Goal: Task Accomplishment & Management: Use online tool/utility

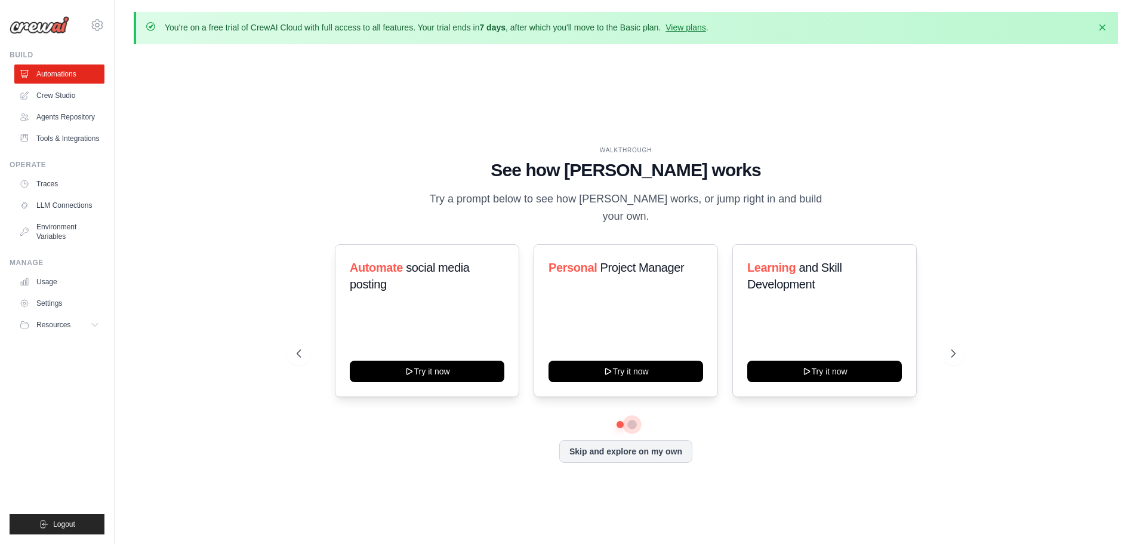
click at [634, 419] on button at bounding box center [632, 424] width 10 height 10
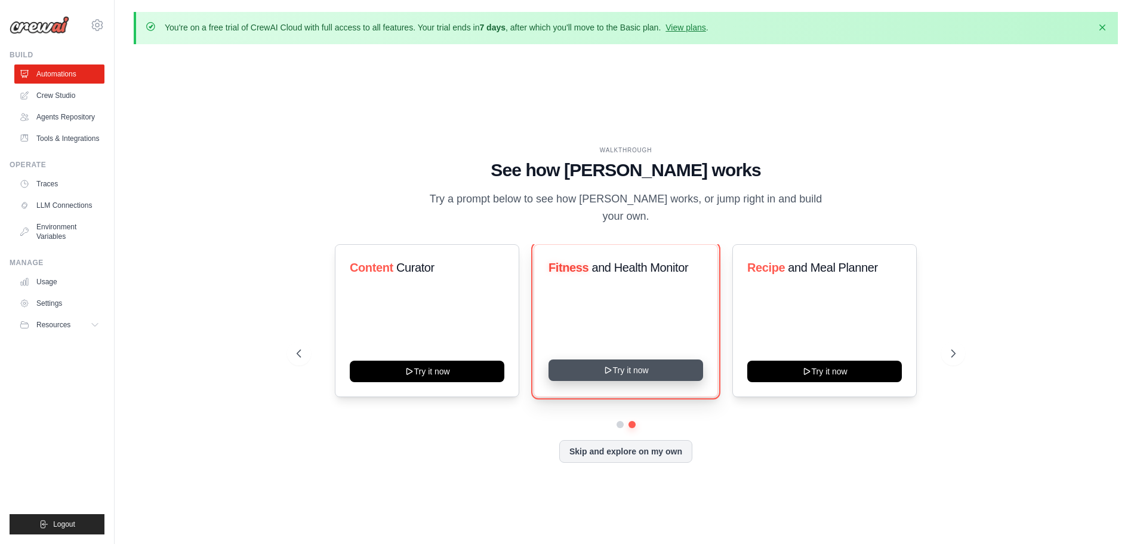
click at [654, 363] on button "Try it now" at bounding box center [625, 369] width 155 height 21
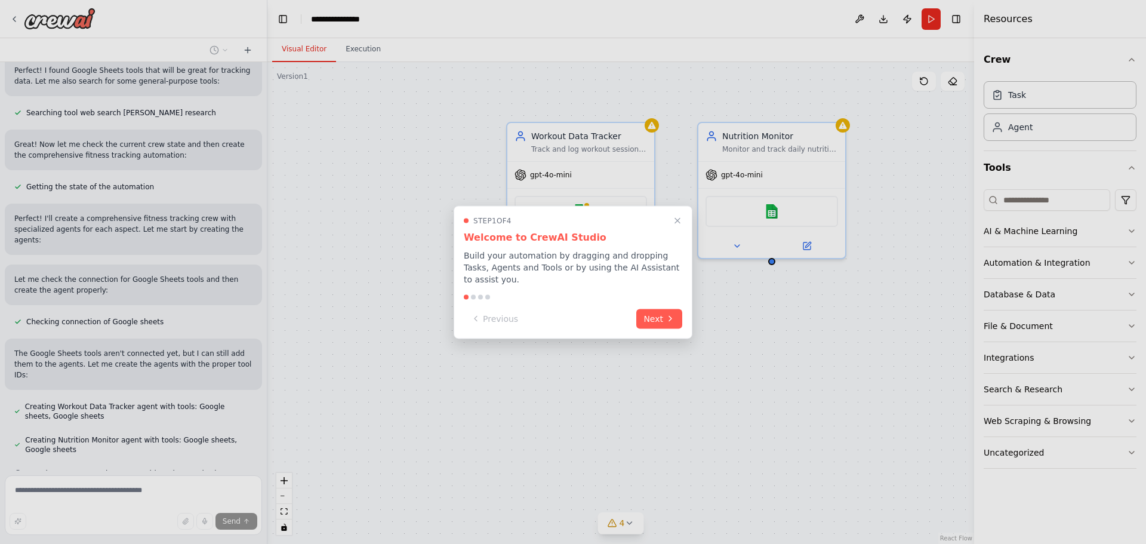
scroll to position [398, 0]
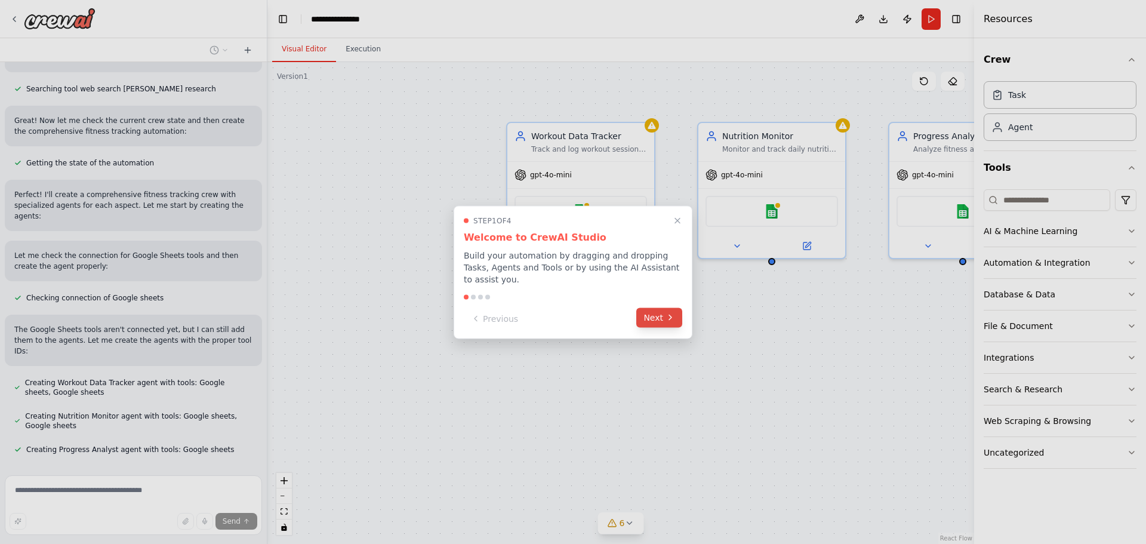
click at [659, 310] on button "Next" at bounding box center [659, 317] width 46 height 20
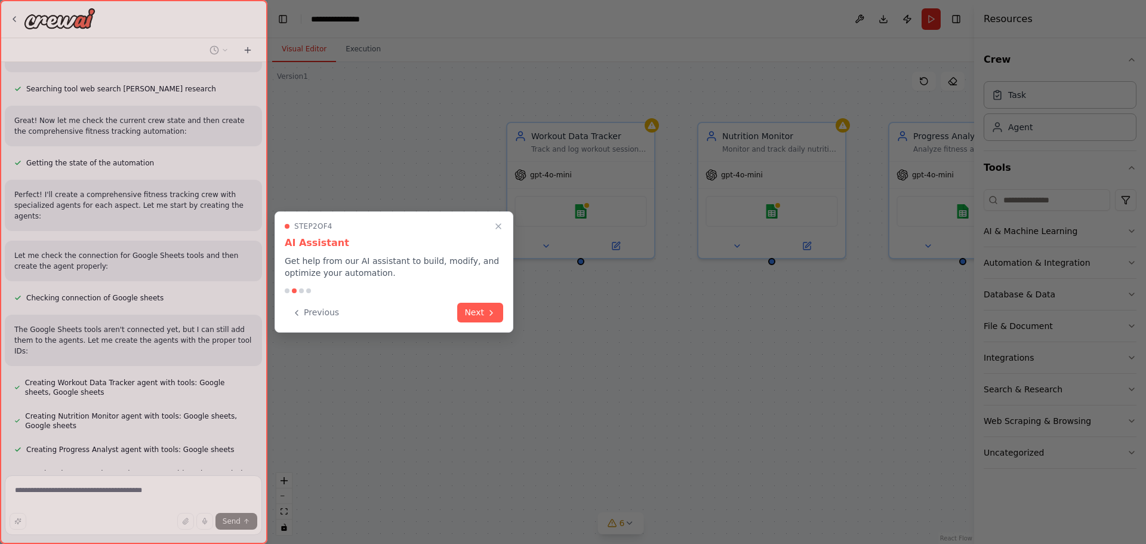
scroll to position [431, 0]
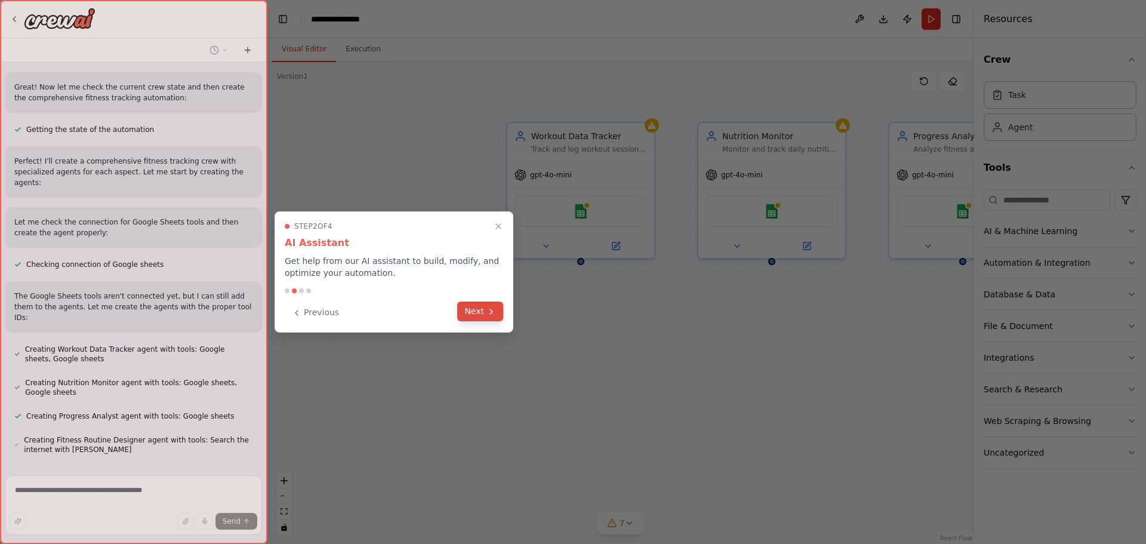
click at [471, 308] on button "Next" at bounding box center [480, 311] width 46 height 20
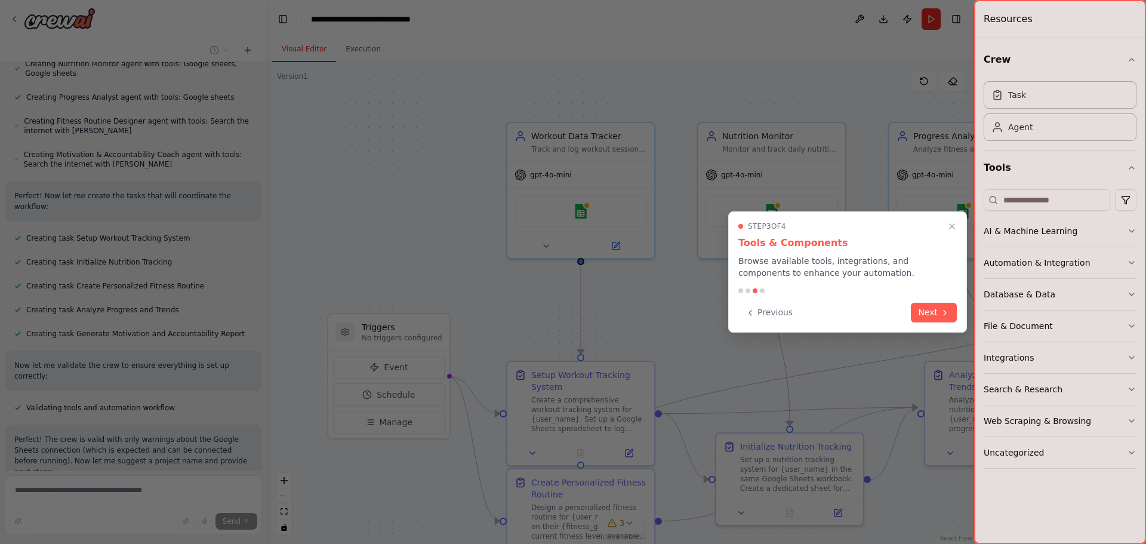
scroll to position [772, 0]
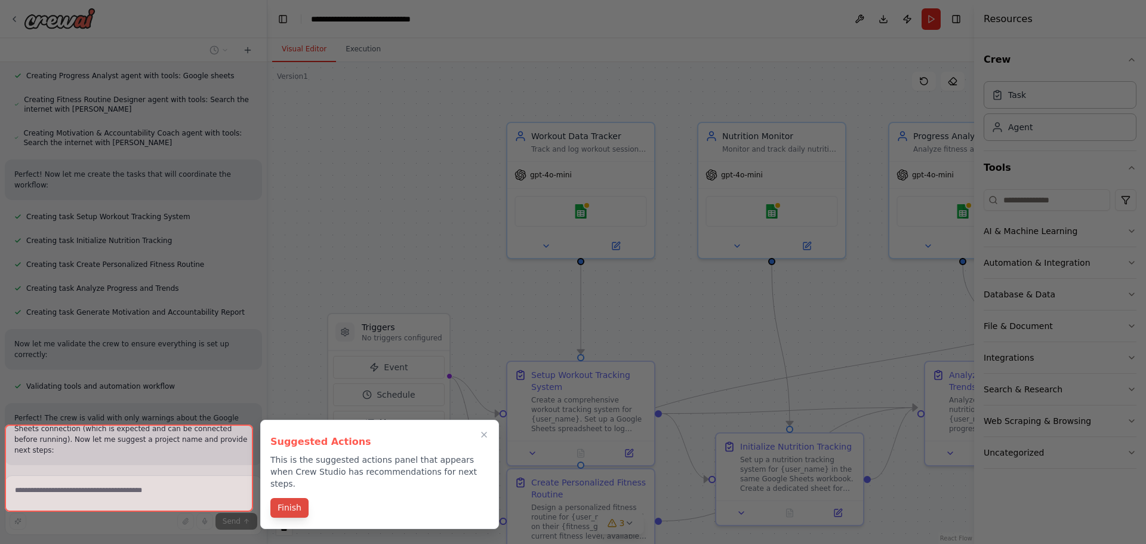
click at [294, 498] on button "Finish" at bounding box center [289, 508] width 38 height 20
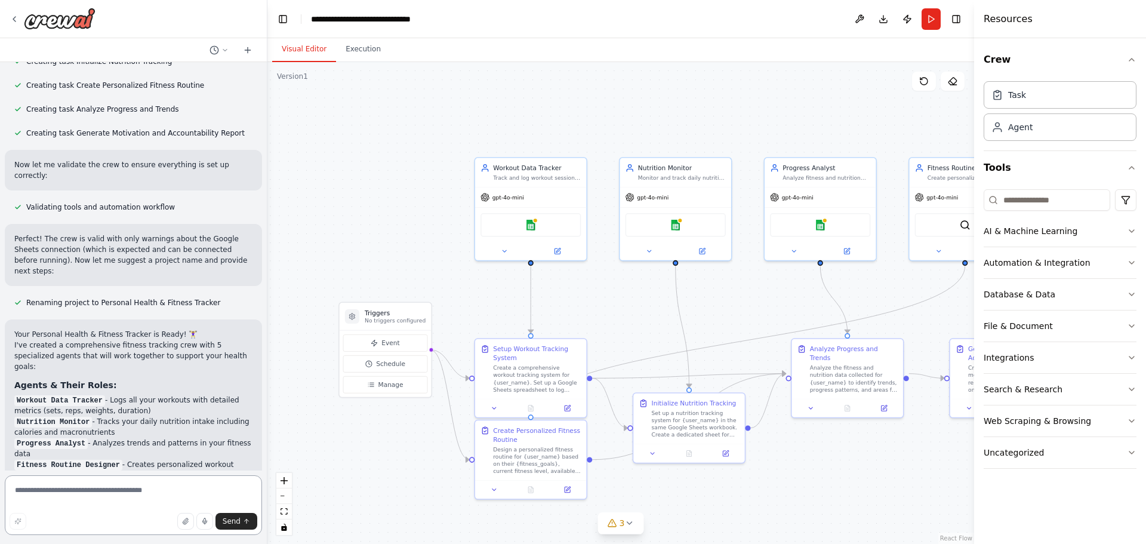
scroll to position [0, 0]
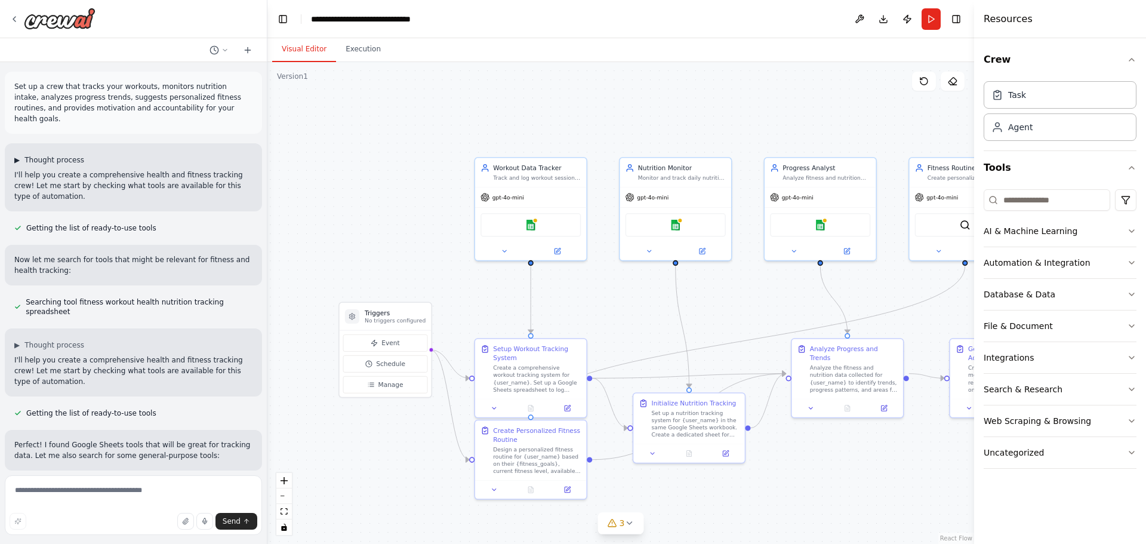
click at [20, 155] on span "▶" at bounding box center [16, 160] width 5 height 10
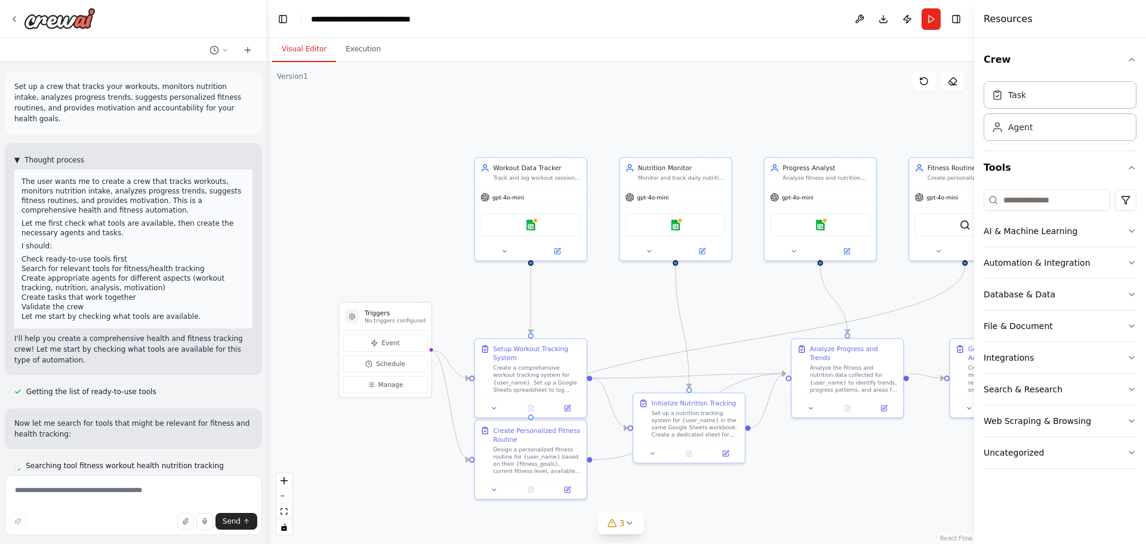
click at [20, 155] on span "▼" at bounding box center [16, 160] width 5 height 10
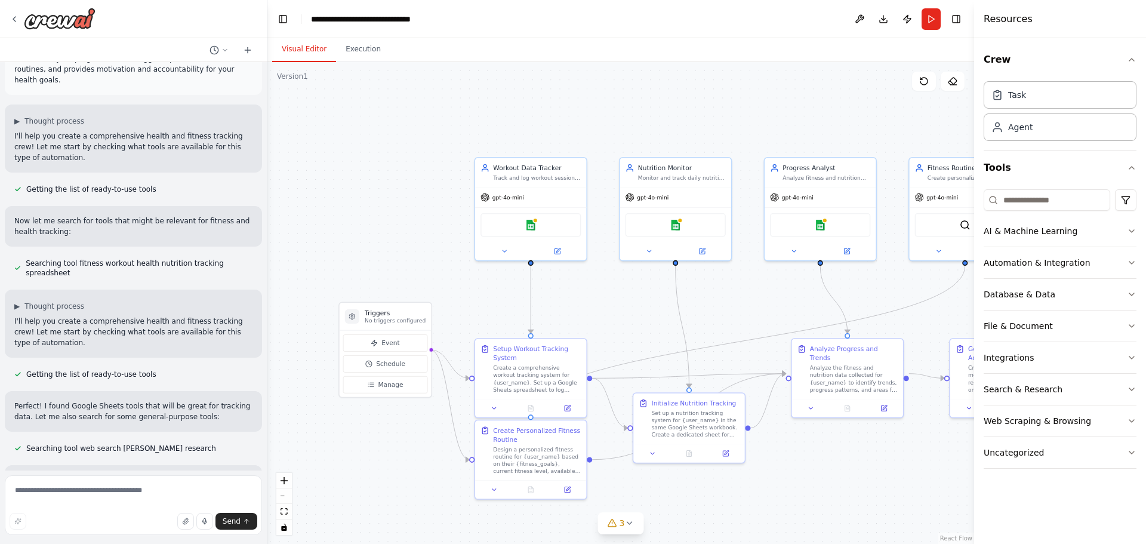
scroll to position [60, 0]
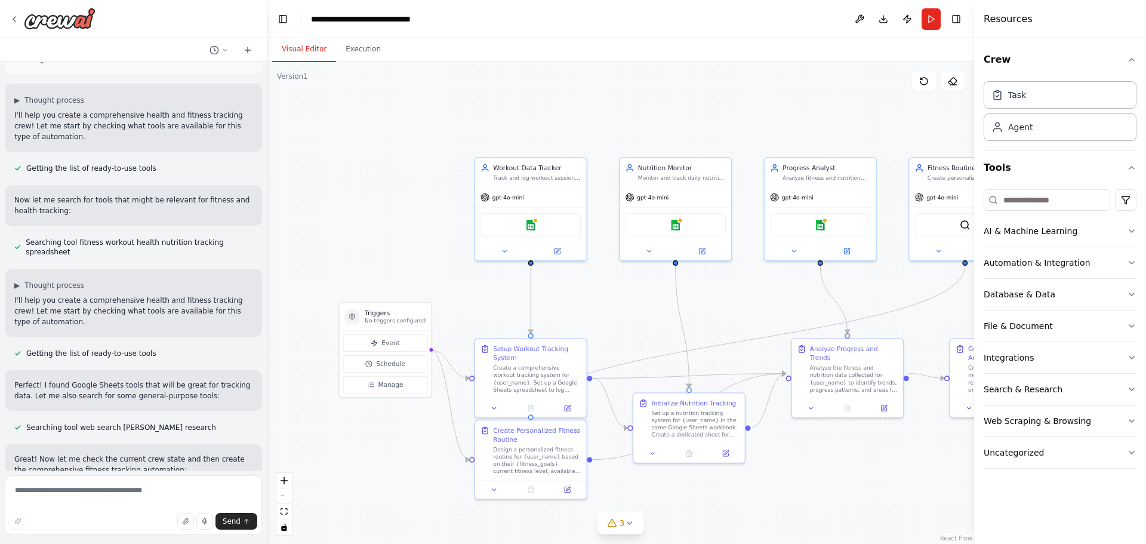
click at [39, 195] on p "Now let me search for tools that might be relevant for fitness and health track…" at bounding box center [133, 205] width 238 height 21
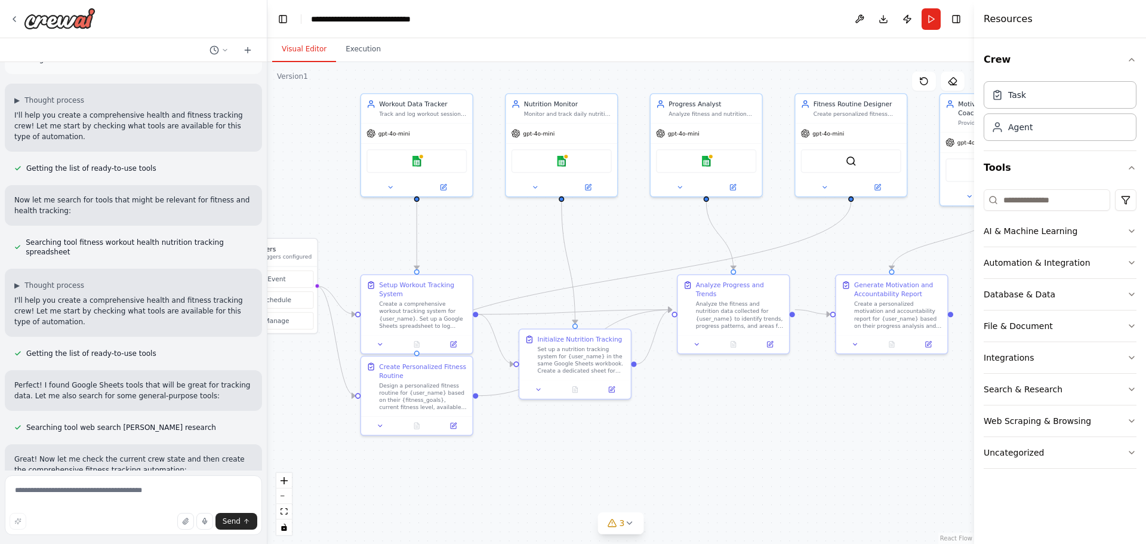
drag, startPoint x: 434, startPoint y: 241, endPoint x: 320, endPoint y: 177, distance: 130.6
click at [320, 177] on div ".deletable-edge-delete-btn { width: 20px; height: 20px; border: 0px solid #ffff…" at bounding box center [620, 303] width 706 height 482
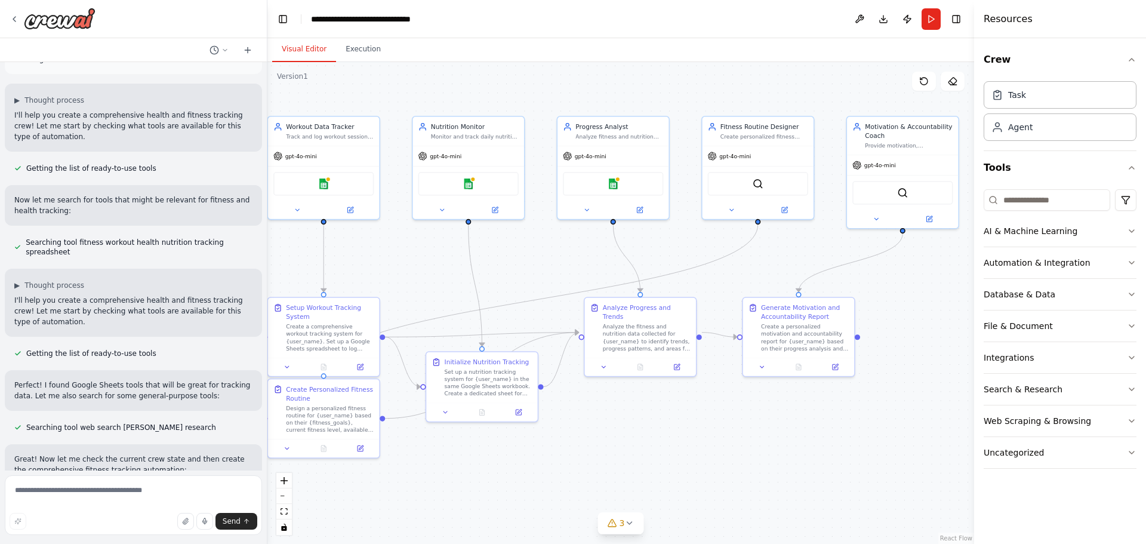
drag, startPoint x: 651, startPoint y: 247, endPoint x: 558, endPoint y: 270, distance: 95.8
click at [558, 270] on div ".deletable-edge-delete-btn { width: 20px; height: 20px; border: 0px solid #ffff…" at bounding box center [620, 303] width 706 height 482
click at [630, 521] on icon at bounding box center [629, 523] width 10 height 10
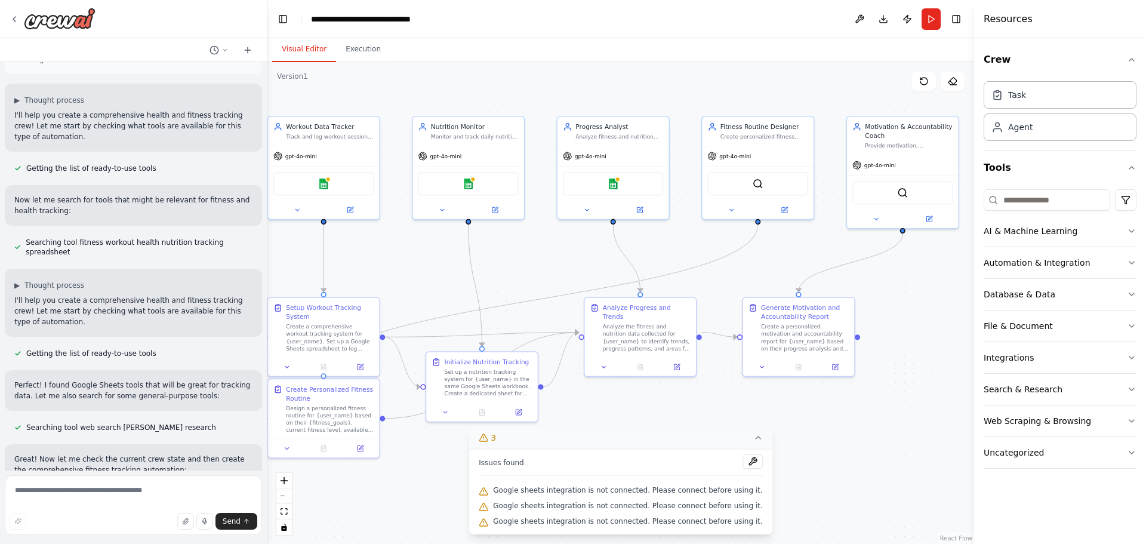
click at [613, 409] on div ".deletable-edge-delete-btn { width: 20px; height: 20px; border: 0px solid #ffff…" at bounding box center [620, 303] width 706 height 482
click at [753, 440] on icon at bounding box center [758, 438] width 10 height 10
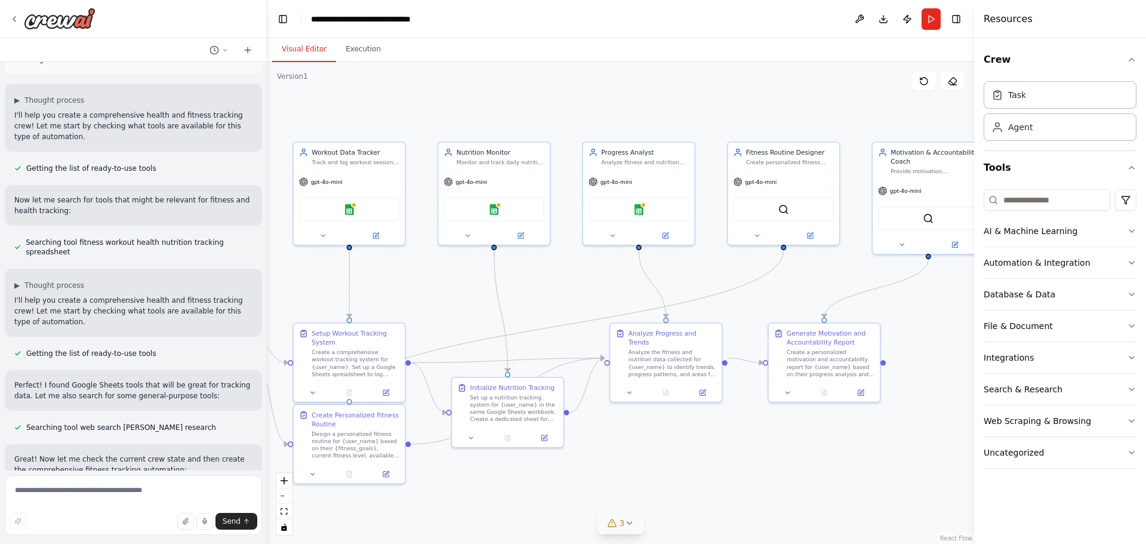
drag, startPoint x: 634, startPoint y: 434, endPoint x: 660, endPoint y: 460, distance: 36.3
click at [660, 460] on div ".deletable-edge-delete-btn { width: 20px; height: 20px; border: 0px solid #ffff…" at bounding box center [620, 303] width 706 height 482
drag, startPoint x: 874, startPoint y: 92, endPoint x: 876, endPoint y: 78, distance: 14.5
click at [874, 92] on div ".deletable-edge-delete-btn { width: 20px; height: 20px; border: 0px solid #ffff…" at bounding box center [620, 303] width 706 height 482
click at [1127, 291] on icon "button" at bounding box center [1132, 294] width 10 height 10
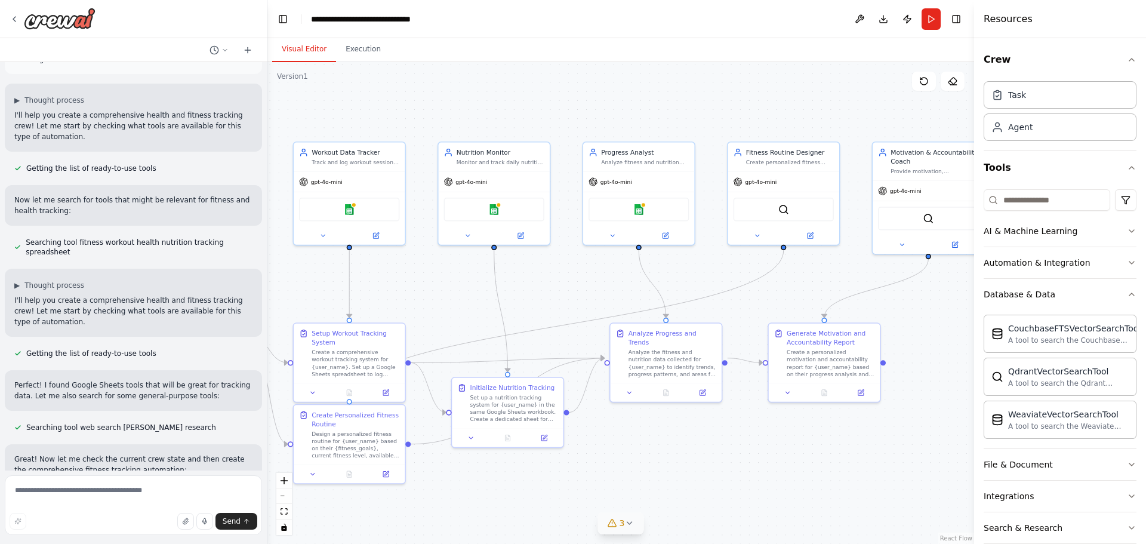
click at [1131, 291] on div "Crew Task Agent Tools AI & Machine Learning Automation & Integration Database &…" at bounding box center [1060, 290] width 172 height 505
click at [1127, 295] on icon "button" at bounding box center [1132, 294] width 10 height 10
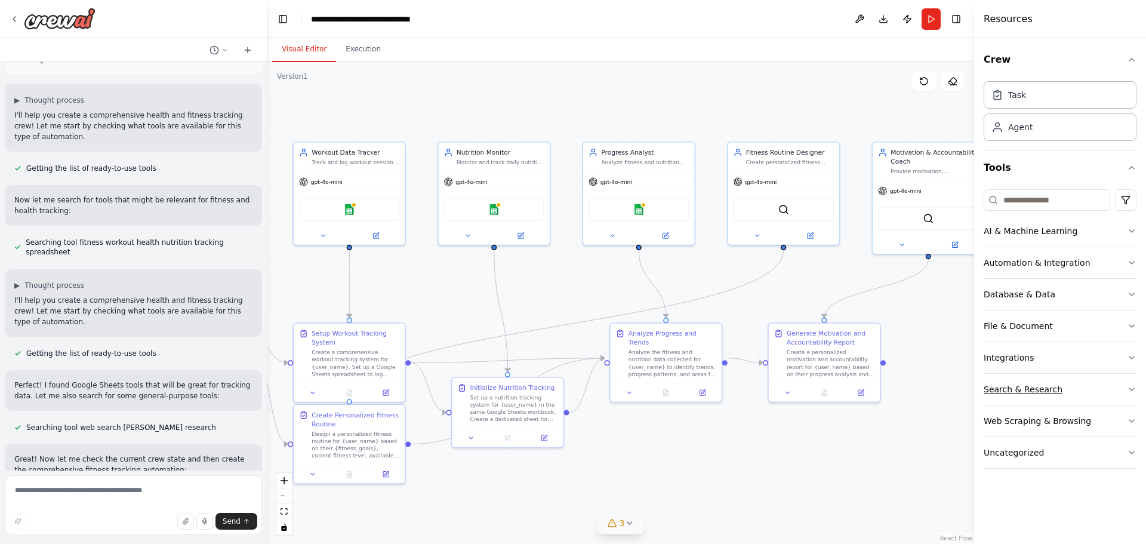
click at [1104, 391] on button "Search & Research" at bounding box center [1059, 389] width 153 height 31
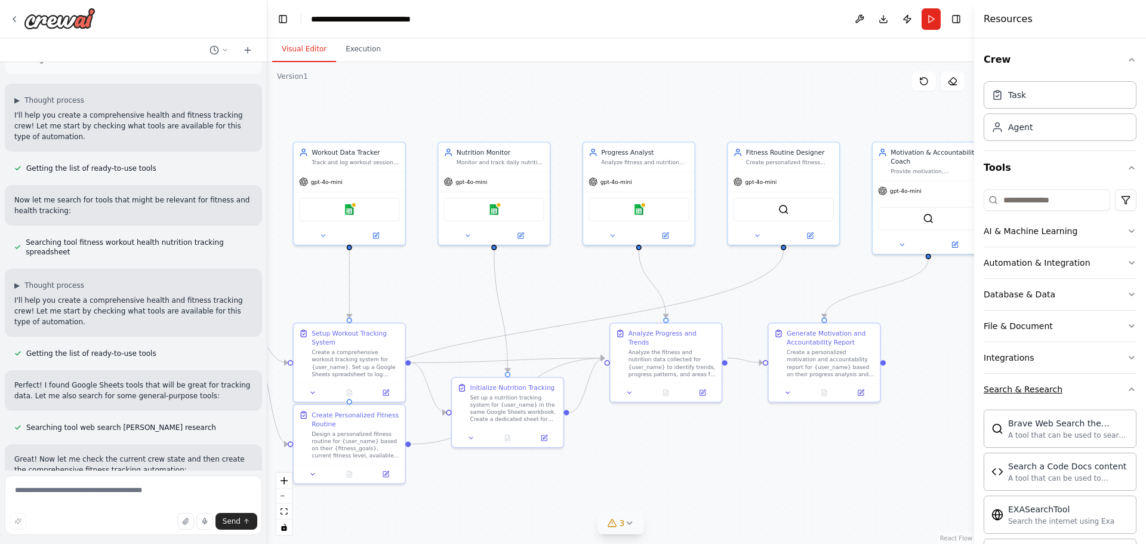
click at [1106, 387] on button "Search & Research" at bounding box center [1059, 389] width 153 height 31
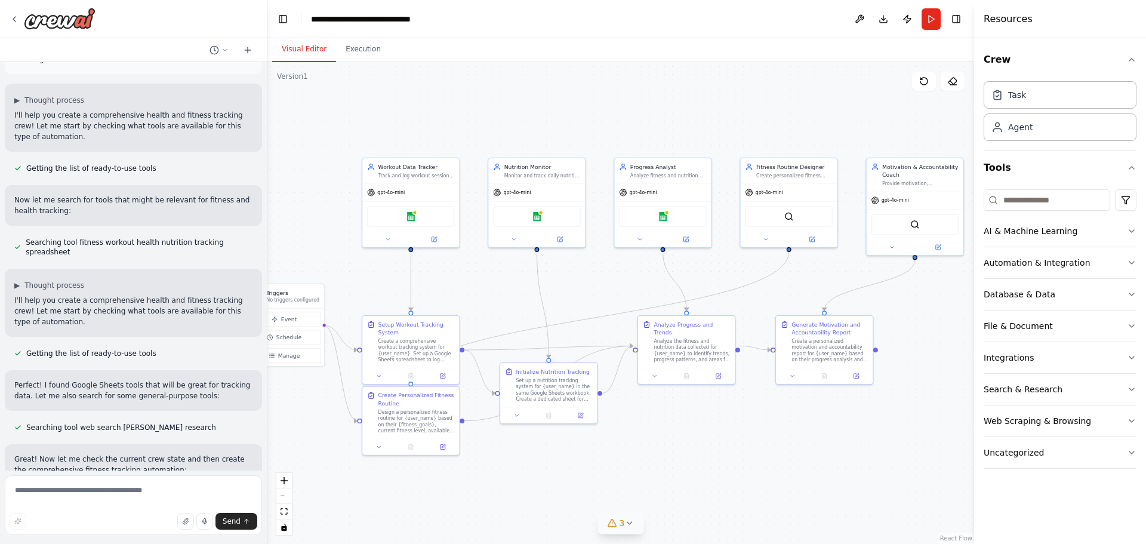
drag, startPoint x: 654, startPoint y: 458, endPoint x: 676, endPoint y: 433, distance: 33.4
click at [676, 433] on div ".deletable-edge-delete-btn { width: 20px; height: 20px; border: 0px solid #ffff…" at bounding box center [620, 303] width 706 height 482
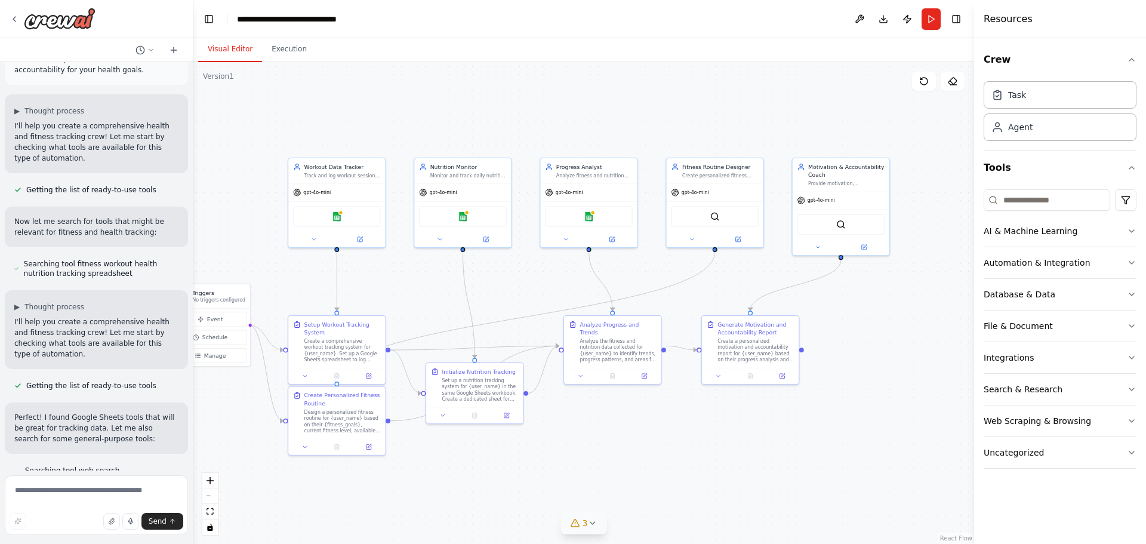
drag, startPoint x: 266, startPoint y: 261, endPoint x: 193, endPoint y: 269, distance: 73.3
click at [193, 269] on div "Set up a crew that tracks your workouts, monitors nutrition intake, analyzes pr…" at bounding box center [573, 272] width 1146 height 544
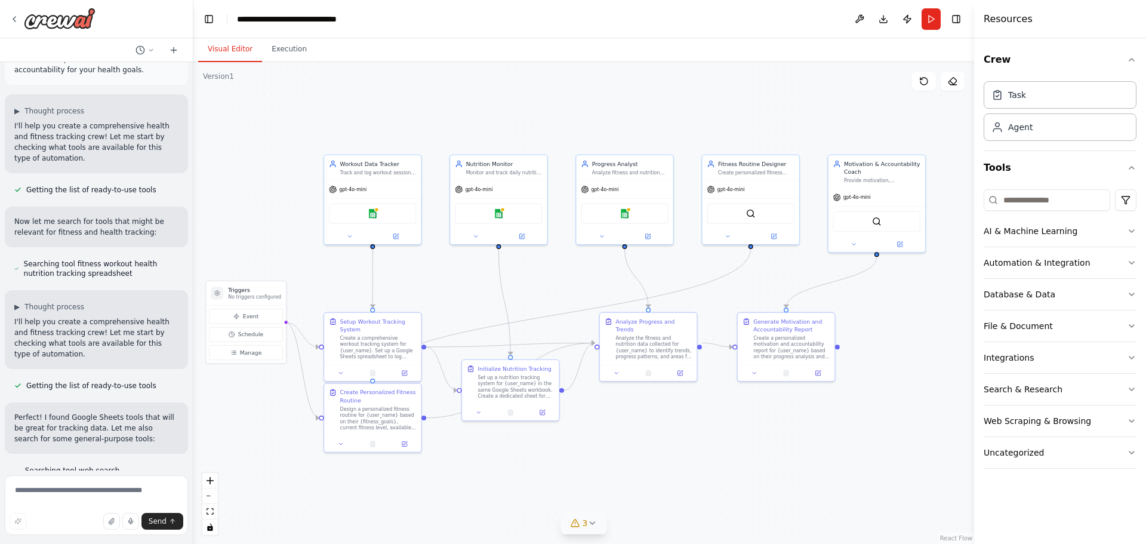
drag, startPoint x: 419, startPoint y: 291, endPoint x: 462, endPoint y: 287, distance: 43.1
click at [462, 287] on div ".deletable-edge-delete-btn { width: 20px; height: 20px; border: 0px solid #ffff…" at bounding box center [583, 303] width 780 height 482
click at [1134, 58] on icon "button" at bounding box center [1132, 60] width 10 height 10
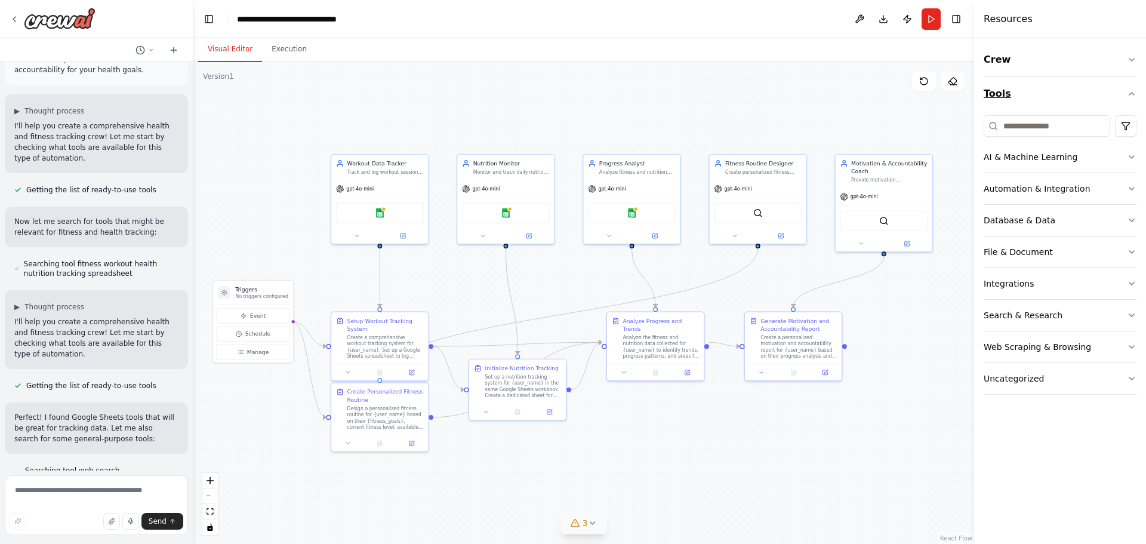
click at [1128, 96] on icon "button" at bounding box center [1132, 94] width 10 height 10
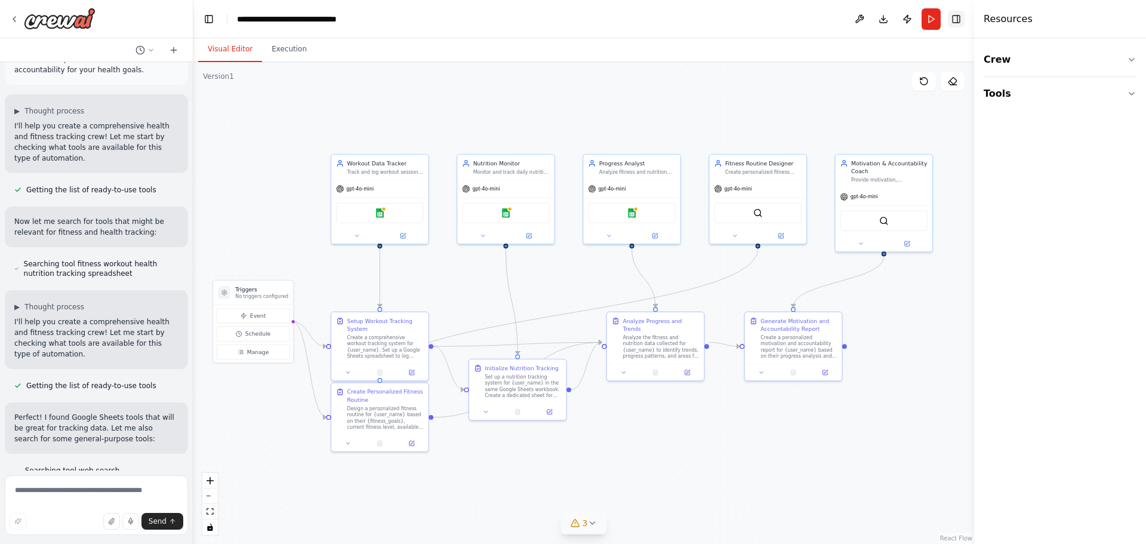
click at [963, 18] on button "Toggle Right Sidebar" at bounding box center [956, 19] width 17 height 17
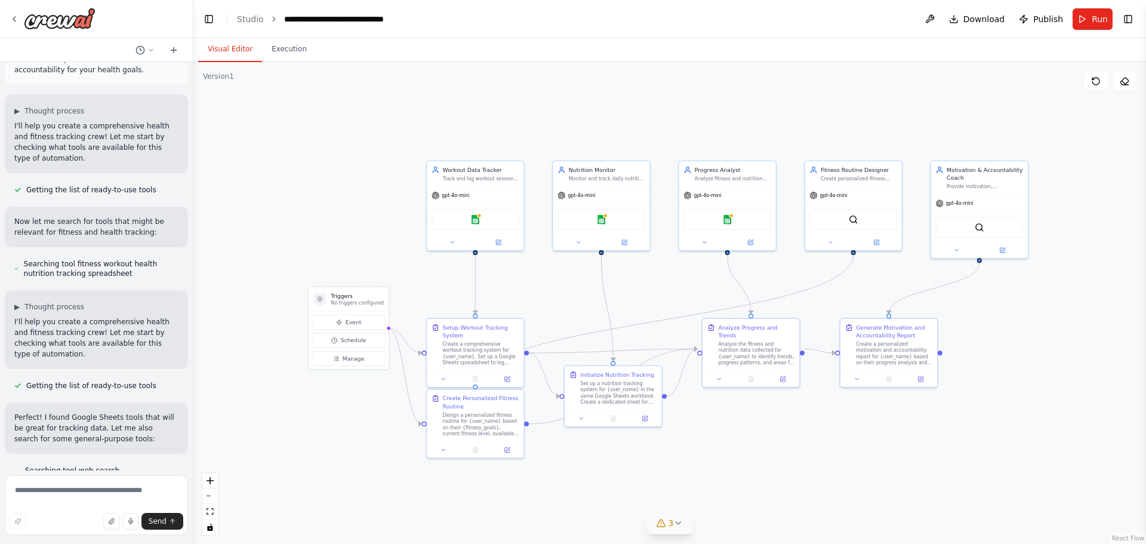
drag, startPoint x: 532, startPoint y: 107, endPoint x: 655, endPoint y: 129, distance: 124.8
click at [651, 123] on div ".deletable-edge-delete-btn { width: 20px; height: 20px; border: 0px solid #ffff…" at bounding box center [669, 303] width 952 height 482
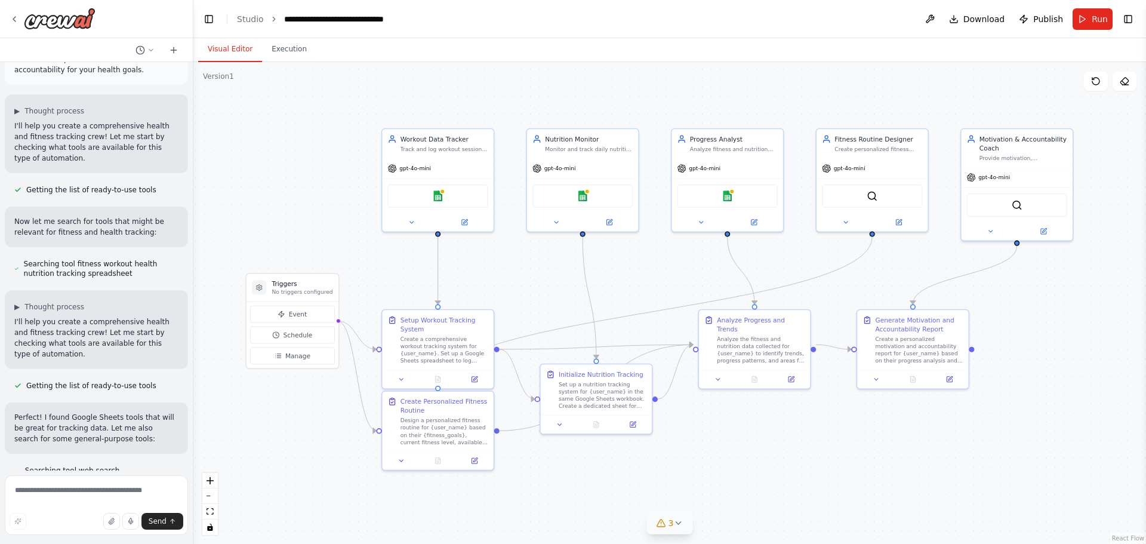
drag, startPoint x: 689, startPoint y: 311, endPoint x: 656, endPoint y: 276, distance: 47.7
click at [656, 276] on div ".deletable-edge-delete-btn { width: 20px; height: 20px; border: 0px solid #ffff…" at bounding box center [669, 303] width 952 height 482
click at [464, 222] on icon at bounding box center [463, 220] width 5 height 5
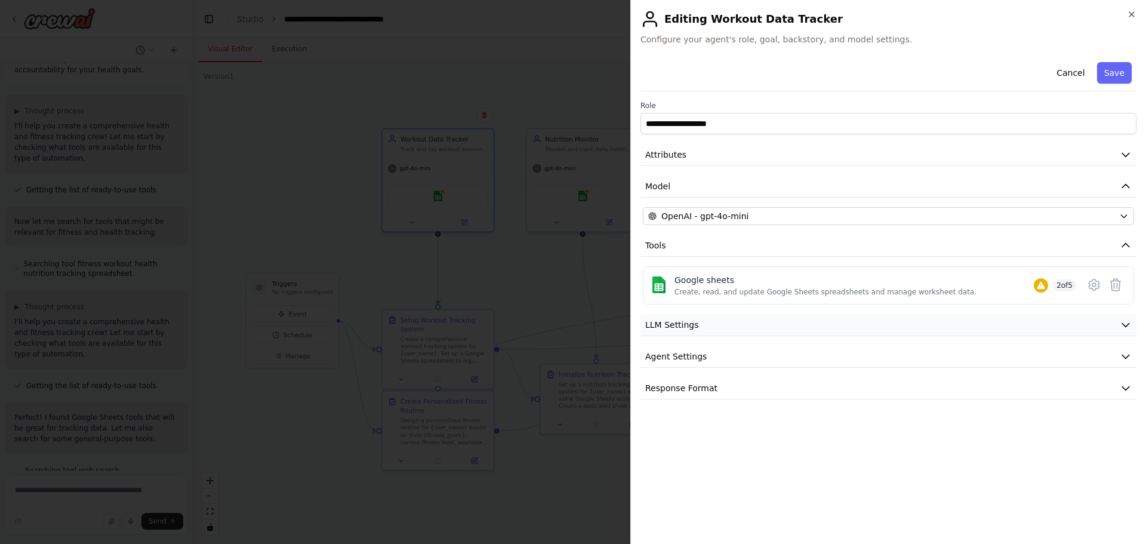
click at [755, 325] on button "LLM Settings" at bounding box center [888, 325] width 496 height 22
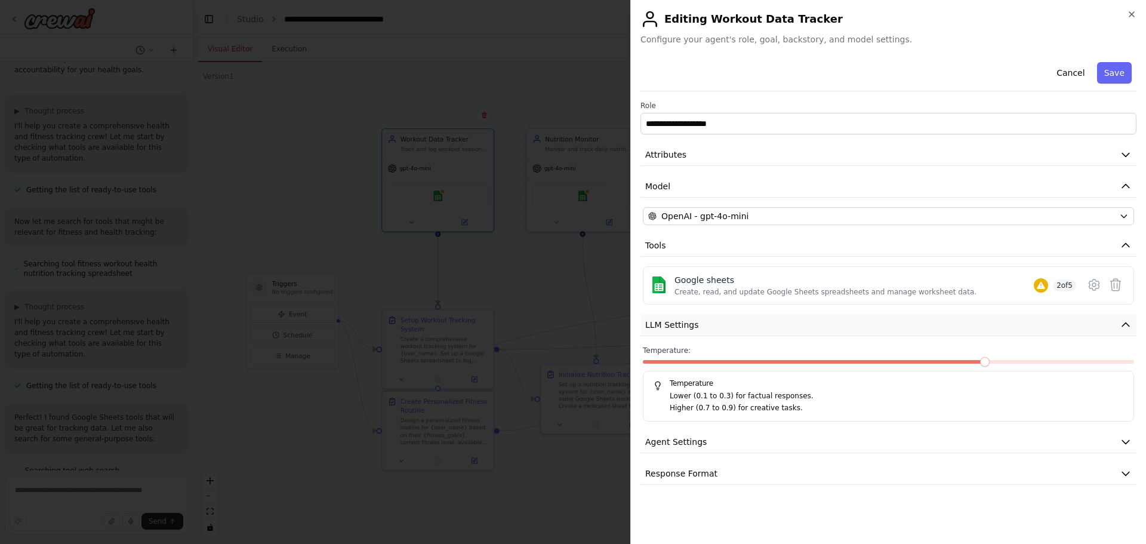
click at [755, 325] on button "LLM Settings" at bounding box center [888, 325] width 496 height 22
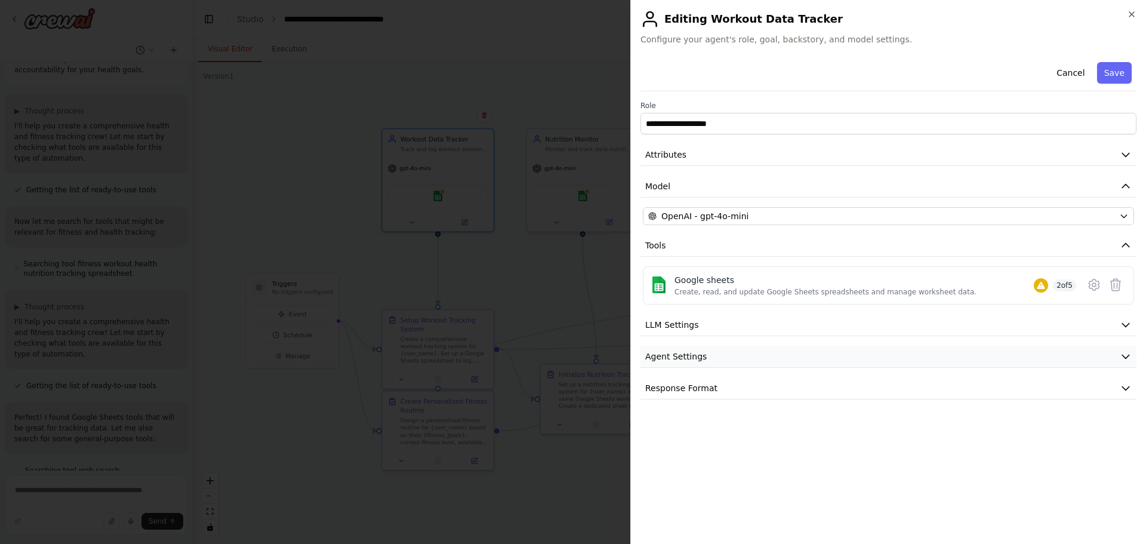
click at [745, 362] on button "Agent Settings" at bounding box center [888, 356] width 496 height 22
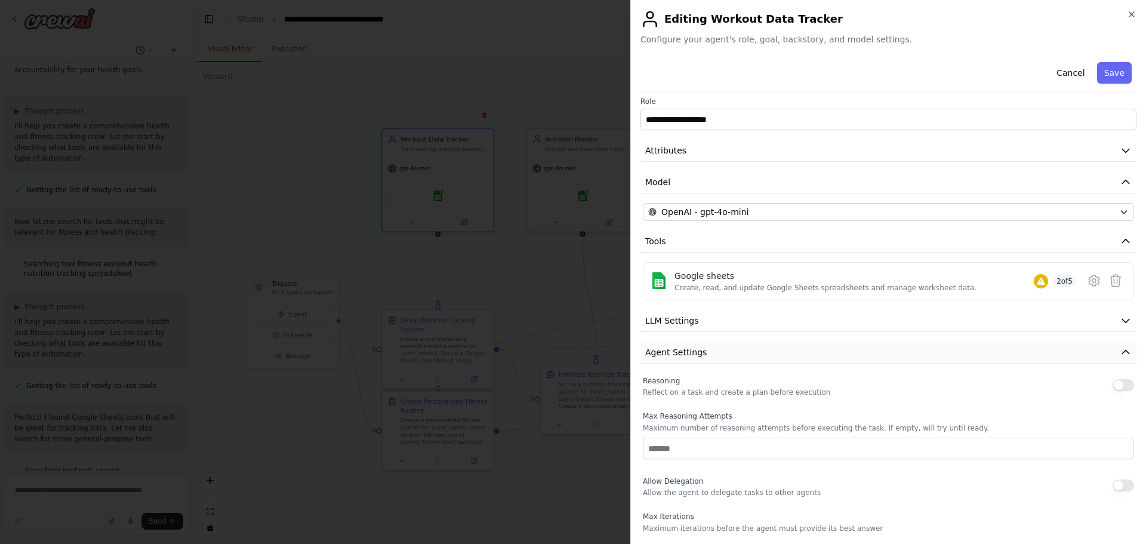
scroll to position [0, 0]
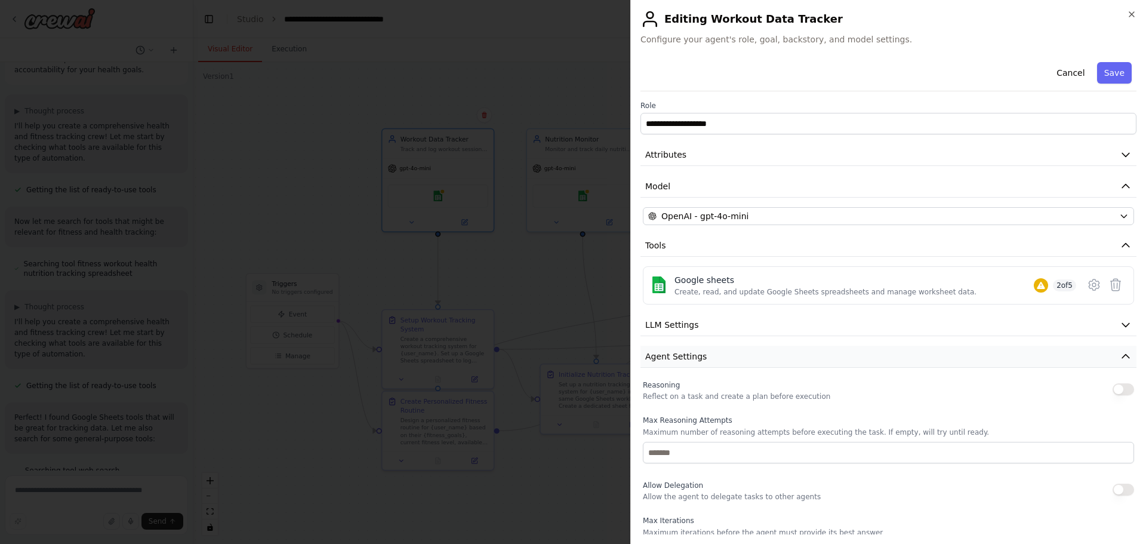
click at [746, 357] on button "Agent Settings" at bounding box center [888, 356] width 496 height 22
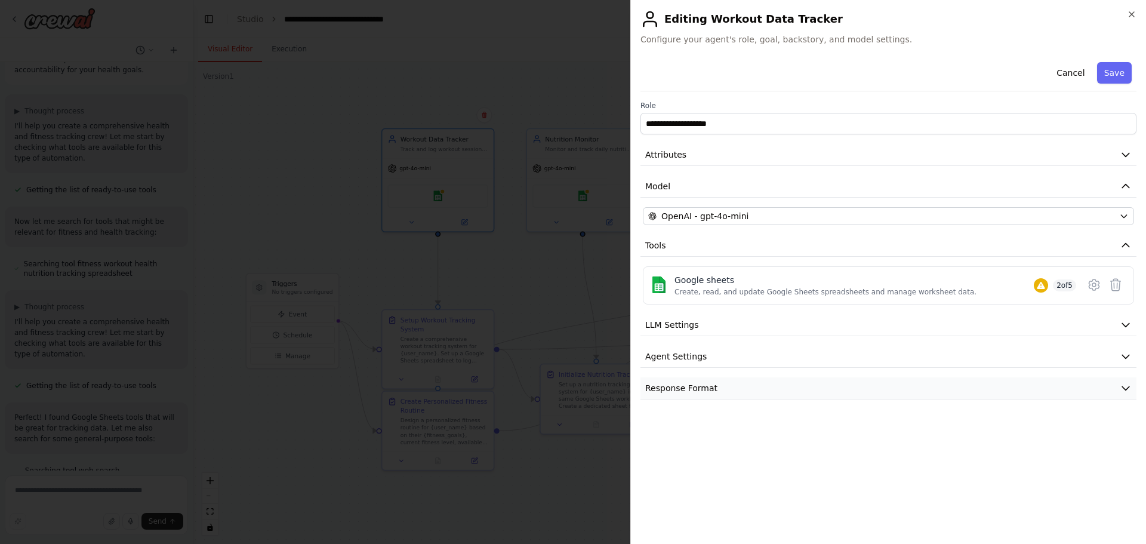
click at [743, 389] on button "Response Format" at bounding box center [888, 388] width 496 height 22
click at [751, 388] on button "Response Format" at bounding box center [888, 388] width 496 height 22
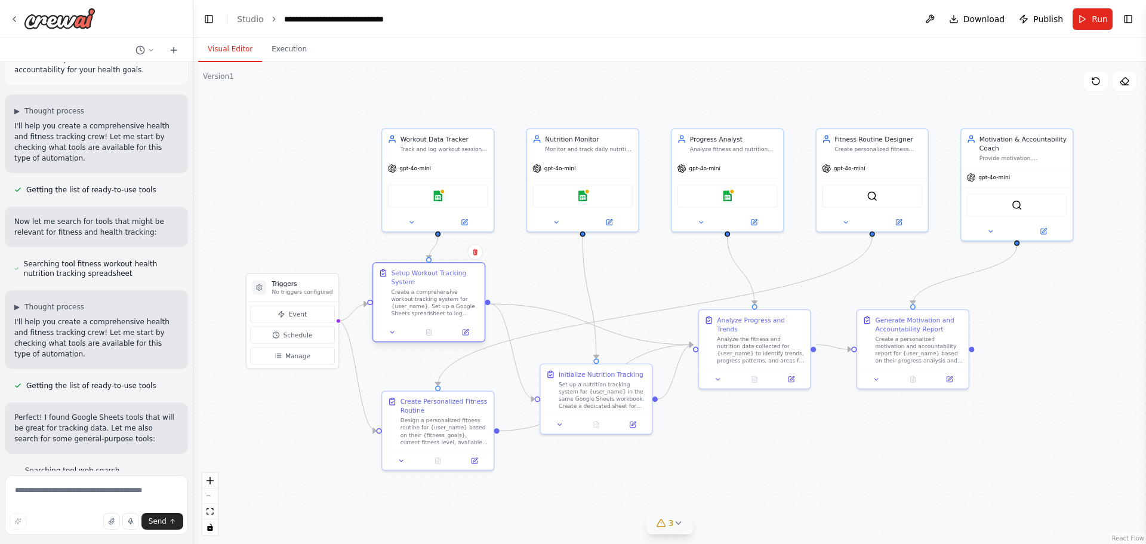
drag, startPoint x: 426, startPoint y: 328, endPoint x: 418, endPoint y: 278, distance: 50.7
click at [418, 278] on div "Setup Workout Tracking System" at bounding box center [435, 278] width 88 height 18
click at [467, 331] on icon at bounding box center [466, 331] width 4 height 4
click at [476, 460] on icon at bounding box center [473, 458] width 5 height 5
drag, startPoint x: 603, startPoint y: 377, endPoint x: 627, endPoint y: 444, distance: 71.0
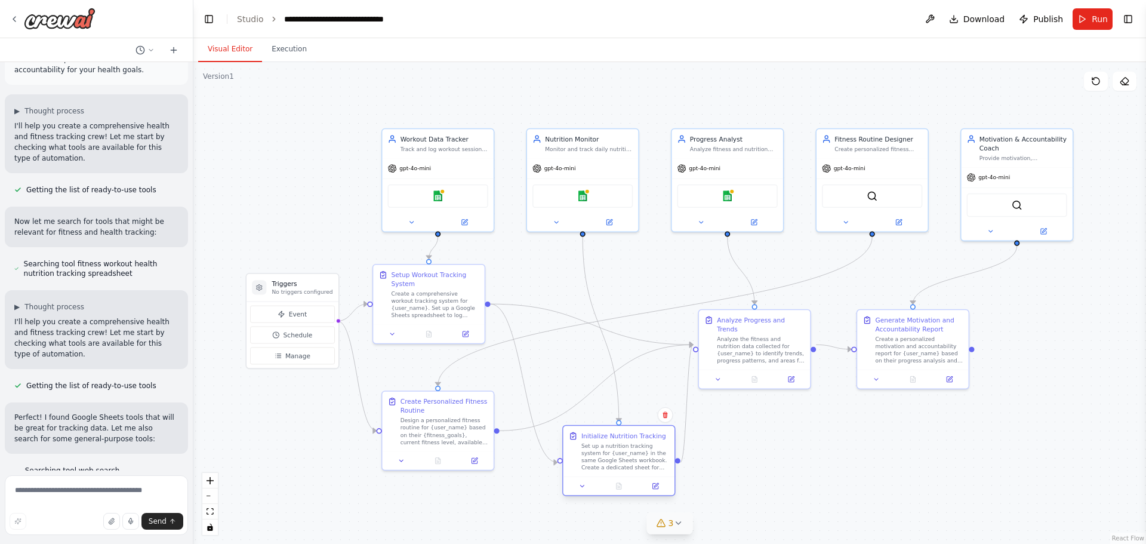
click at [627, 444] on div "Initialize Nutrition Tracking Set up a nutrition tracking system for {user_name…" at bounding box center [625, 451] width 88 height 40
drag, startPoint x: 754, startPoint y: 324, endPoint x: 730, endPoint y: 343, distance: 30.1
click at [730, 351] on div "Analyze the fitness and nutrition data collected for {user_name} to identify tr…" at bounding box center [734, 365] width 88 height 29
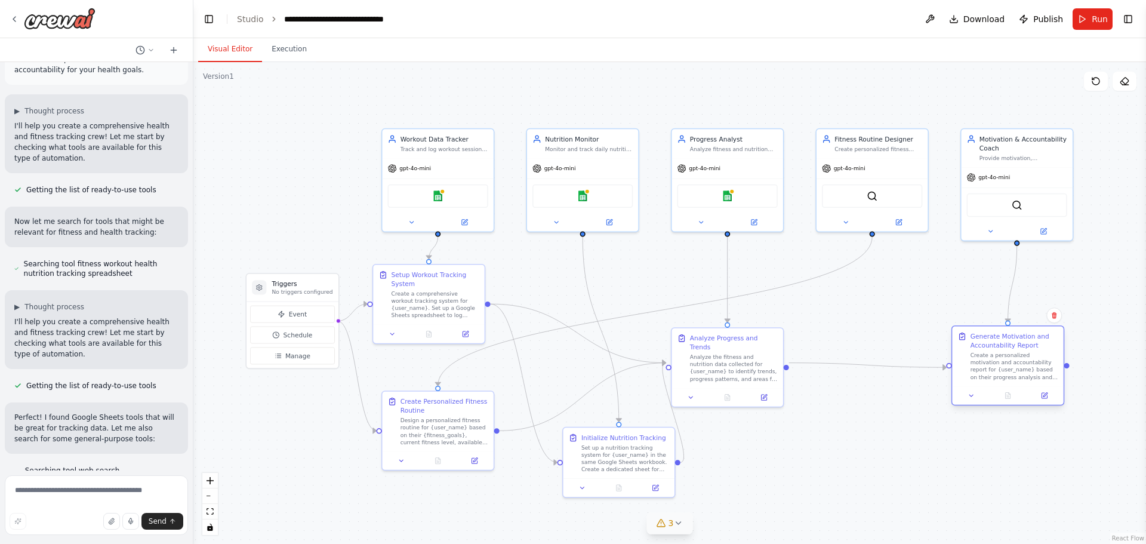
drag, startPoint x: 916, startPoint y: 323, endPoint x: 1014, endPoint y: 340, distance: 99.2
click at [1014, 340] on div "Generate Motivation and Accountability Report" at bounding box center [1014, 341] width 88 height 18
click at [1047, 235] on button at bounding box center [1042, 229] width 51 height 11
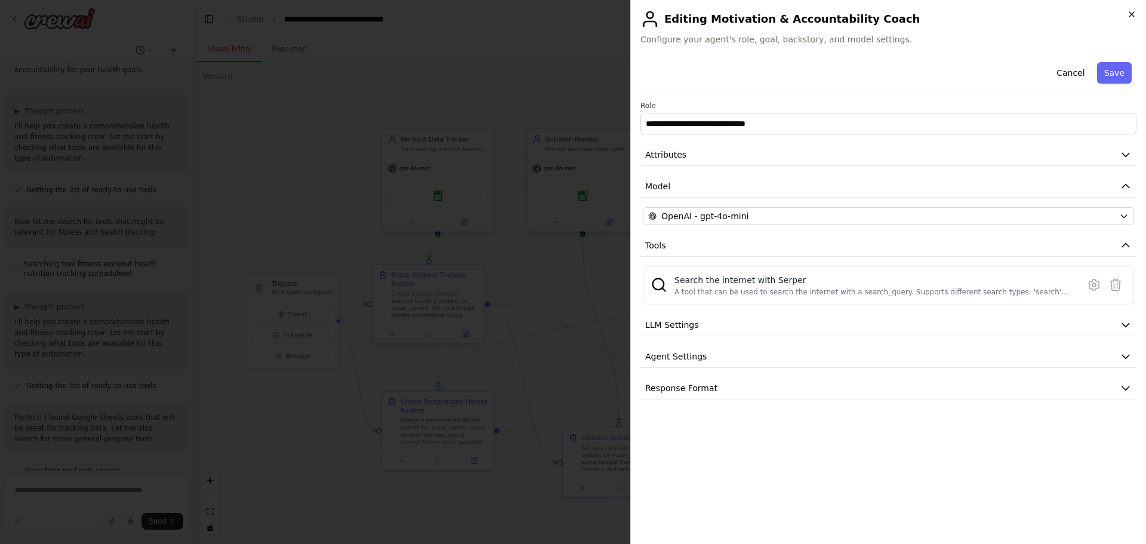
click at [1131, 10] on icon "button" at bounding box center [1132, 15] width 10 height 10
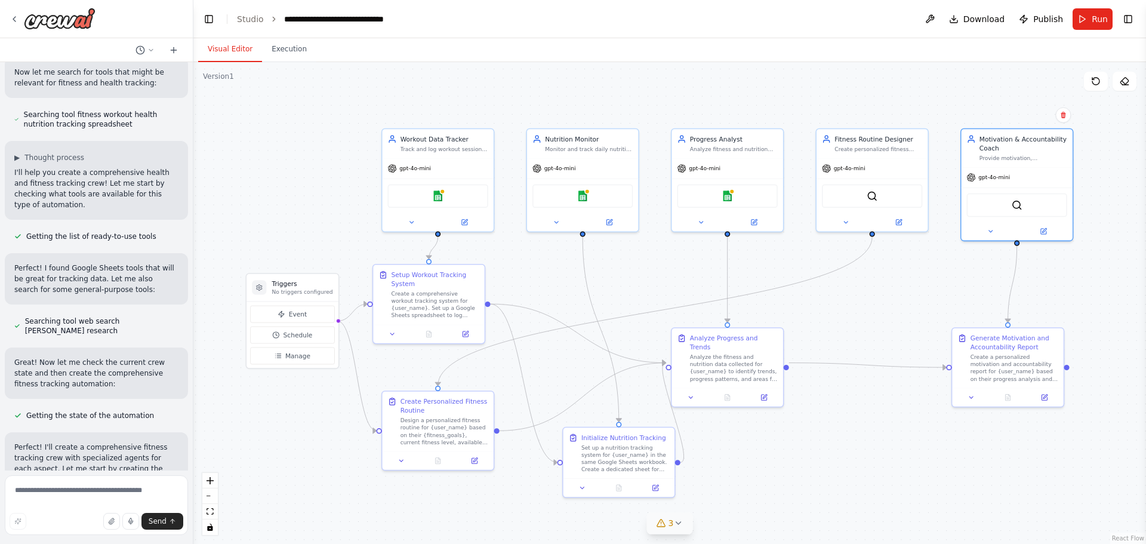
scroll to position [179, 0]
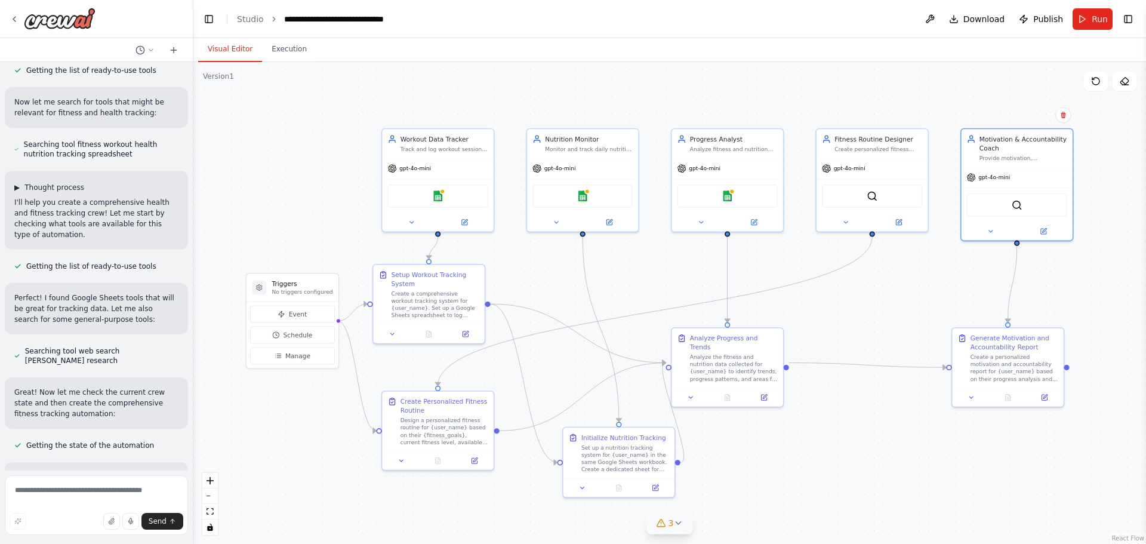
click at [18, 188] on span "▶" at bounding box center [16, 188] width 5 height 10
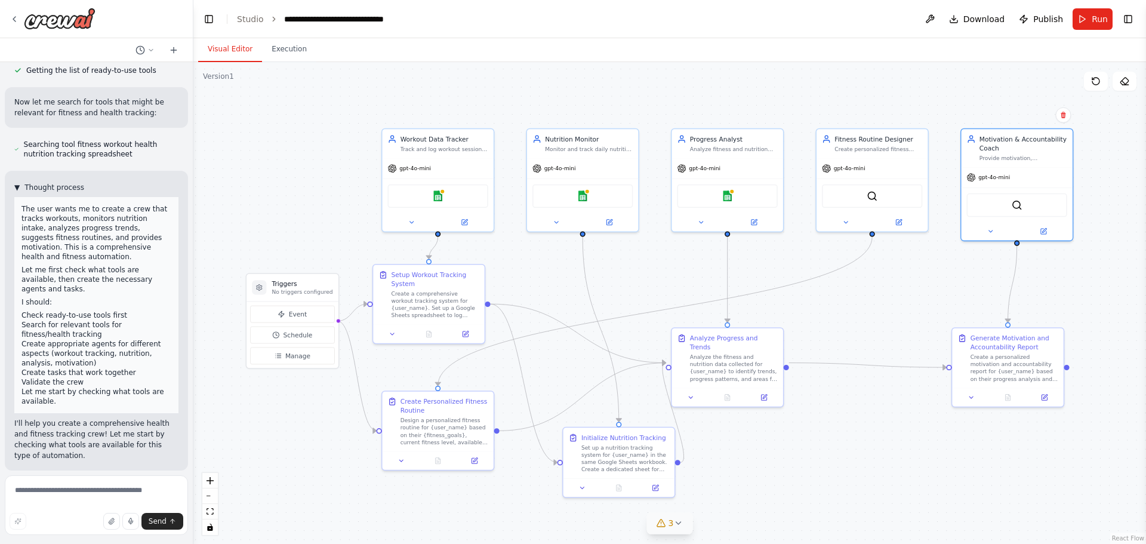
click at [18, 188] on span "▼" at bounding box center [16, 188] width 5 height 10
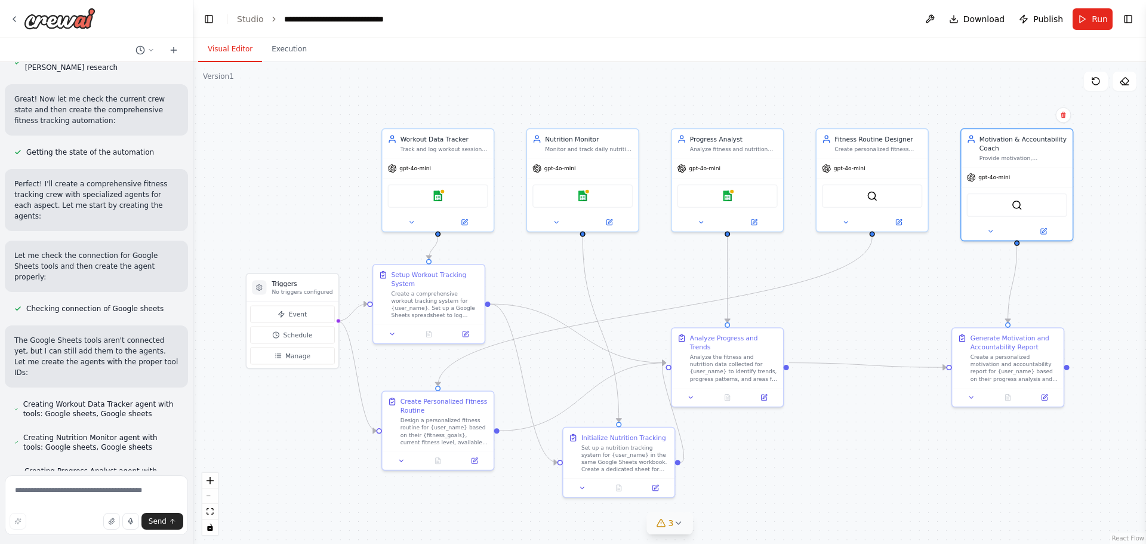
scroll to position [477, 0]
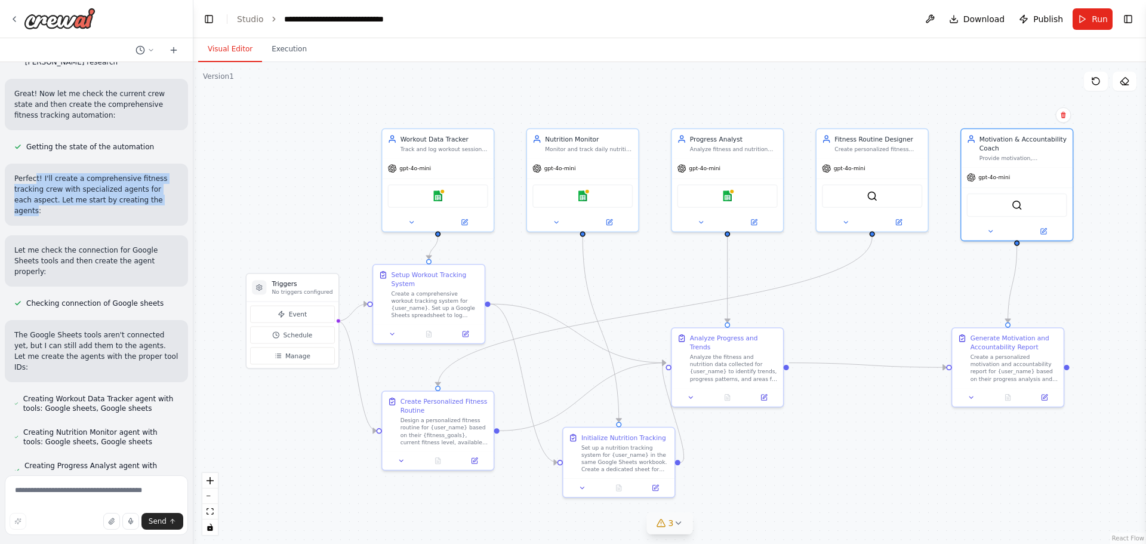
drag, startPoint x: 33, startPoint y: 171, endPoint x: 147, endPoint y: 200, distance: 117.2
click at [147, 200] on div "Perfect! I'll create a comprehensive fitness tracking crew with specialized age…" at bounding box center [96, 194] width 183 height 62
drag, startPoint x: 81, startPoint y: 247, endPoint x: 62, endPoint y: 241, distance: 20.0
click at [81, 247] on div "Let me check the connection for Google Sheets tools and then create the agent p…" at bounding box center [96, 260] width 183 height 51
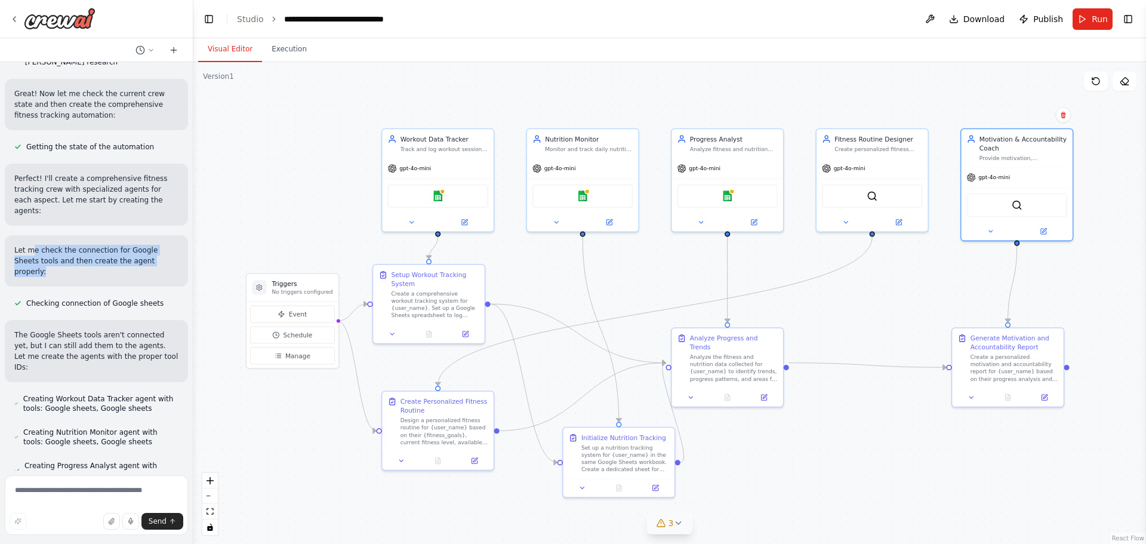
drag, startPoint x: 33, startPoint y: 230, endPoint x: 155, endPoint y: 236, distance: 122.5
click at [155, 245] on p "Let me check the connection for Google Sheets tools and then create the agent p…" at bounding box center [96, 261] width 164 height 32
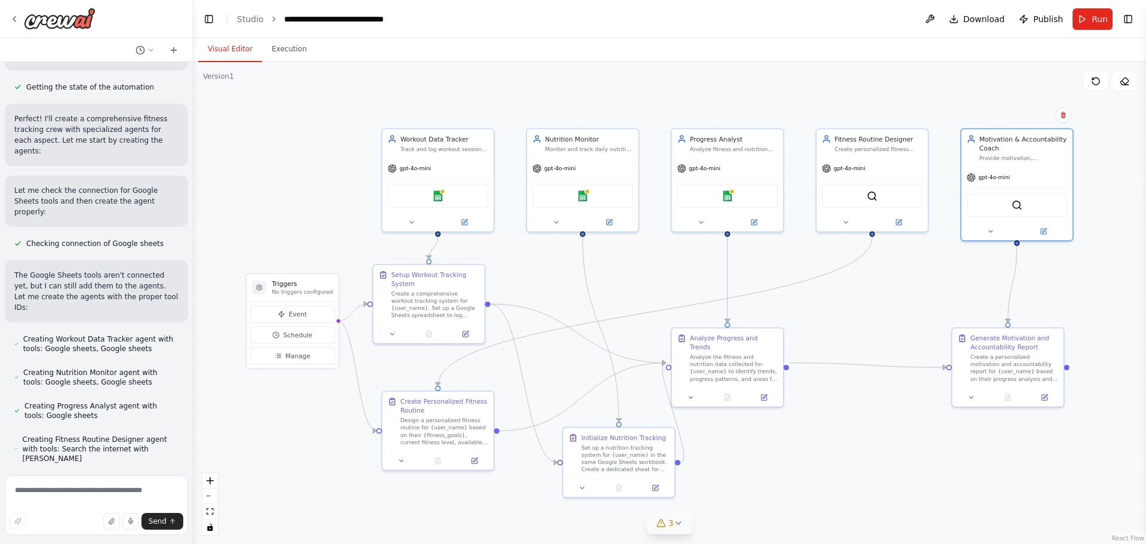
click at [114, 270] on p "The Google Sheets tools aren't connected yet, but I can still add them to the a…" at bounding box center [96, 291] width 164 height 43
drag, startPoint x: 51, startPoint y: 245, endPoint x: 158, endPoint y: 263, distance: 107.7
click at [158, 270] on p "The Google Sheets tools aren't connected yet, but I can still add them to the a…" at bounding box center [96, 291] width 164 height 43
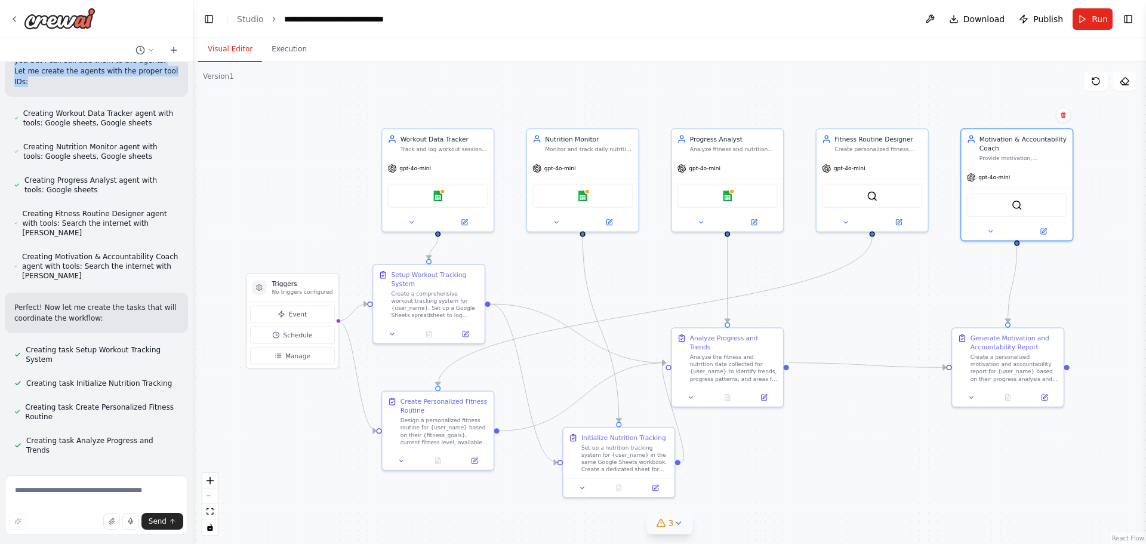
scroll to position [776, 0]
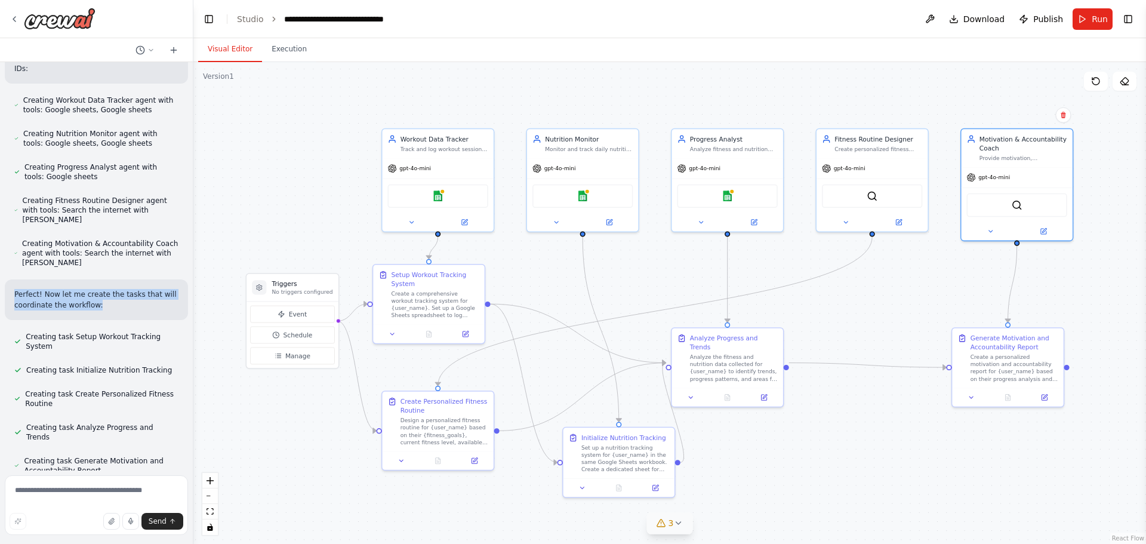
drag, startPoint x: 14, startPoint y: 241, endPoint x: 107, endPoint y: 250, distance: 93.5
click at [107, 289] on p "Perfect! Now let me create the tasks that will coordinate the workflow:" at bounding box center [96, 299] width 164 height 21
click at [100, 259] on div at bounding box center [100, 259] width 0 height 0
click at [97, 289] on p "Perfect! Now let me create the tasks that will coordinate the workflow:" at bounding box center [96, 299] width 164 height 21
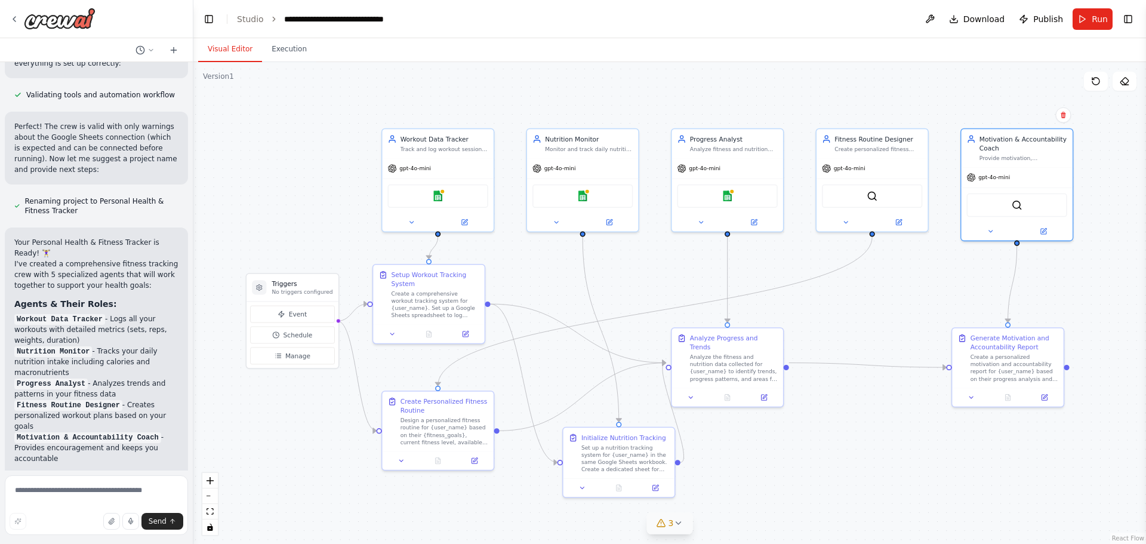
scroll to position [1253, 0]
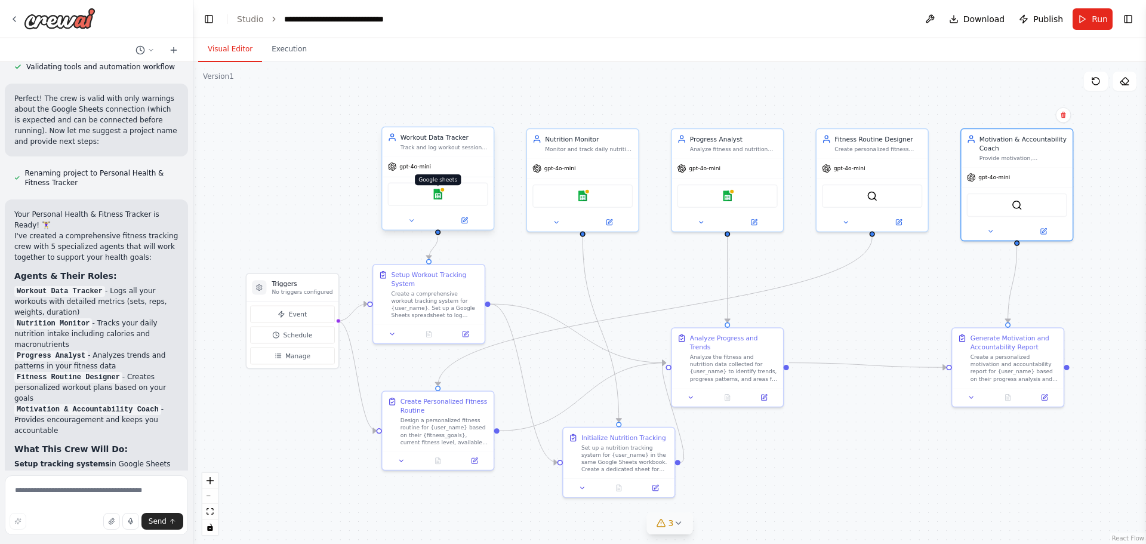
click at [439, 196] on img at bounding box center [438, 194] width 11 height 11
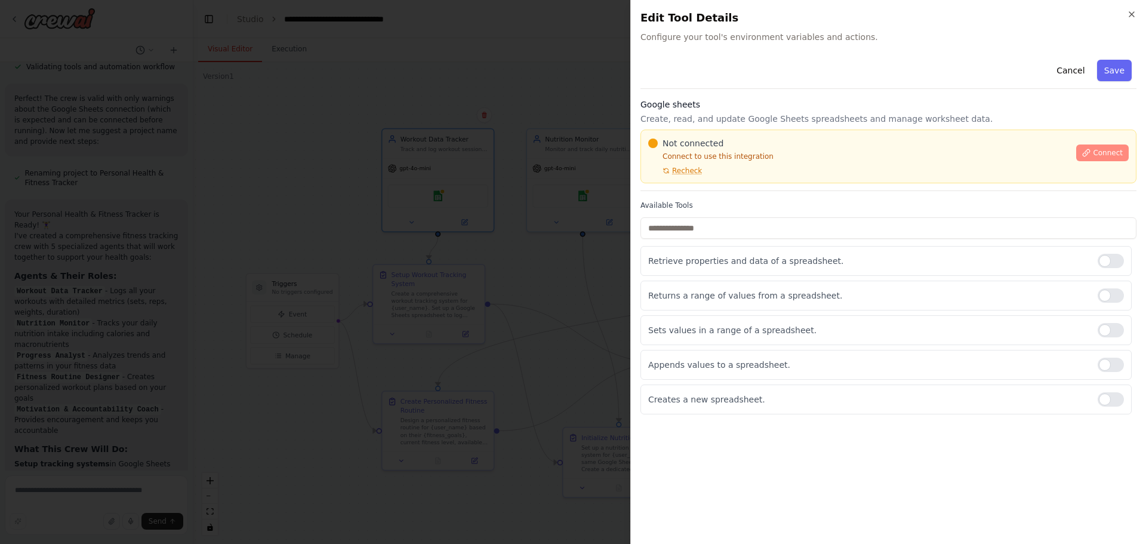
click at [1096, 150] on span "Connect" at bounding box center [1108, 153] width 30 height 10
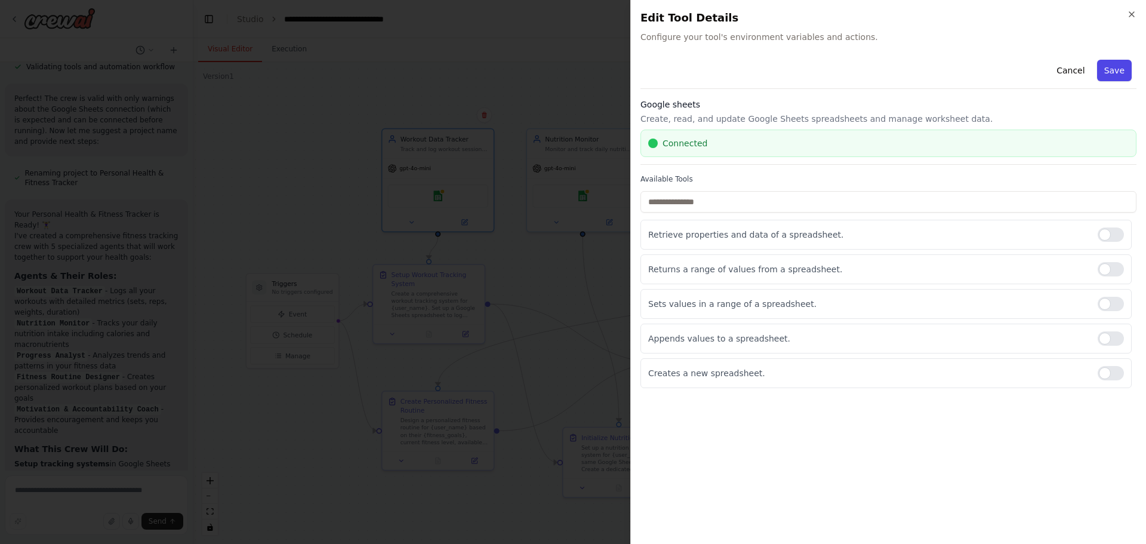
click at [1115, 69] on button "Save" at bounding box center [1114, 70] width 35 height 21
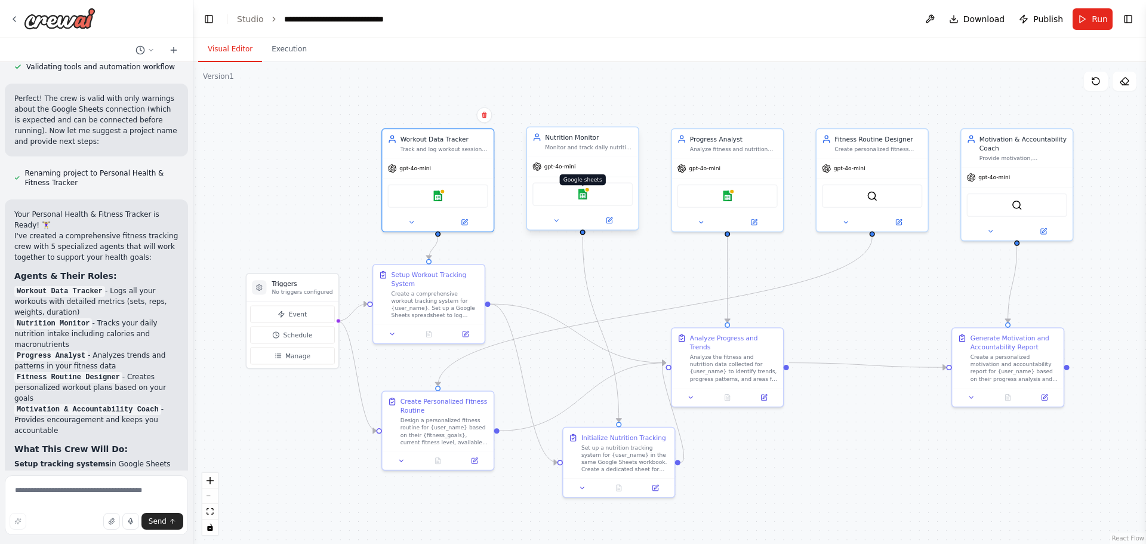
click at [582, 199] on img at bounding box center [582, 194] width 11 height 11
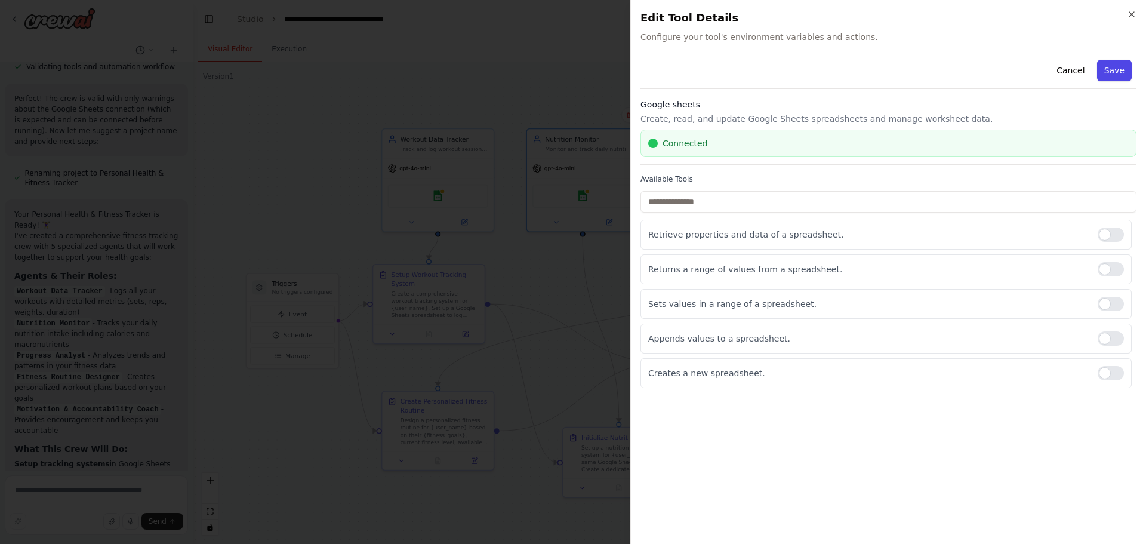
click at [1122, 72] on button "Save" at bounding box center [1114, 70] width 35 height 21
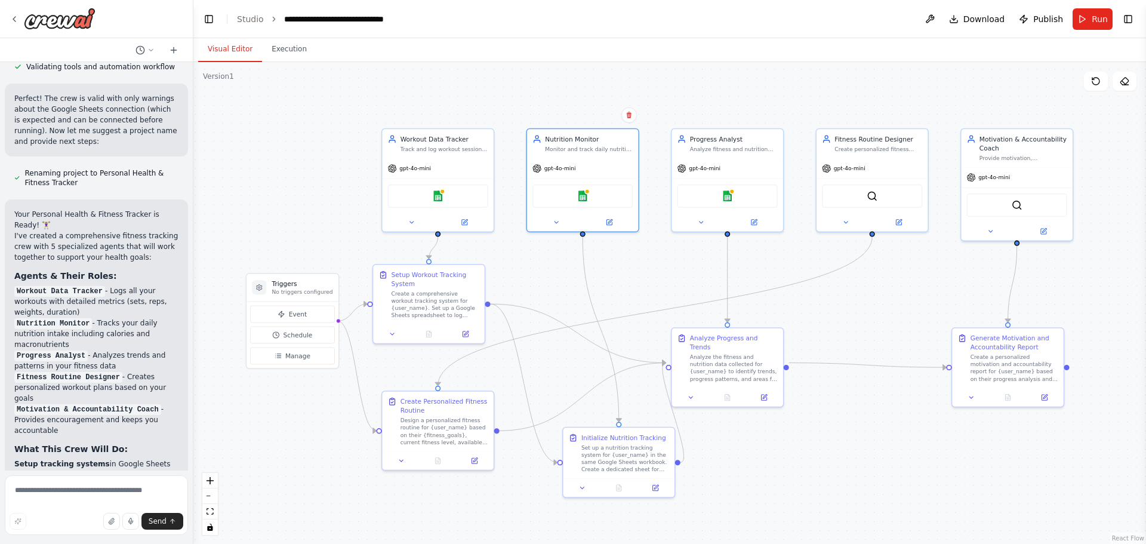
click at [638, 264] on div ".deletable-edge-delete-btn { width: 20px; height: 20px; border: 0px solid #ffff…" at bounding box center [669, 303] width 952 height 482
drag, startPoint x: 28, startPoint y: 175, endPoint x: 143, endPoint y: 210, distance: 119.9
click at [143, 210] on div "Your Personal Health & Fitness Tracker is Ready! 🏋️‍♀️ I've created a comprehen…" at bounding box center [96, 499] width 164 height 581
click at [100, 230] on p "I've created a comprehensive fitness tracking crew with 5 specialized agents th…" at bounding box center [96, 246] width 164 height 32
drag, startPoint x: 19, startPoint y: 253, endPoint x: 80, endPoint y: 251, distance: 60.9
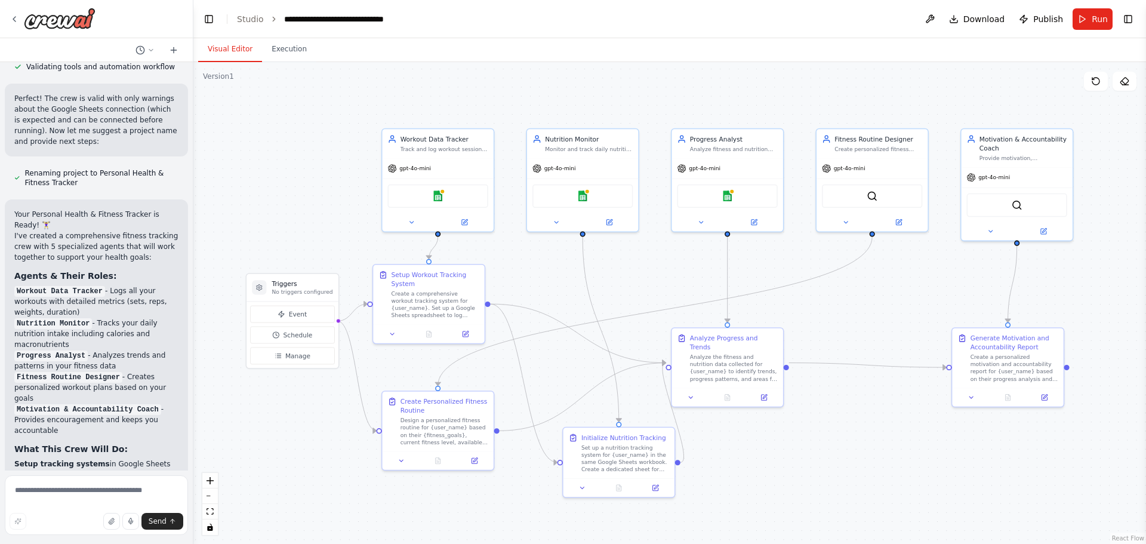
click at [80, 285] on li "Workout Data Tracker - Logs all your workouts with detailed metrics (sets, reps…" at bounding box center [96, 301] width 164 height 32
click at [122, 285] on li "Workout Data Tracker - Logs all your workouts with detailed metrics (sets, reps…" at bounding box center [96, 301] width 164 height 32
click at [1101, 21] on span "Run" at bounding box center [1099, 19] width 16 height 12
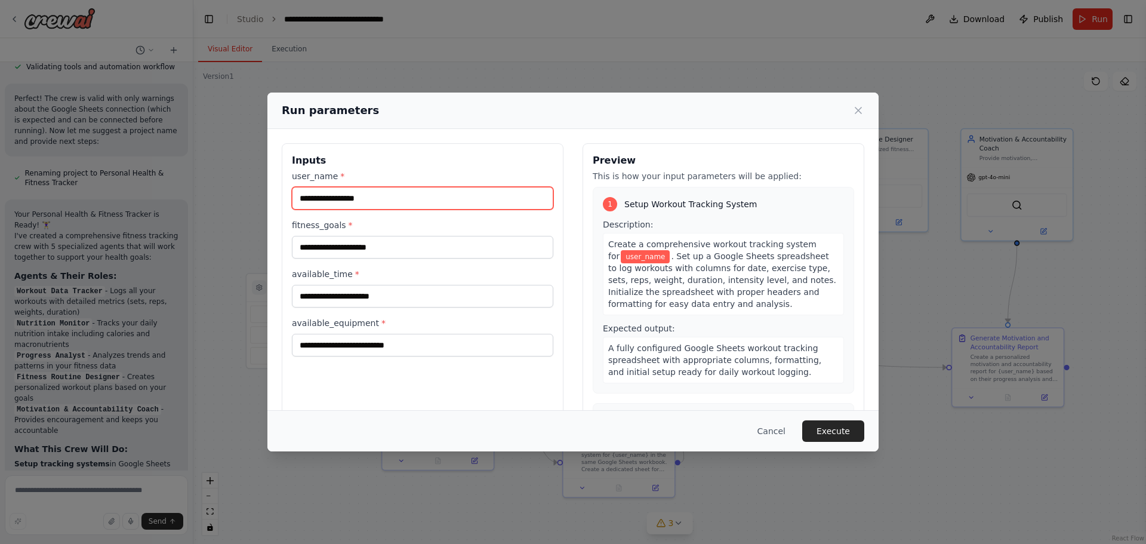
click at [412, 199] on input "user_name *" at bounding box center [422, 198] width 261 height 23
type input "********"
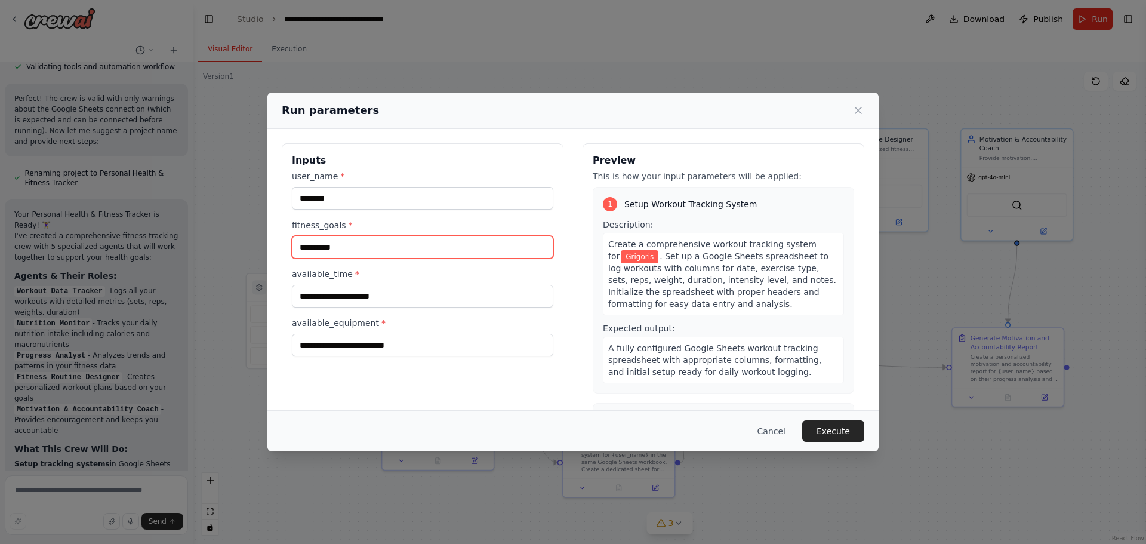
type input "**********"
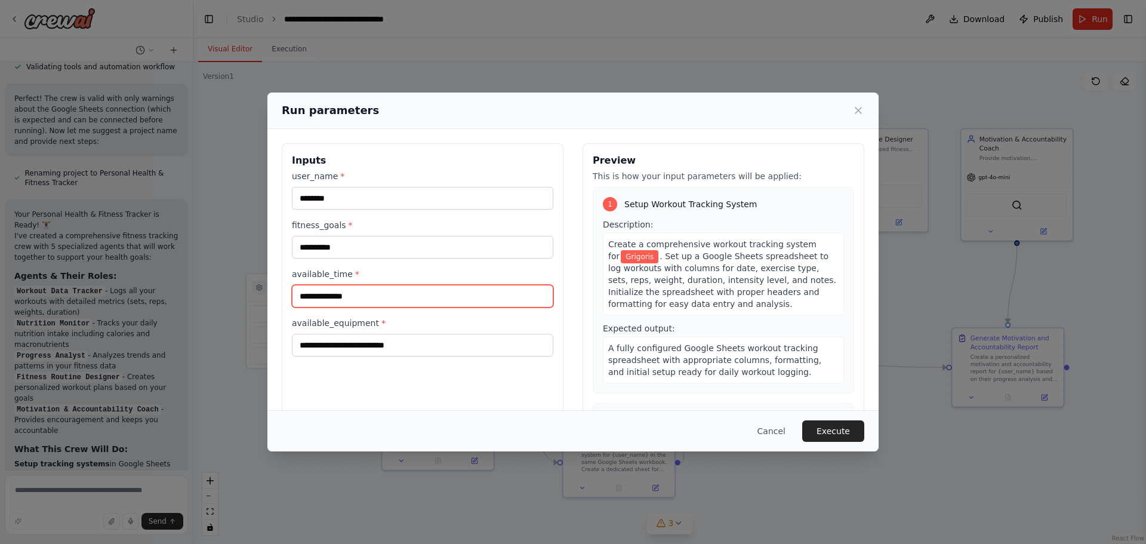
type input "**********"
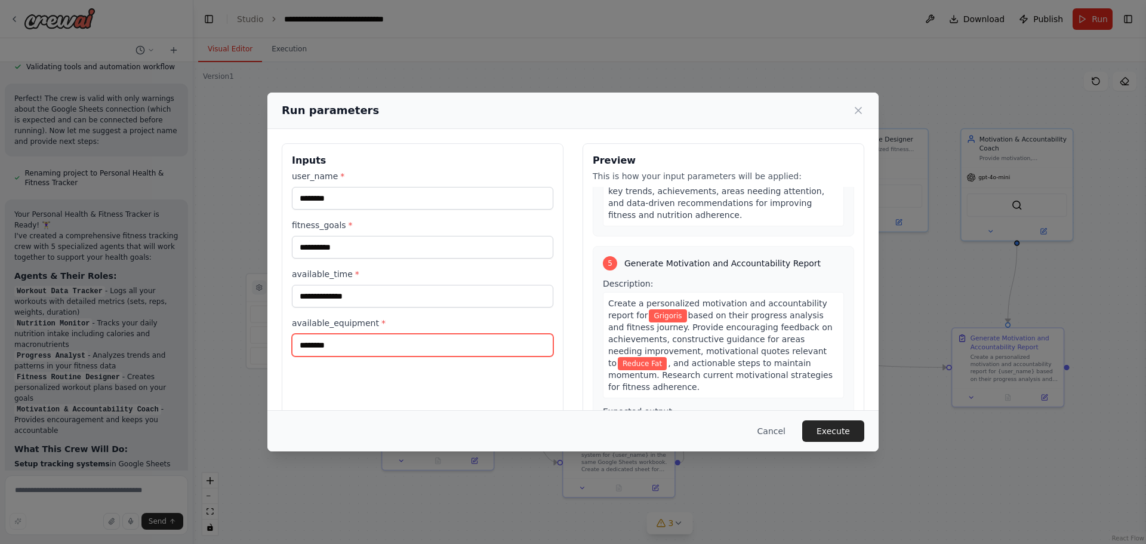
scroll to position [913, 0]
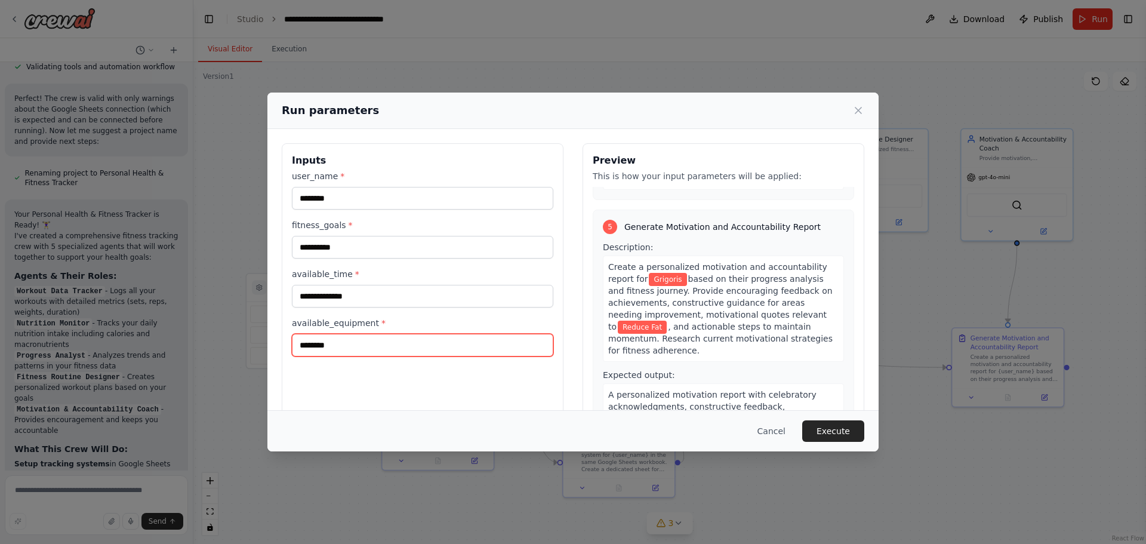
type input "********"
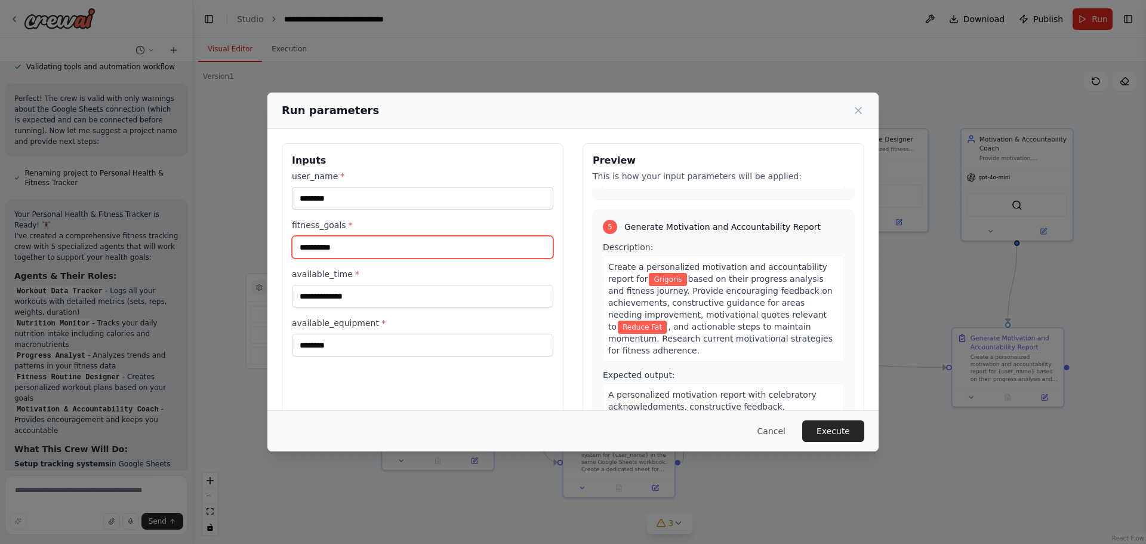
click at [363, 248] on input "**********" at bounding box center [422, 247] width 261 height 23
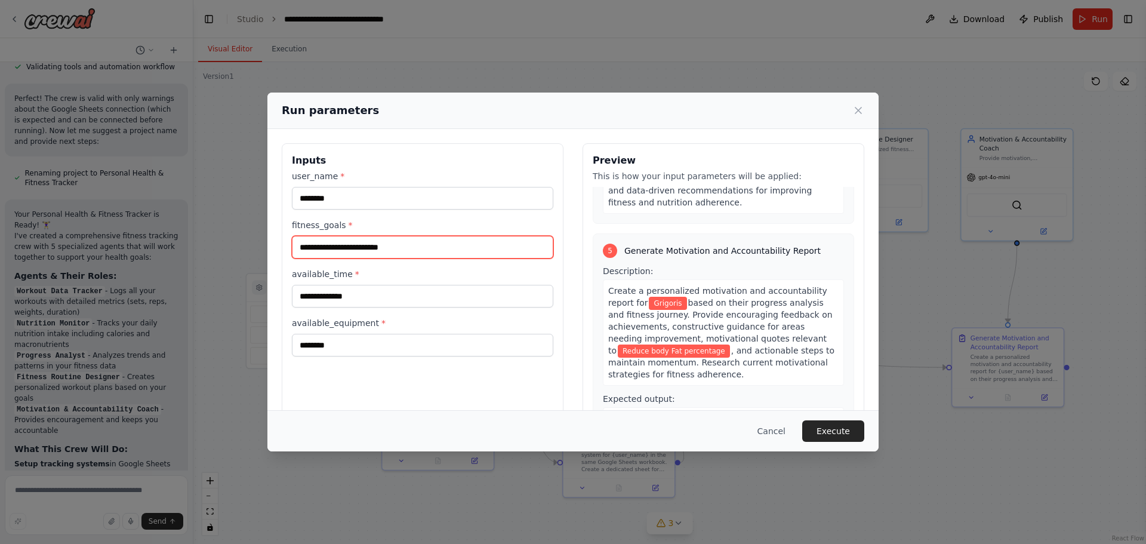
type input "**********"
click at [399, 270] on label "available_time *" at bounding box center [422, 274] width 261 height 12
click at [399, 285] on input "**********" at bounding box center [422, 296] width 261 height 23
click at [856, 419] on div "Cancel Execute" at bounding box center [572, 430] width 611 height 41
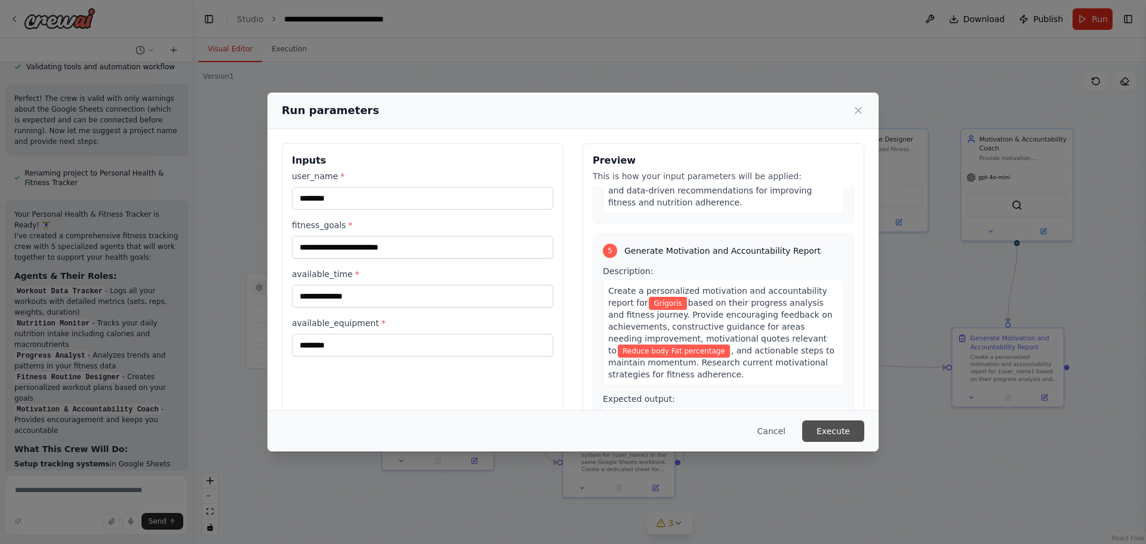
click at [856, 426] on button "Execute" at bounding box center [833, 430] width 62 height 21
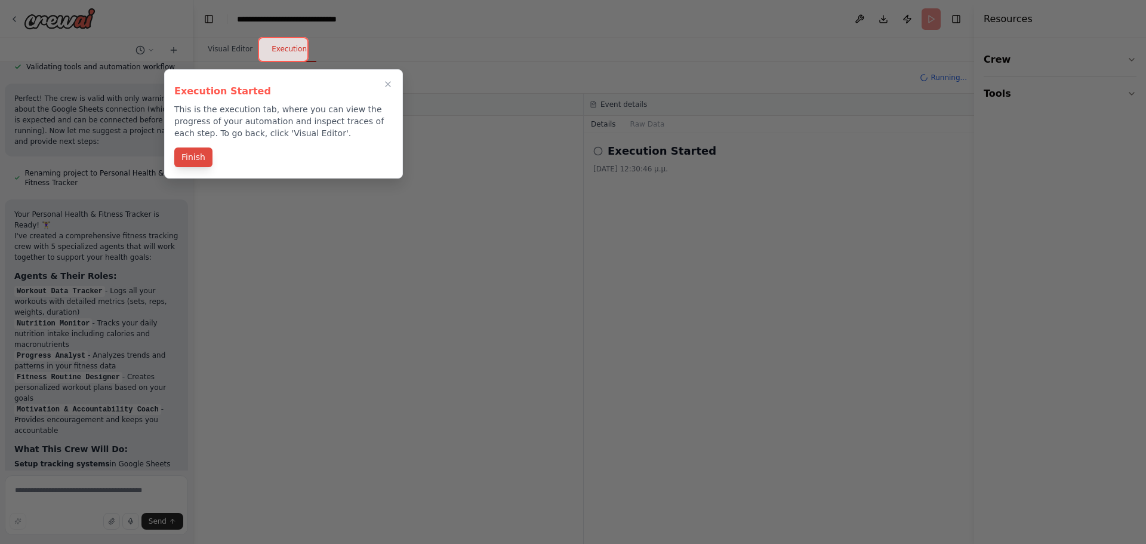
click at [201, 160] on button "Finish" at bounding box center [193, 157] width 38 height 20
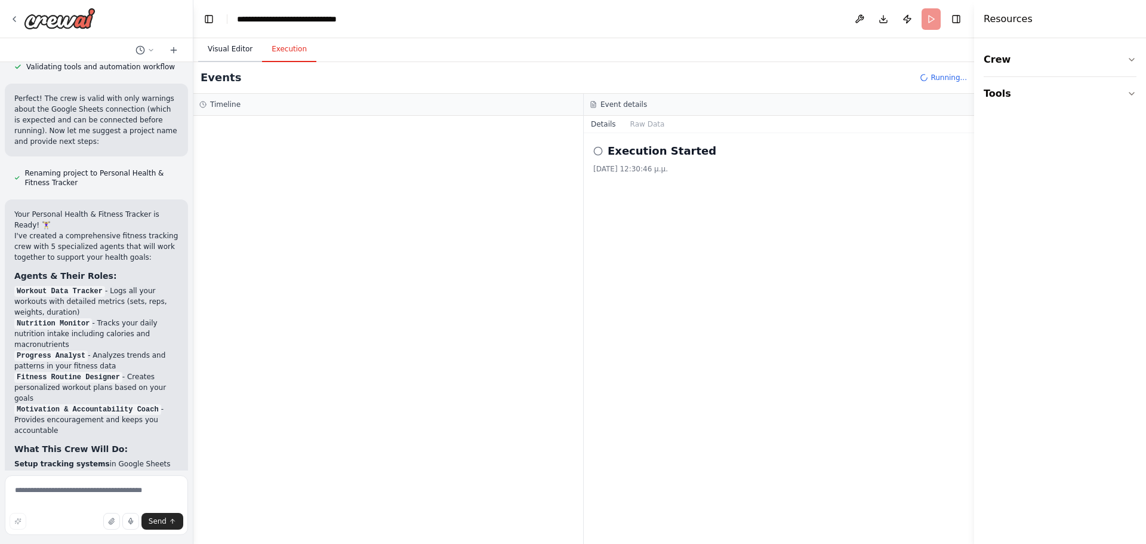
click at [221, 48] on button "Visual Editor" at bounding box center [230, 49] width 64 height 25
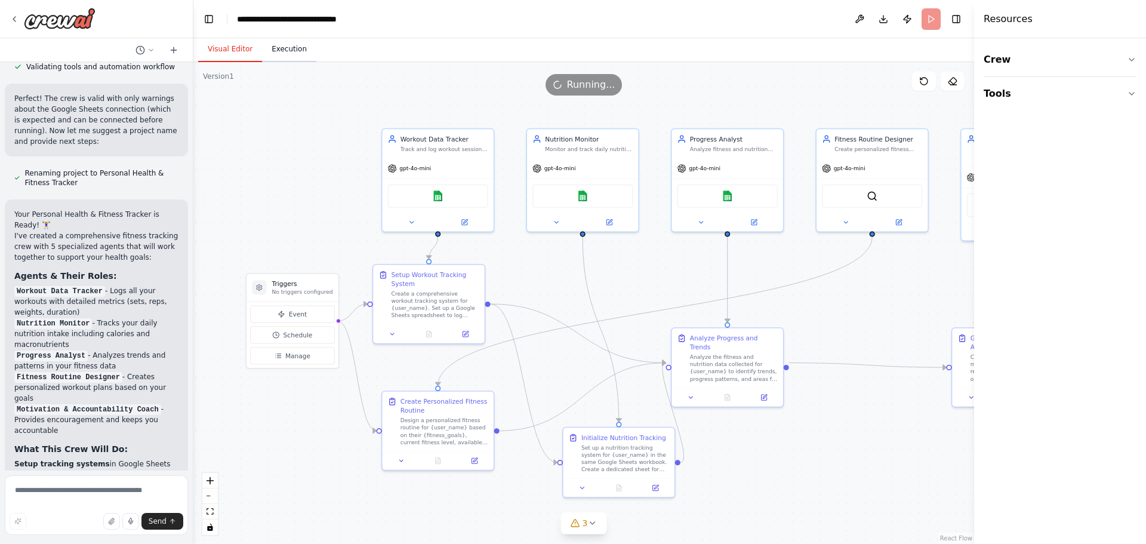
click at [292, 50] on button "Execution" at bounding box center [289, 49] width 54 height 25
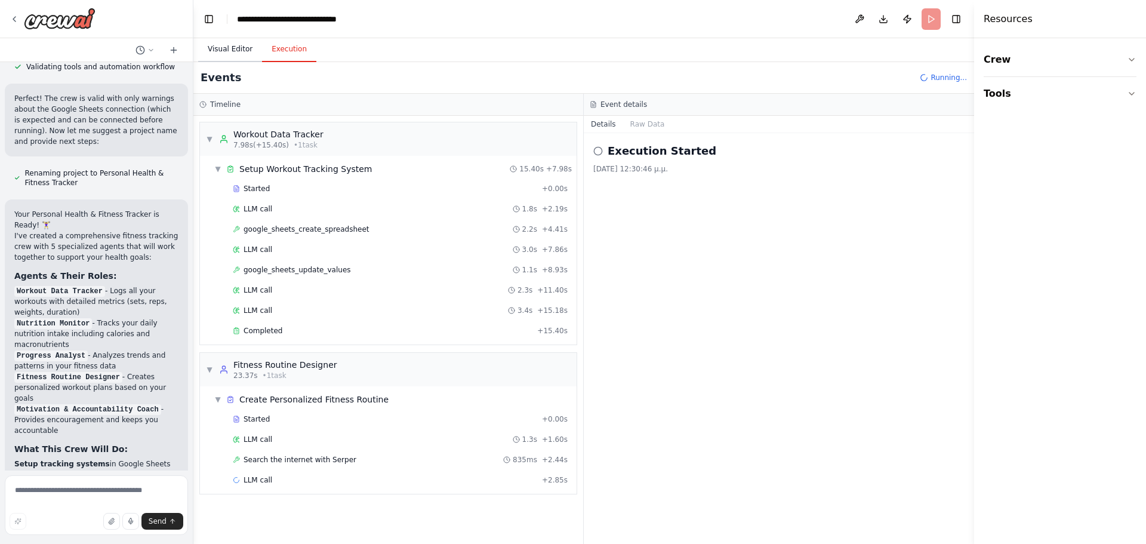
click at [227, 42] on button "Visual Editor" at bounding box center [230, 49] width 64 height 25
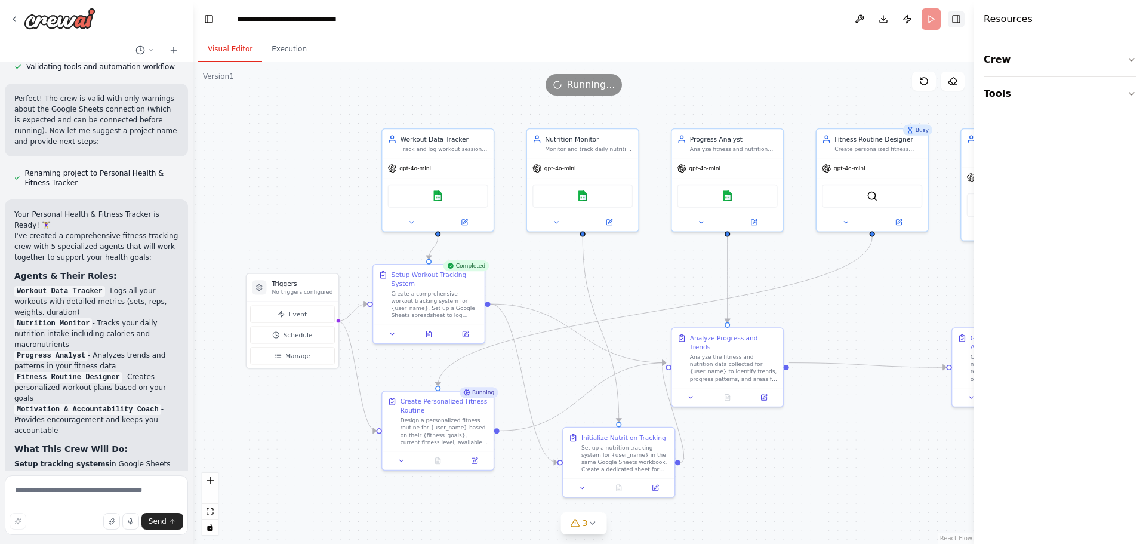
click at [955, 18] on button "Toggle Right Sidebar" at bounding box center [956, 19] width 17 height 17
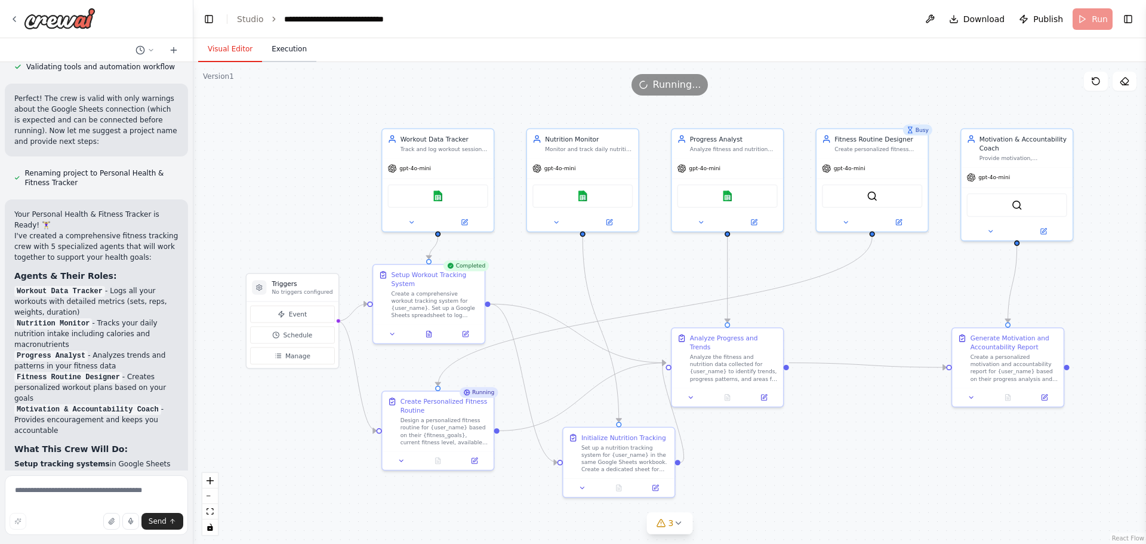
click at [298, 45] on button "Execution" at bounding box center [289, 49] width 54 height 25
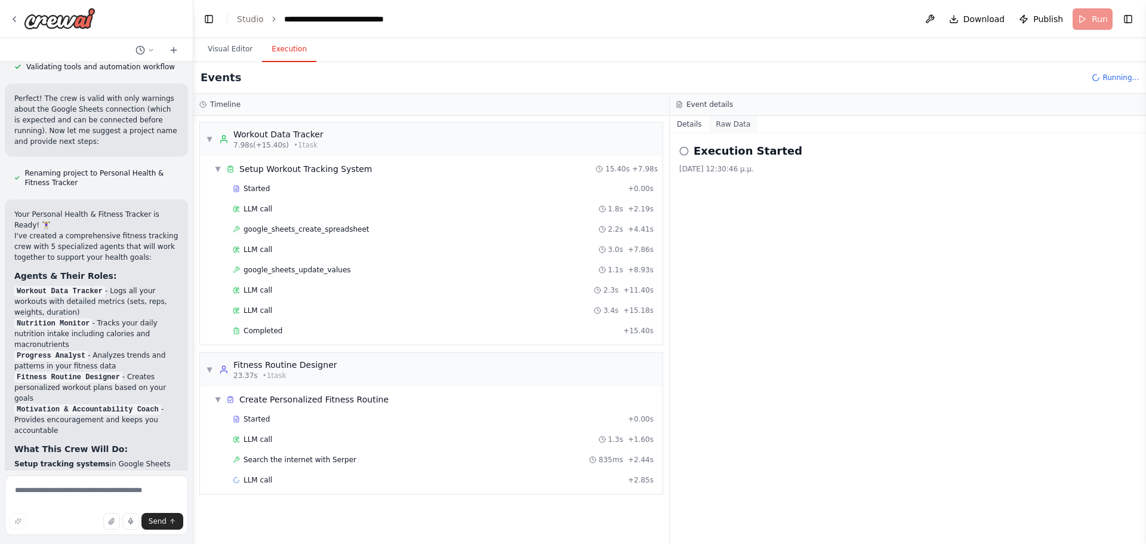
click at [726, 126] on button "Raw Data" at bounding box center [733, 124] width 49 height 17
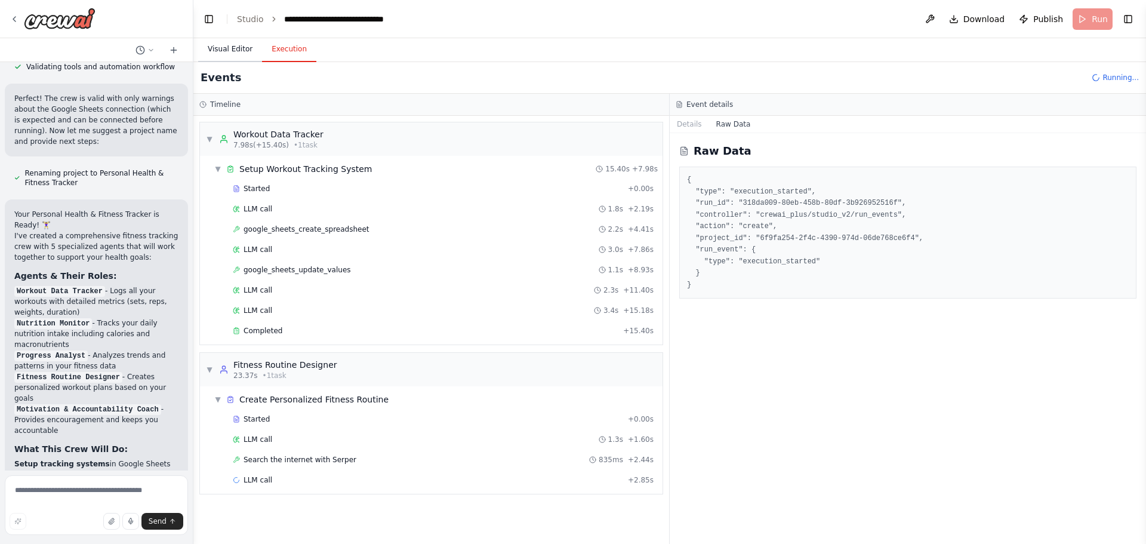
click at [223, 51] on button "Visual Editor" at bounding box center [230, 49] width 64 height 25
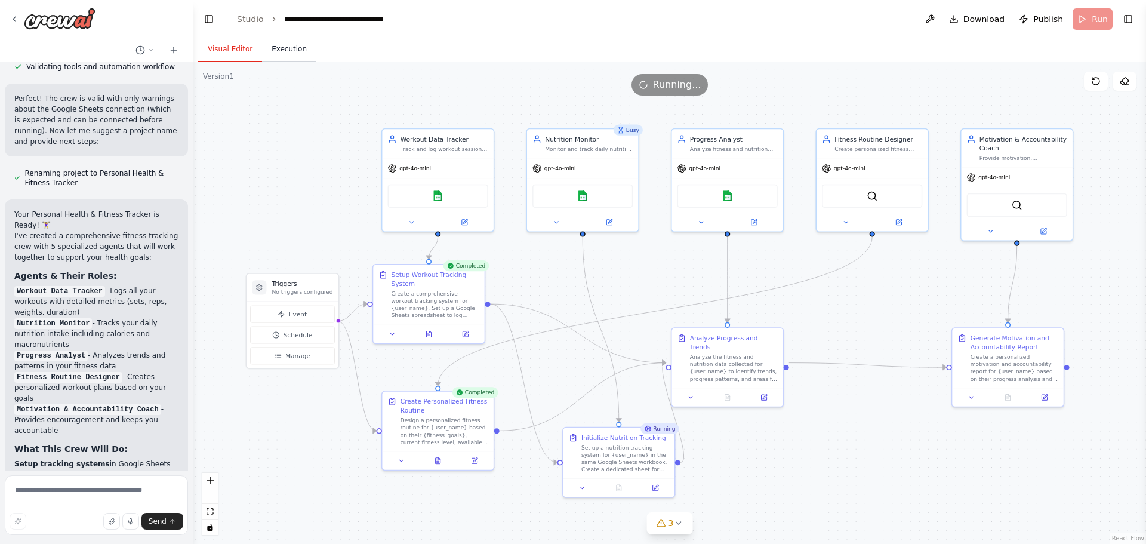
click at [277, 44] on button "Execution" at bounding box center [289, 49] width 54 height 25
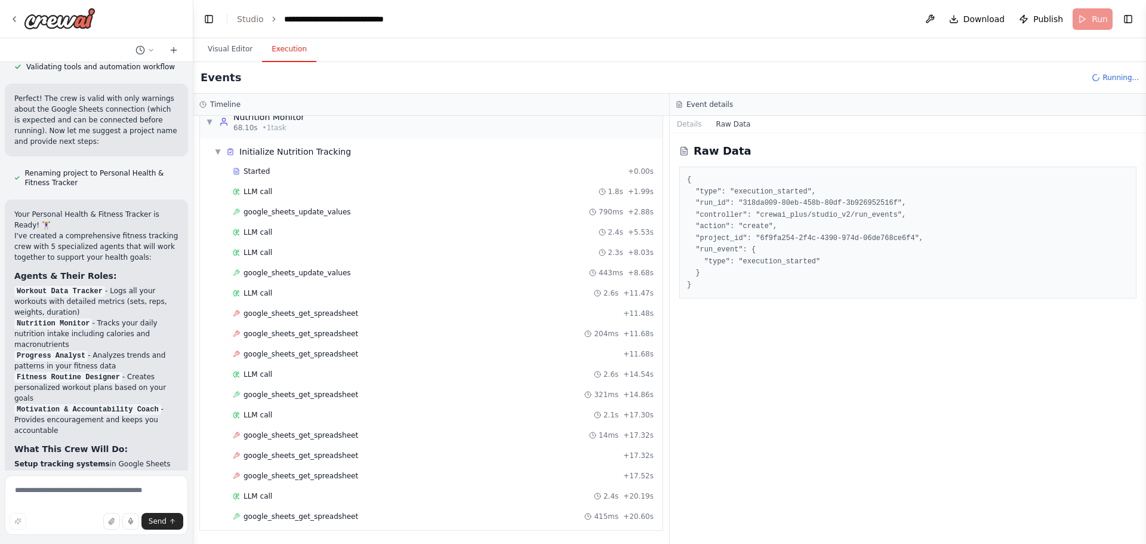
scroll to position [437, 0]
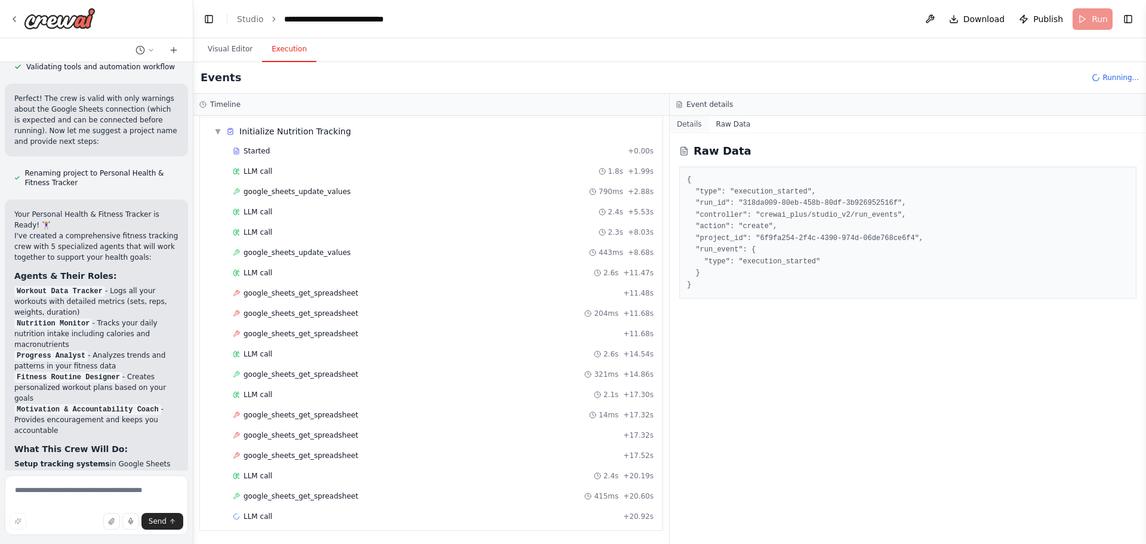
click at [695, 122] on button "Details" at bounding box center [688, 124] width 39 height 17
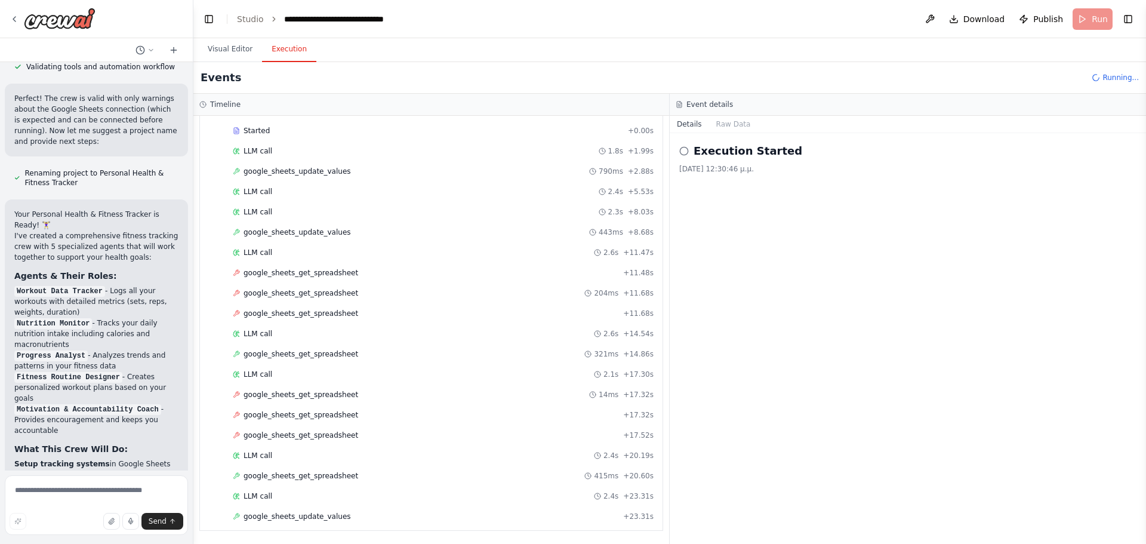
scroll to position [478, 0]
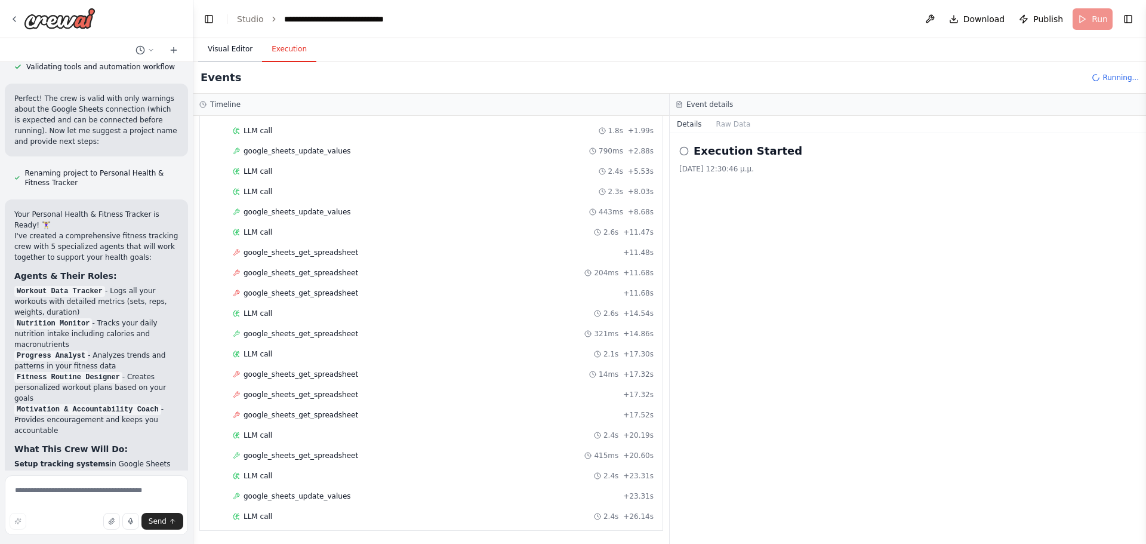
click at [221, 44] on button "Visual Editor" at bounding box center [230, 49] width 64 height 25
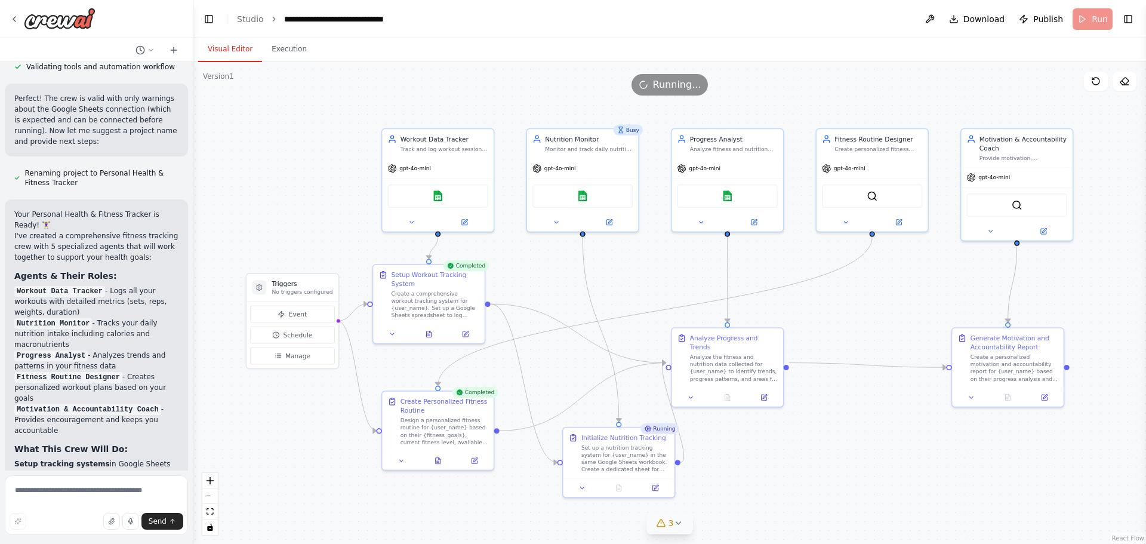
click at [679, 527] on button "3" at bounding box center [670, 523] width 46 height 22
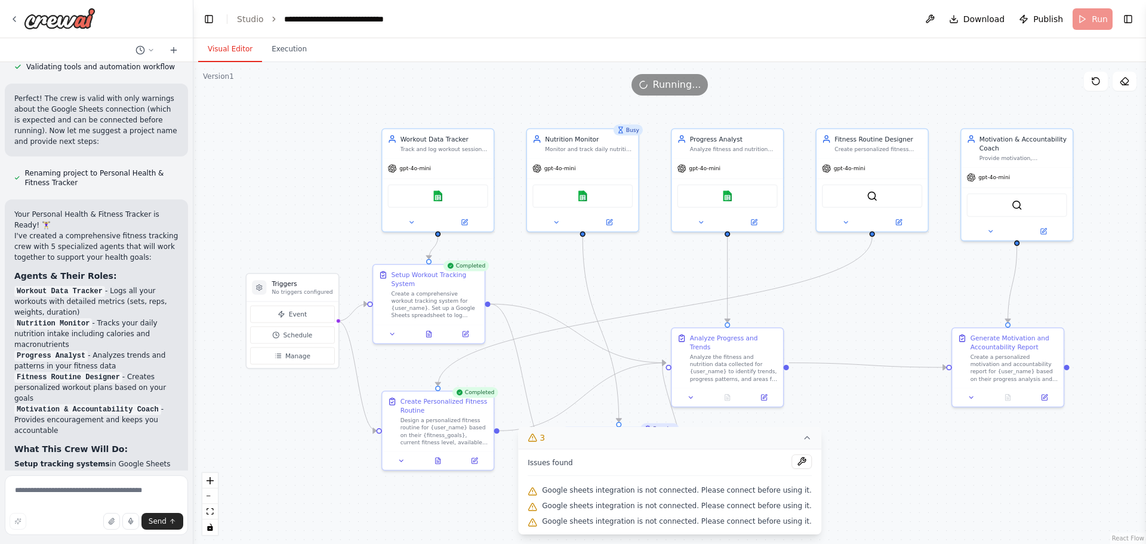
click at [789, 443] on button "3" at bounding box center [669, 438] width 303 height 22
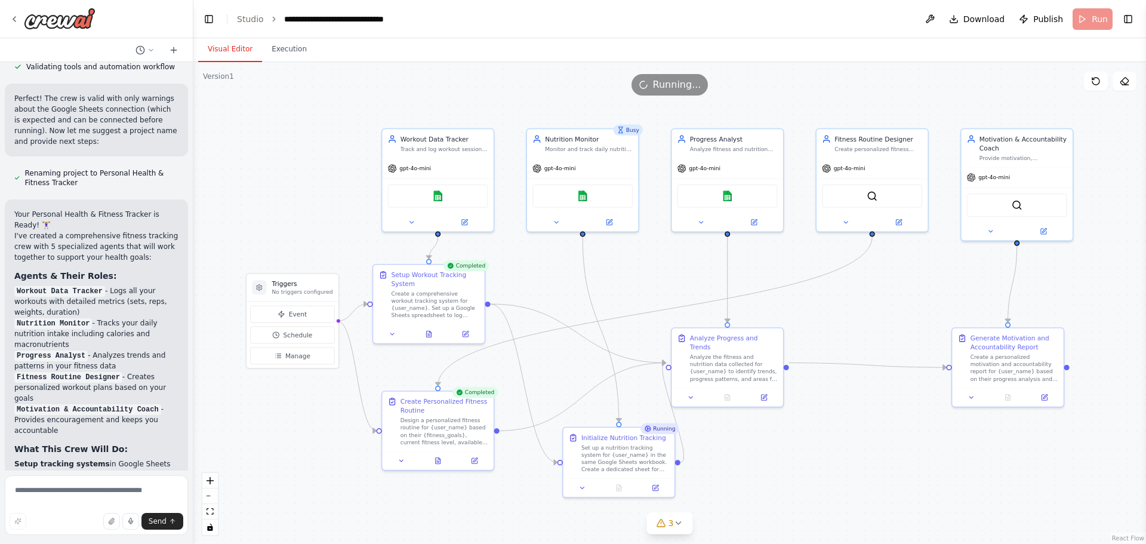
click at [844, 459] on div ".deletable-edge-delete-btn { width: 20px; height: 20px; border: 0px solid #ffff…" at bounding box center [669, 303] width 952 height 482
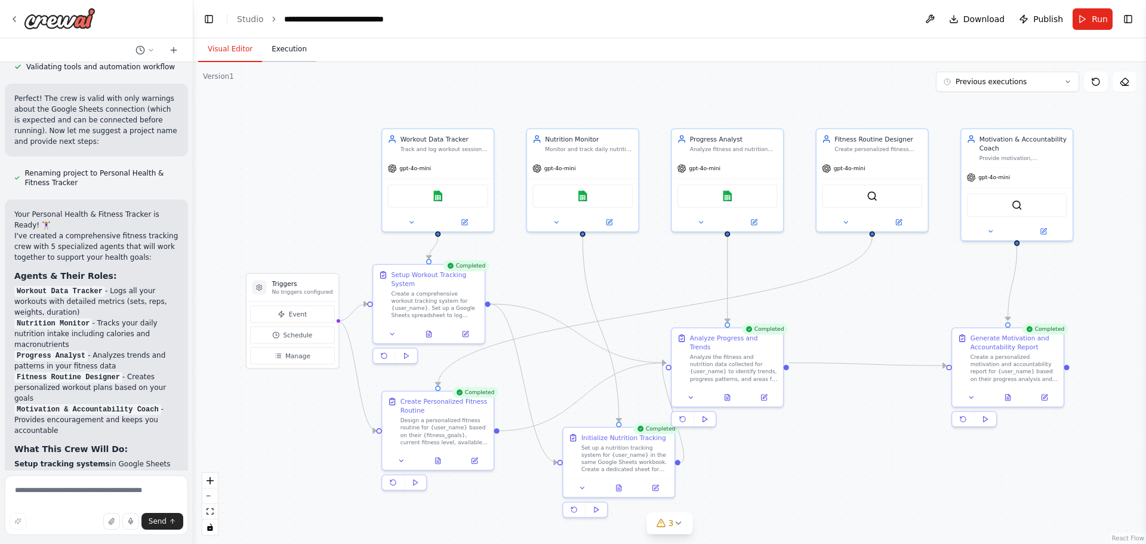
click at [279, 53] on button "Execution" at bounding box center [289, 49] width 54 height 25
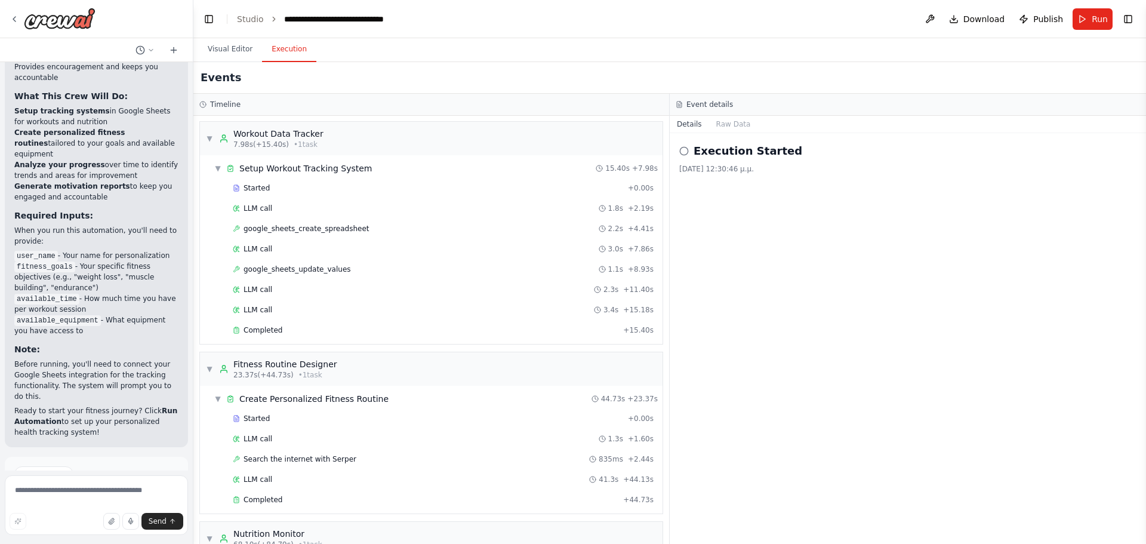
scroll to position [0, 0]
click at [235, 46] on button "Visual Editor" at bounding box center [230, 49] width 64 height 25
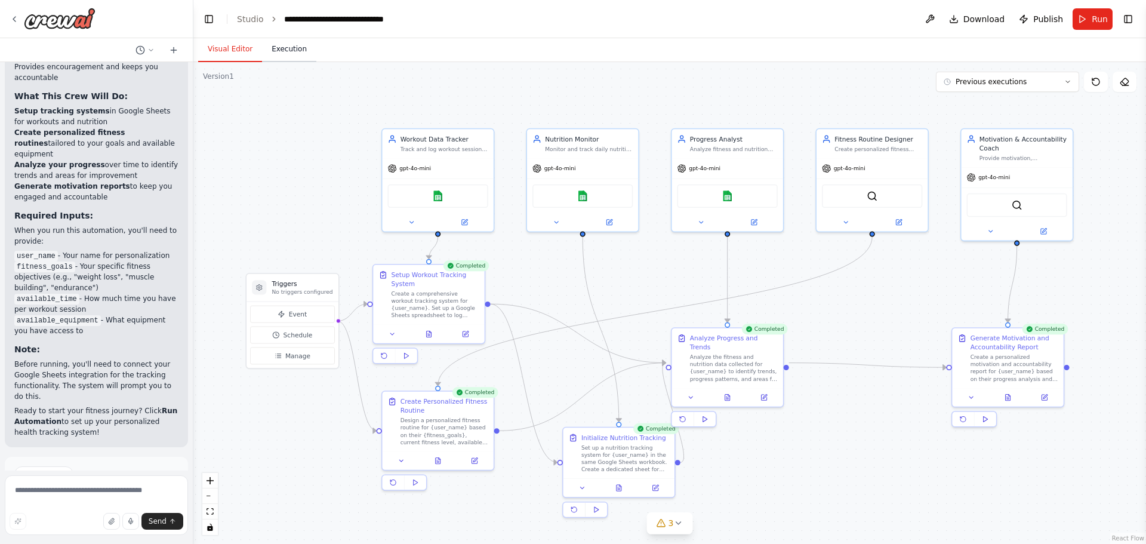
click at [277, 48] on button "Execution" at bounding box center [289, 49] width 54 height 25
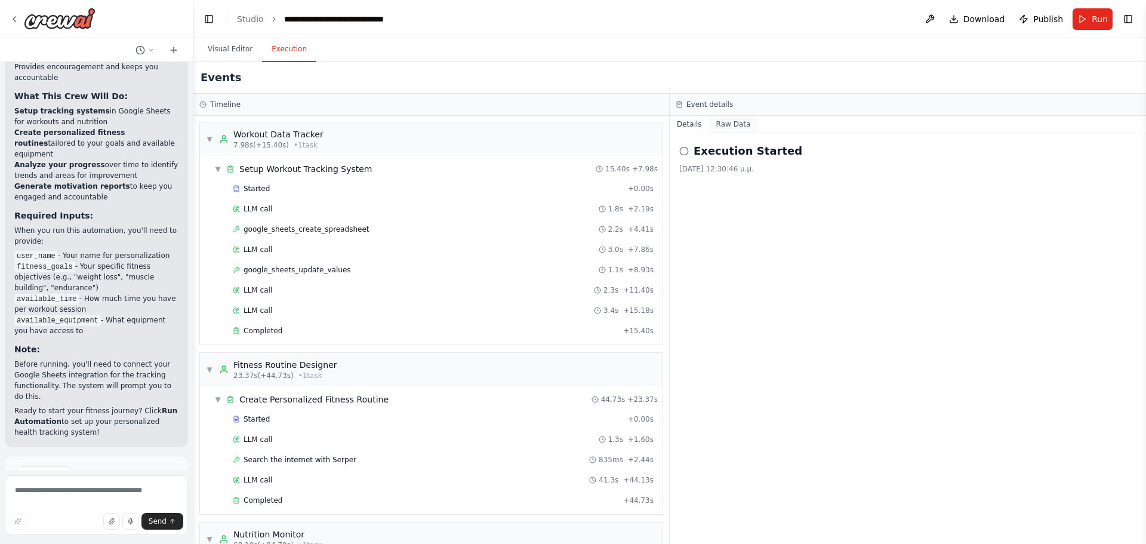
click at [736, 124] on button "Raw Data" at bounding box center [733, 124] width 49 height 17
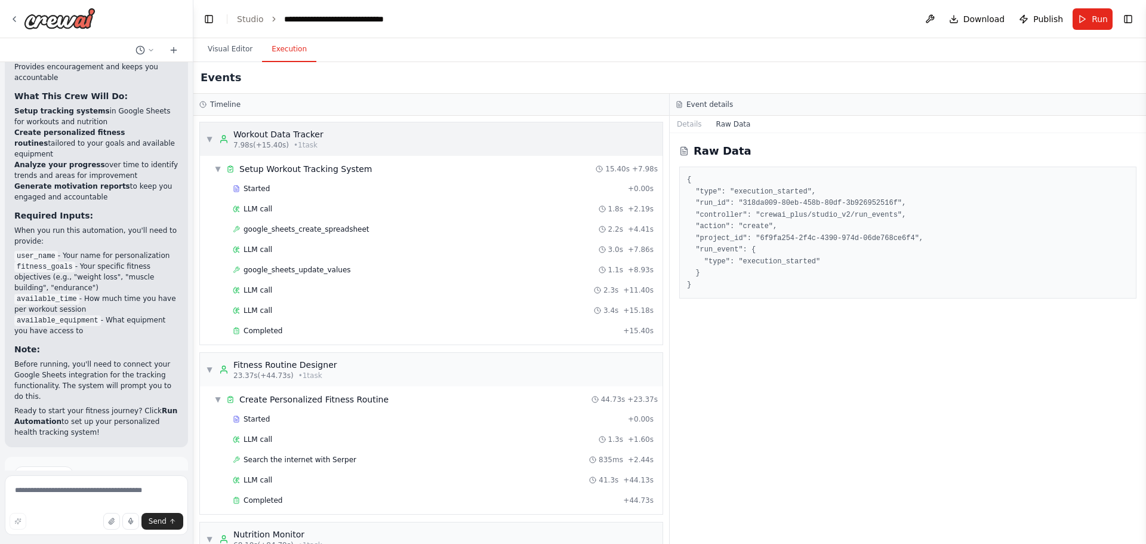
click at [207, 140] on span "▼" at bounding box center [209, 139] width 7 height 10
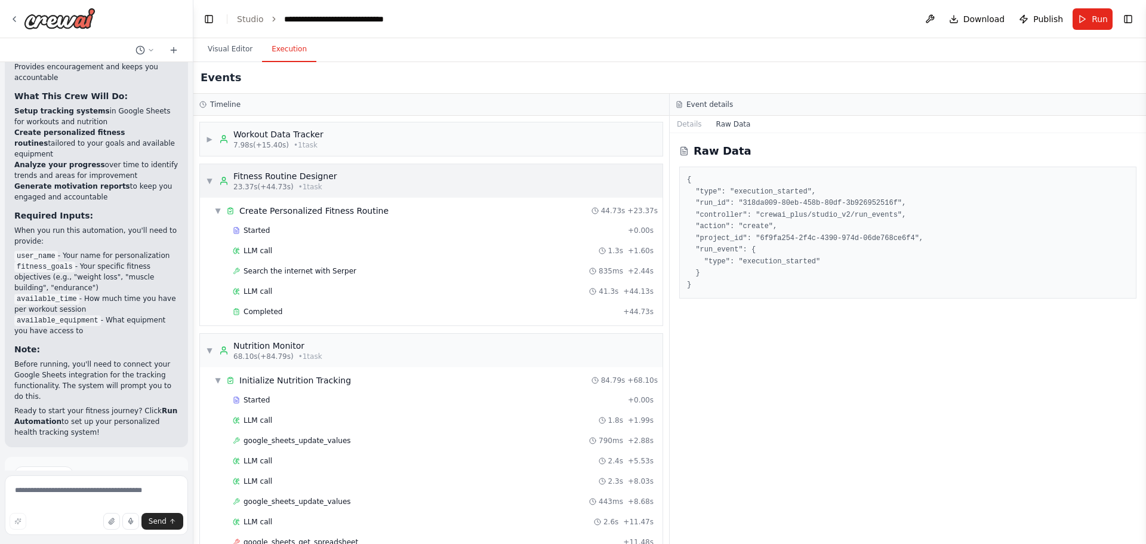
click at [208, 182] on span "▼" at bounding box center [209, 181] width 7 height 10
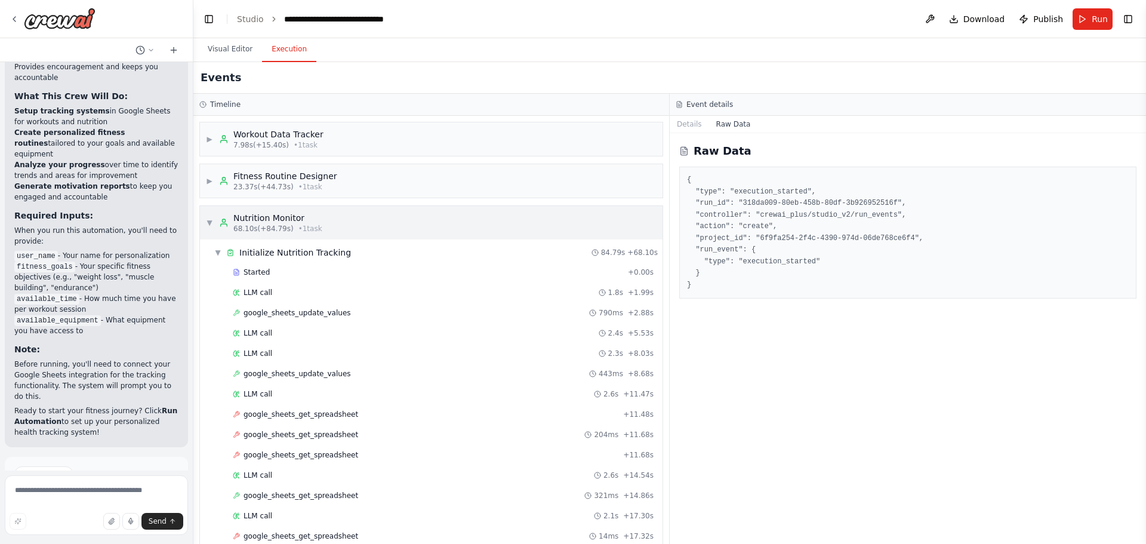
click at [209, 220] on span "▼" at bounding box center [209, 223] width 7 height 10
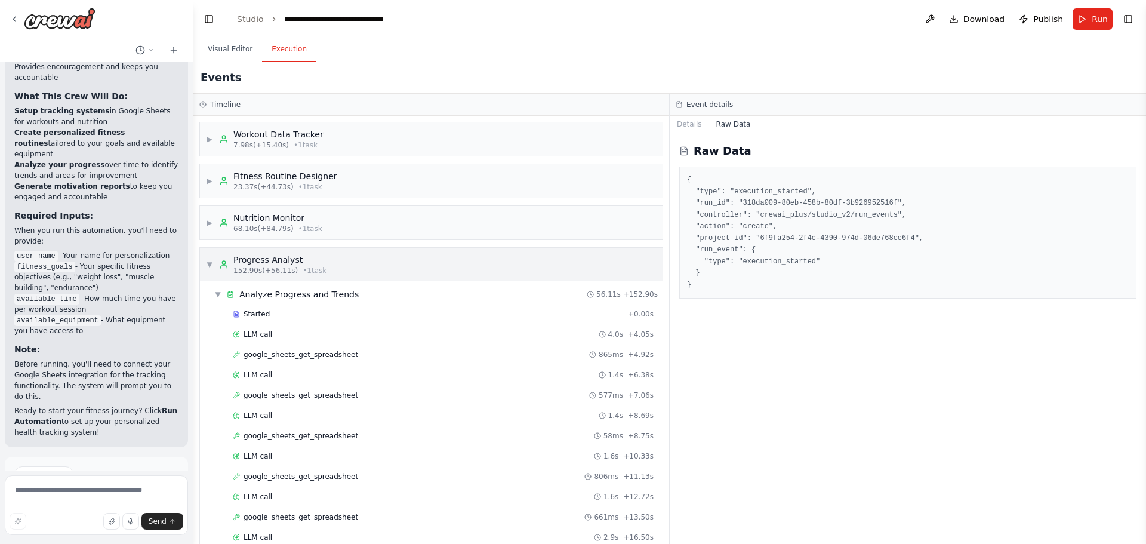
click at [209, 267] on span "▼" at bounding box center [209, 265] width 7 height 10
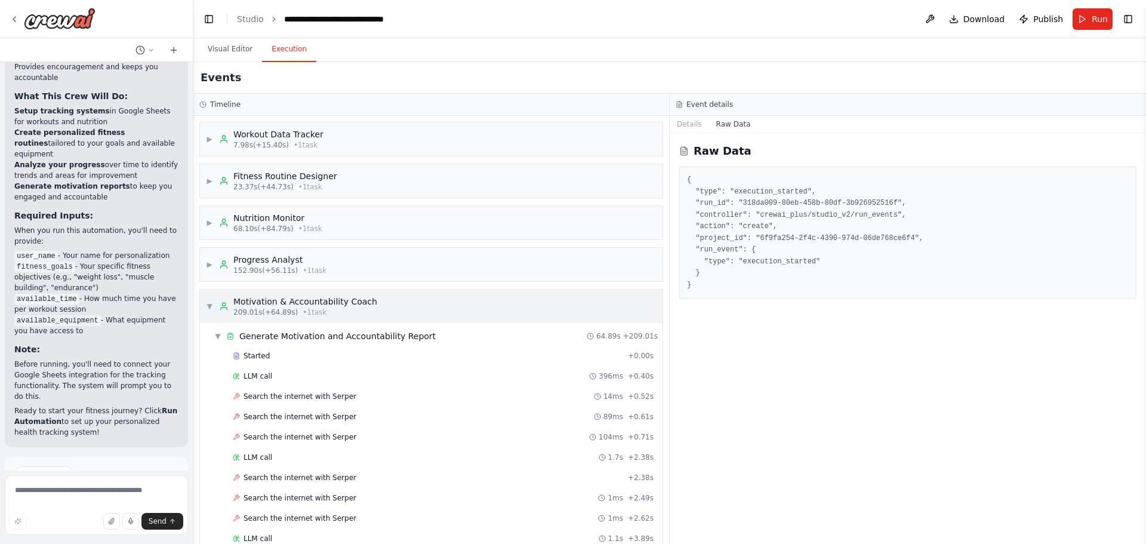
click at [208, 306] on span "▼" at bounding box center [209, 306] width 7 height 10
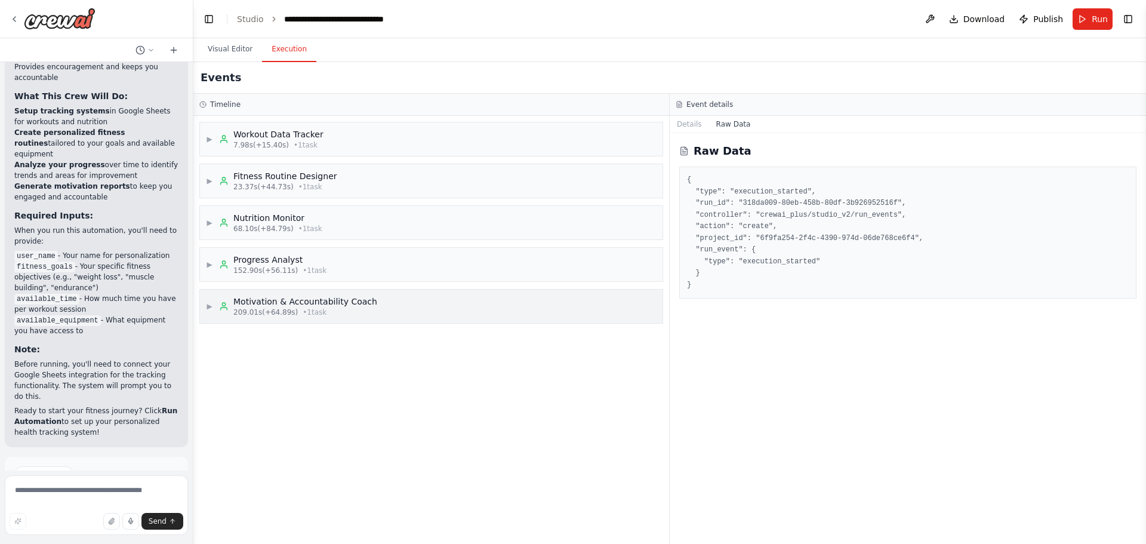
click at [208, 304] on span "▶" at bounding box center [209, 306] width 7 height 10
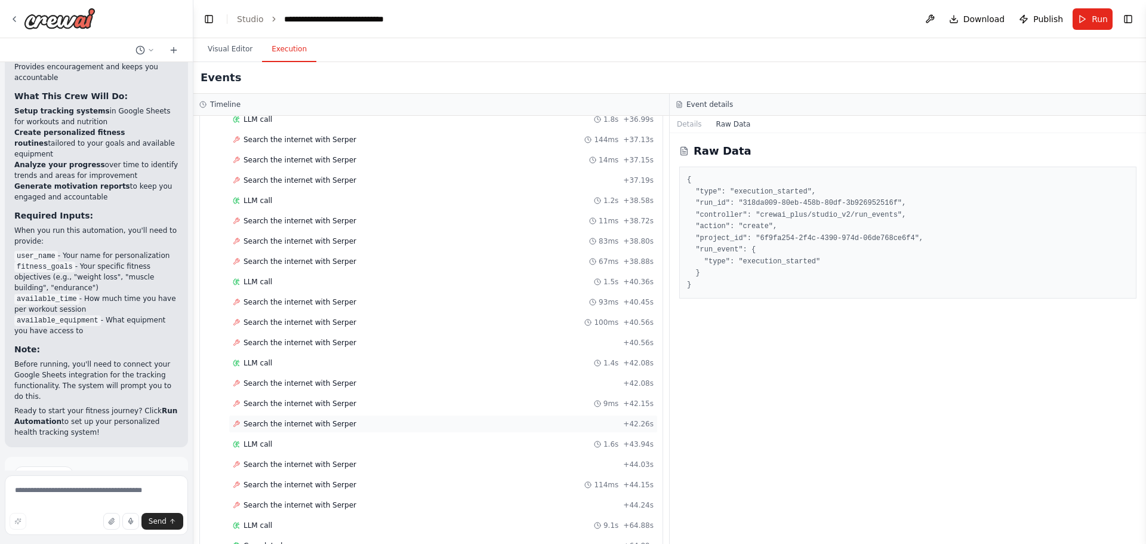
scroll to position [1909, 0]
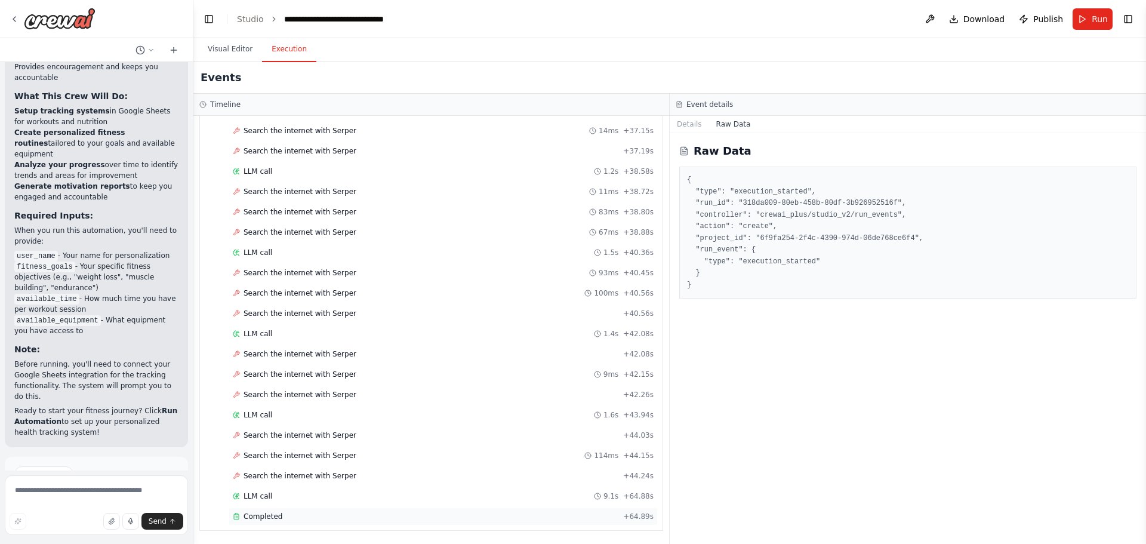
click at [274, 516] on span "Completed" at bounding box center [262, 516] width 39 height 10
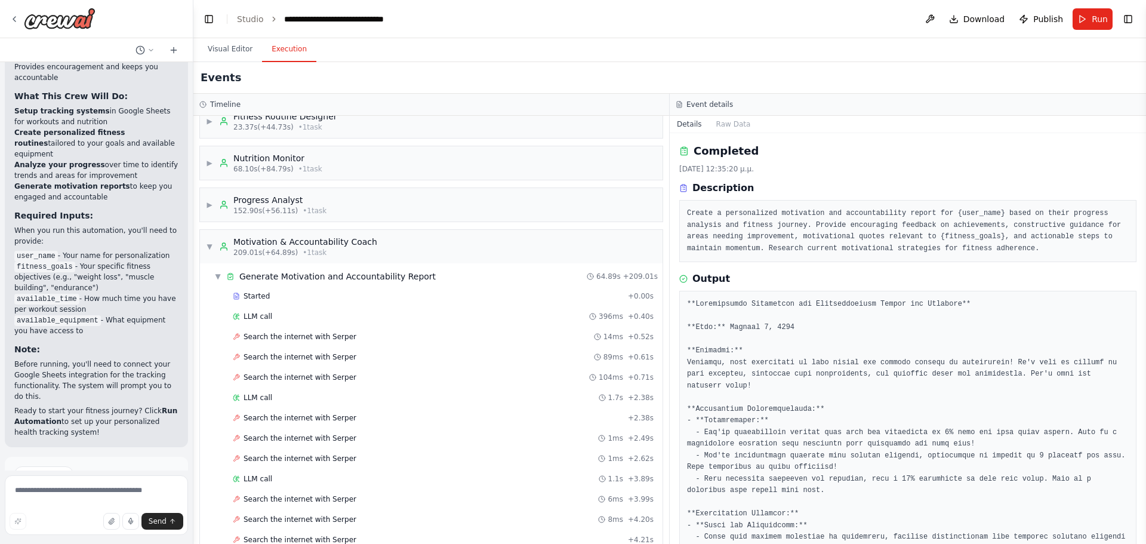
scroll to position [0, 0]
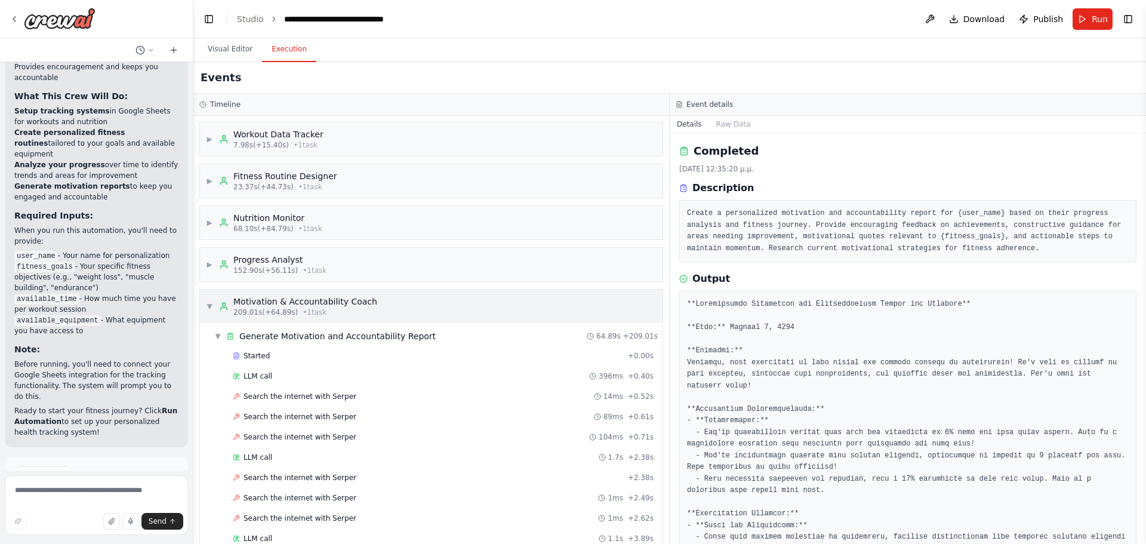
click at [210, 307] on span "▼" at bounding box center [209, 306] width 7 height 10
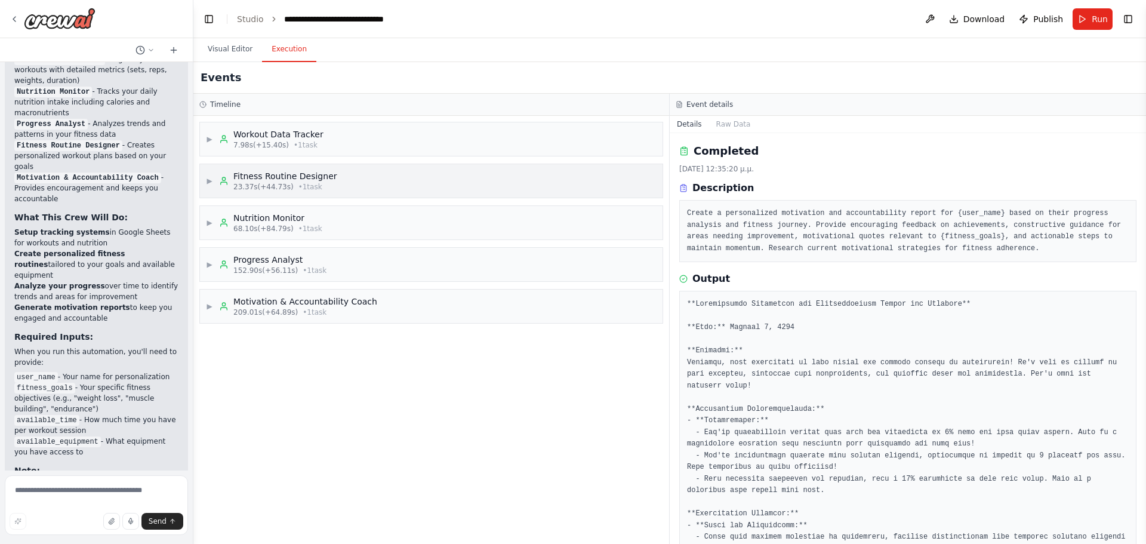
click at [365, 178] on div "▶ Fitness Routine Designer 23.37s (+44.73s) • 1 task" at bounding box center [431, 180] width 462 height 33
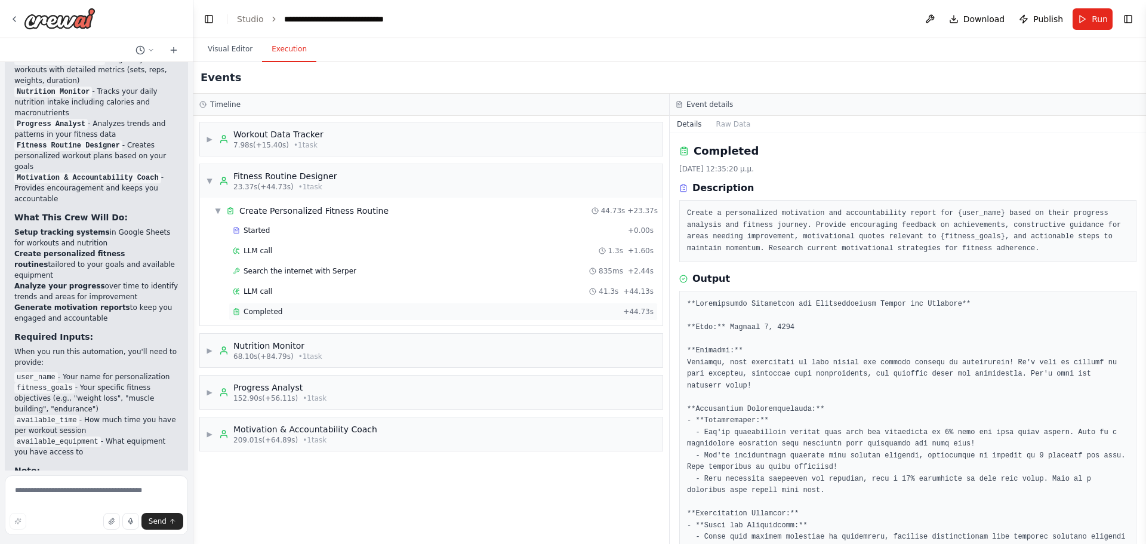
click at [294, 308] on div "Completed" at bounding box center [425, 312] width 385 height 10
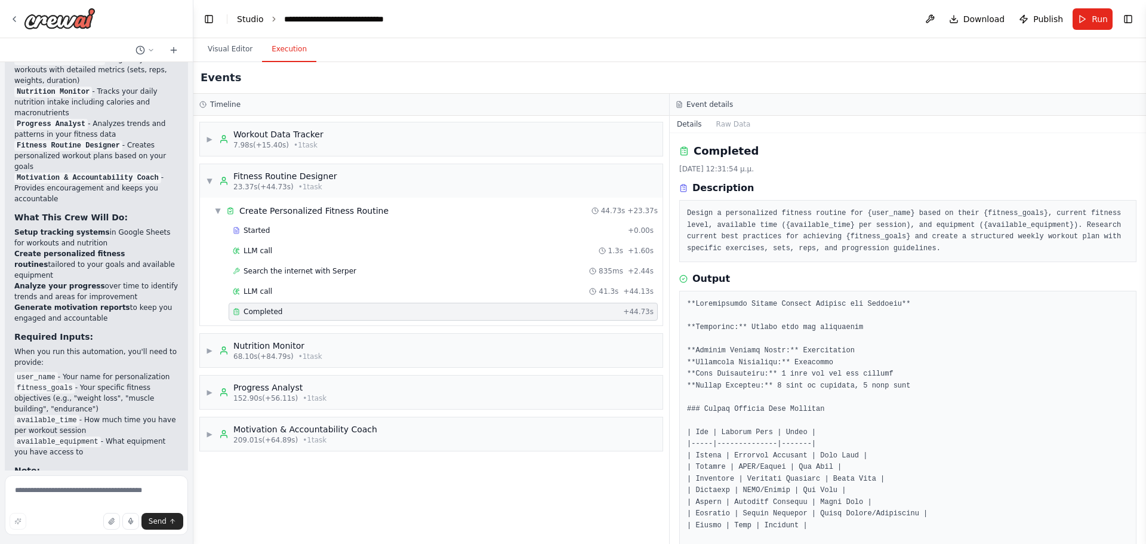
click at [249, 17] on link "Studio" at bounding box center [250, 19] width 27 height 10
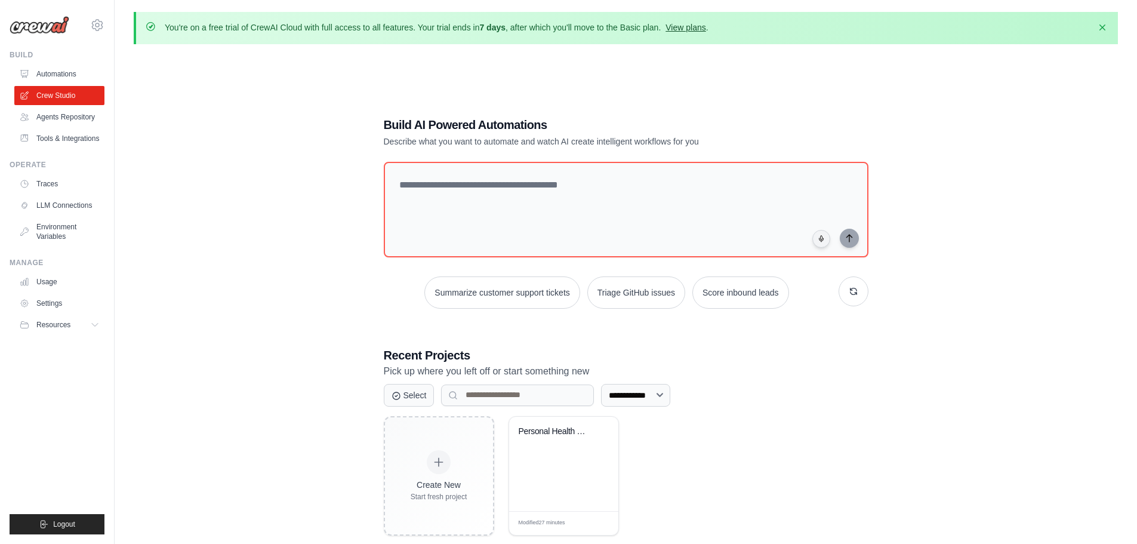
click at [688, 27] on link "View plans" at bounding box center [685, 28] width 40 height 10
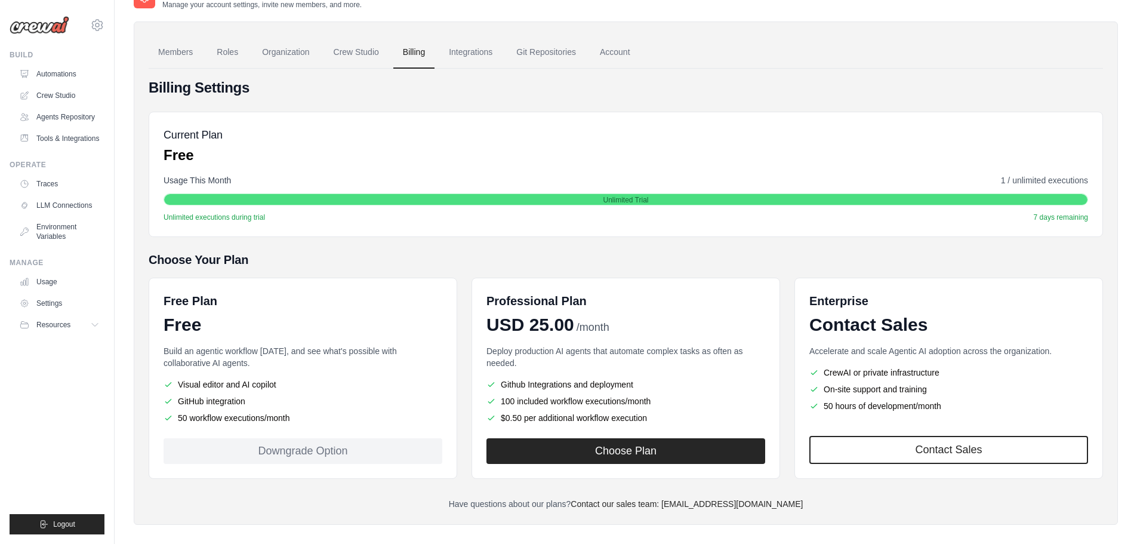
scroll to position [80, 0]
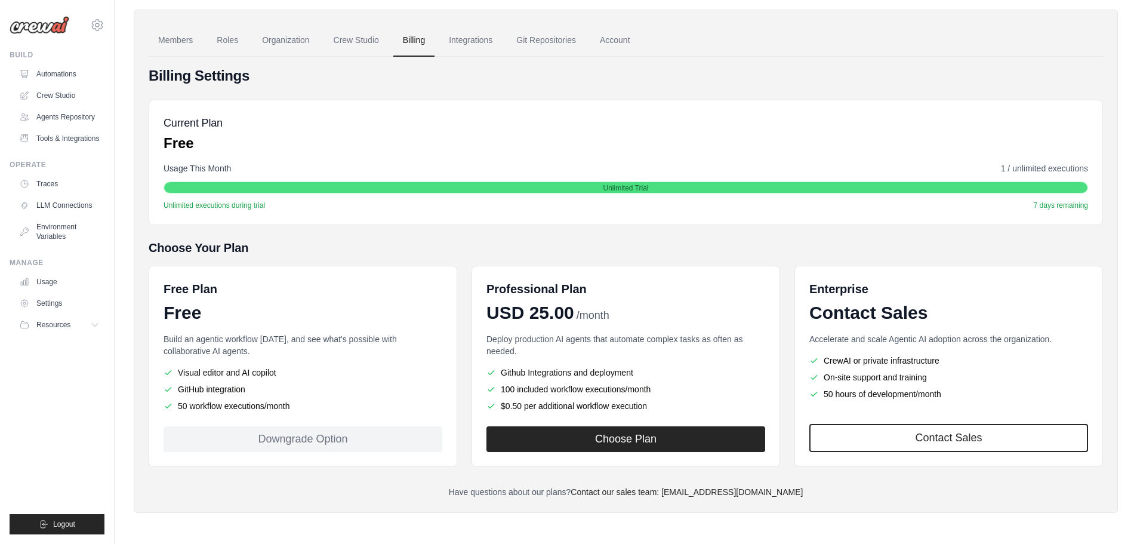
drag, startPoint x: 177, startPoint y: 403, endPoint x: 305, endPoint y: 399, distance: 127.8
click at [305, 399] on ul "Visual editor and AI copilot GitHub integration 50 workflow executions/month" at bounding box center [302, 388] width 279 height 45
drag, startPoint x: 535, startPoint y: 340, endPoint x: 668, endPoint y: 371, distance: 136.5
click at [668, 371] on div "Deploy production AI agents that automate complex tasks as often as needed. Git…" at bounding box center [625, 372] width 279 height 79
click at [649, 288] on div "Professional Plan" at bounding box center [625, 288] width 279 height 17
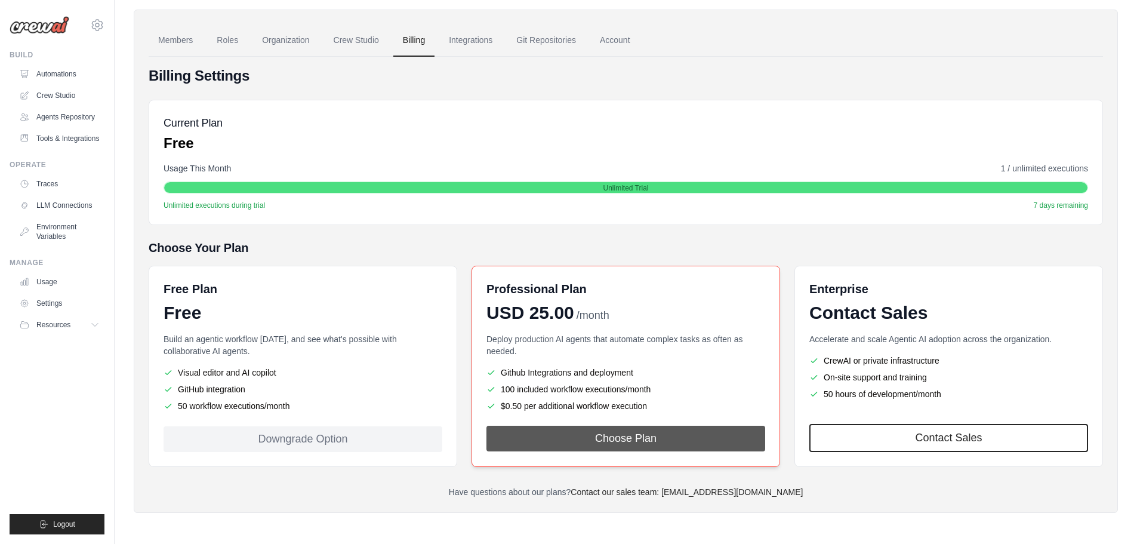
click at [647, 451] on form "Choose Plan" at bounding box center [625, 439] width 279 height 26
click at [647, 439] on button "Choose Plan" at bounding box center [625, 438] width 279 height 26
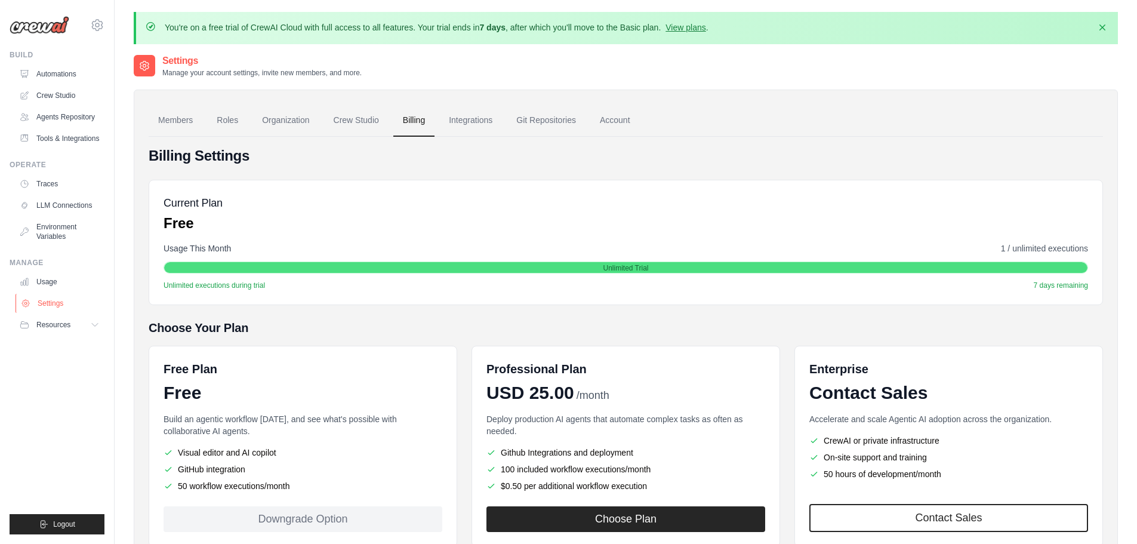
click at [63, 303] on link "Settings" at bounding box center [61, 303] width 90 height 19
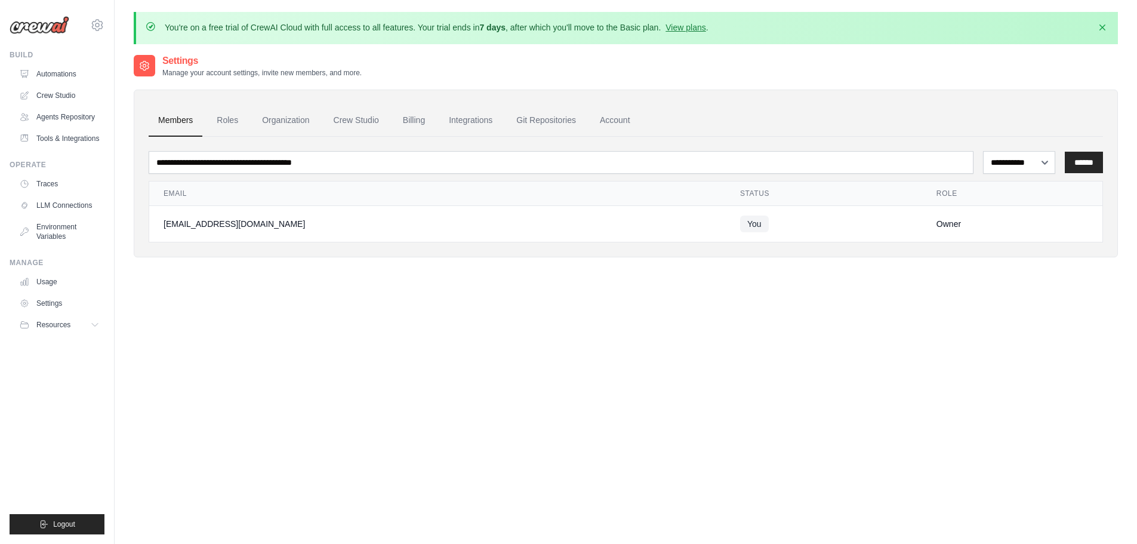
click at [936, 223] on div "Owner" at bounding box center [1012, 224] width 152 height 12
click at [217, 119] on link "Roles" at bounding box center [227, 120] width 41 height 32
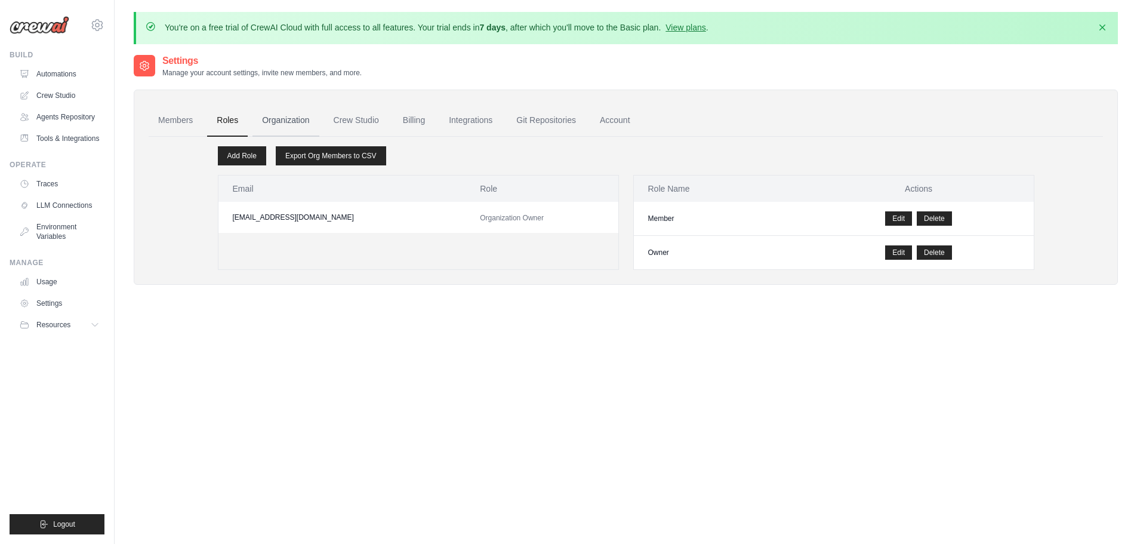
click at [274, 121] on link "Organization" at bounding box center [285, 120] width 66 height 32
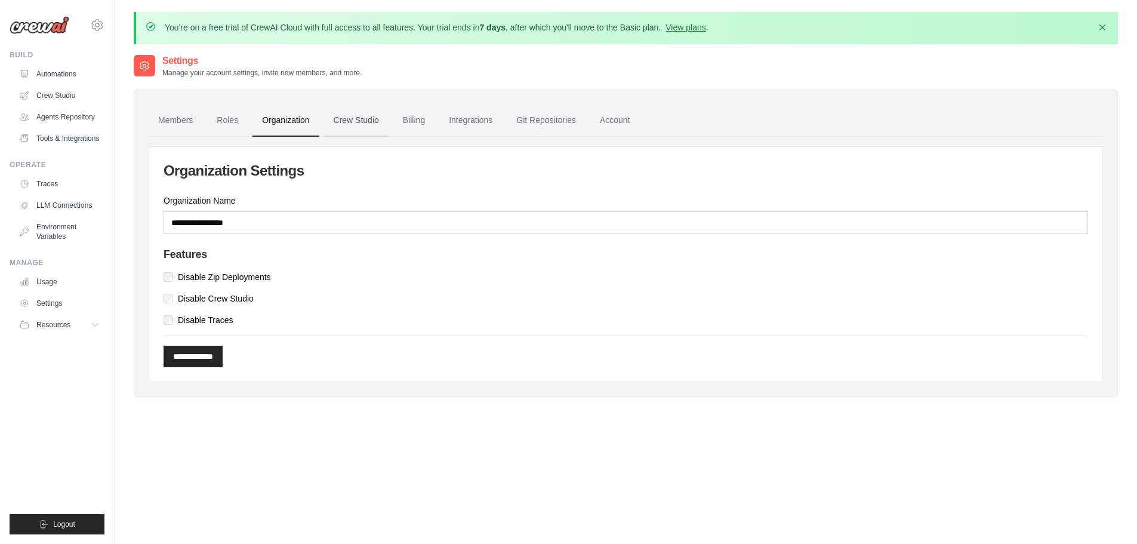
click at [351, 119] on link "Crew Studio" at bounding box center [356, 120] width 64 height 32
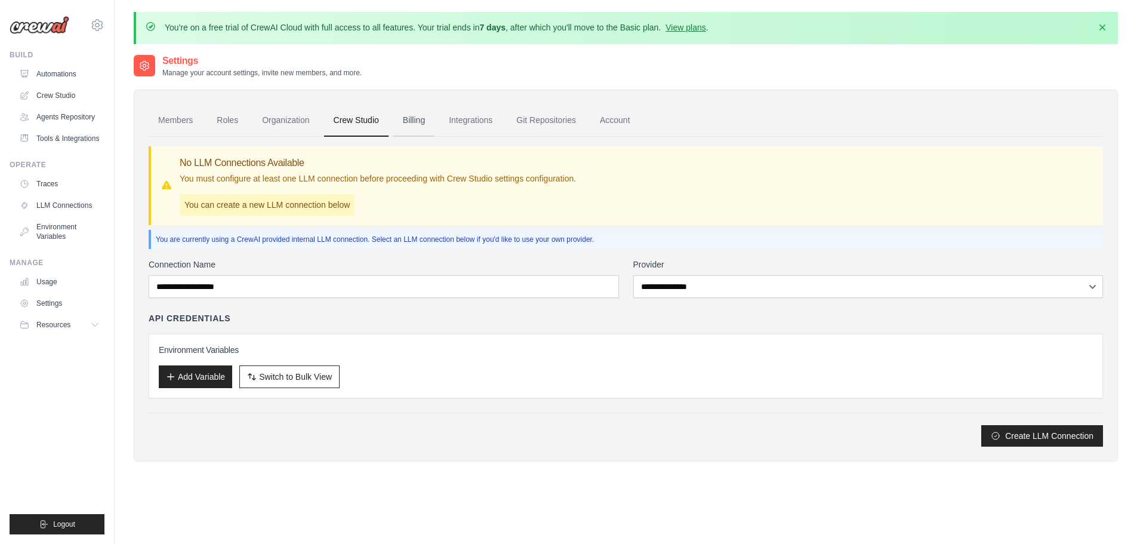
click at [418, 121] on link "Billing" at bounding box center [413, 120] width 41 height 32
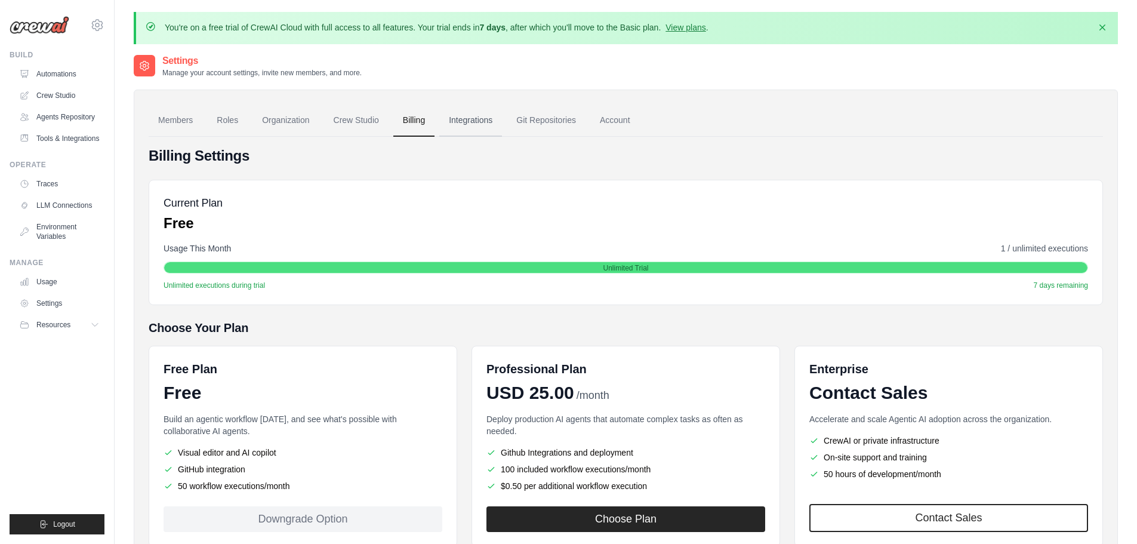
click at [469, 119] on link "Integrations" at bounding box center [470, 120] width 63 height 32
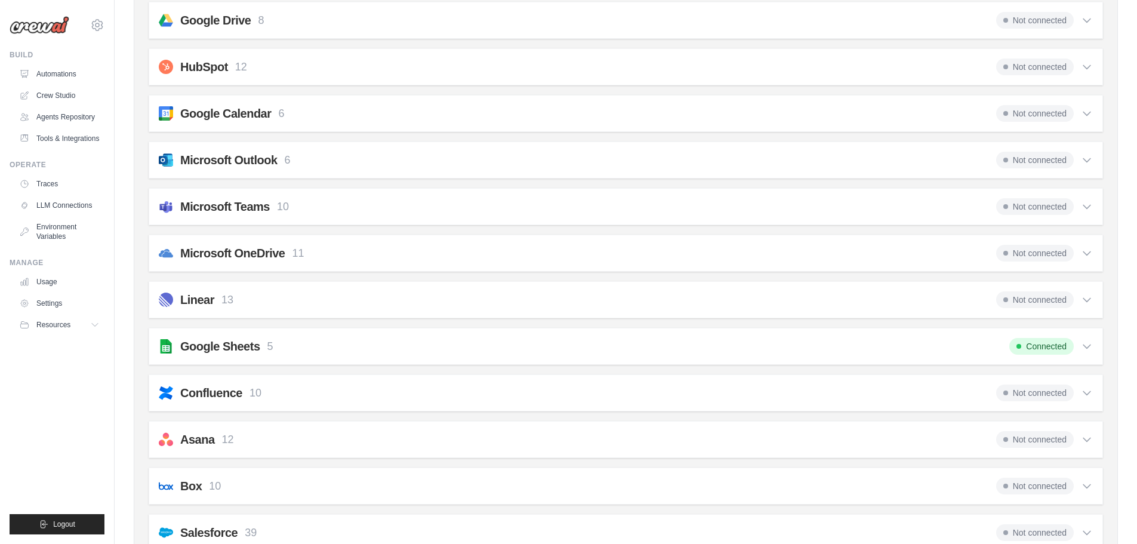
scroll to position [375, 0]
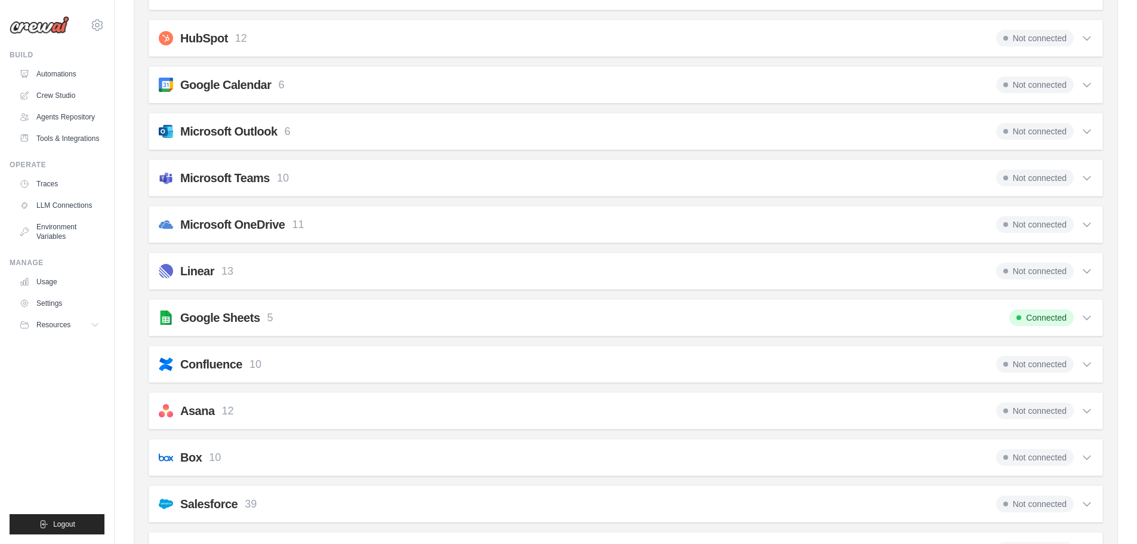
click at [610, 316] on div "Google Sheets 5 Connected" at bounding box center [626, 317] width 934 height 17
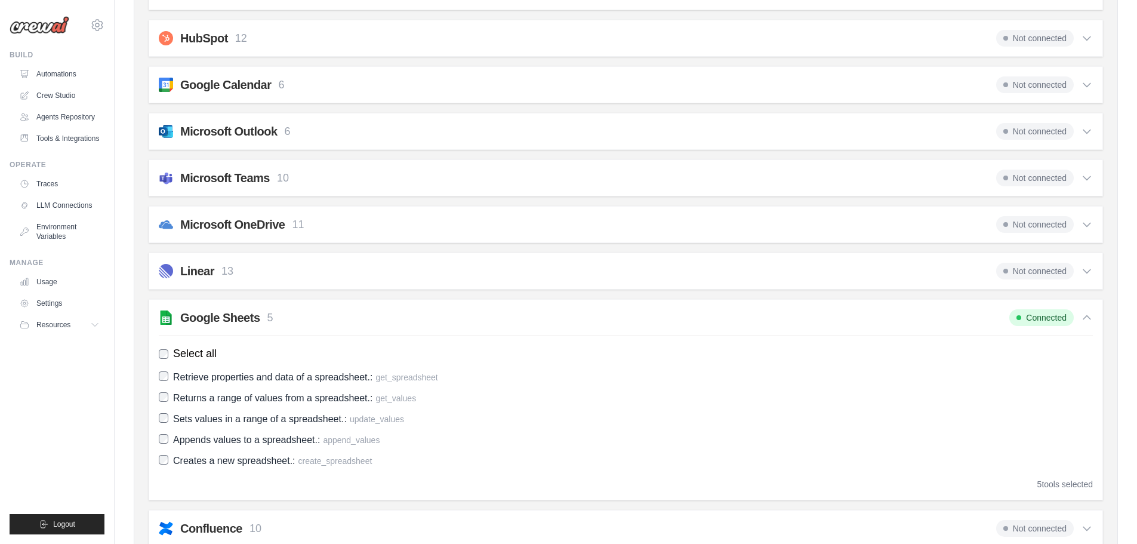
click at [459, 316] on div "Google Sheets 5 Connected" at bounding box center [626, 317] width 934 height 17
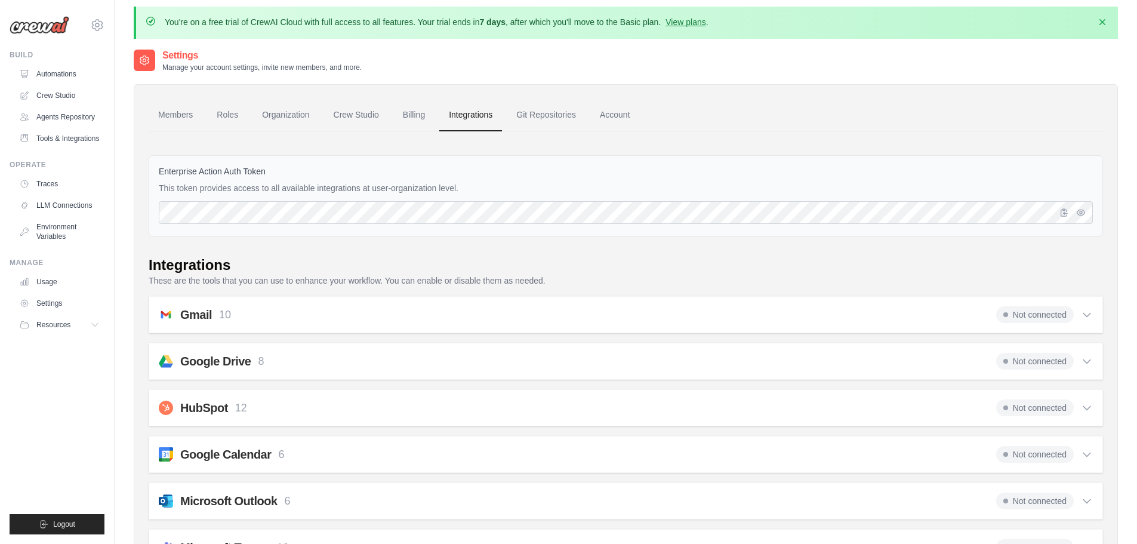
scroll to position [0, 0]
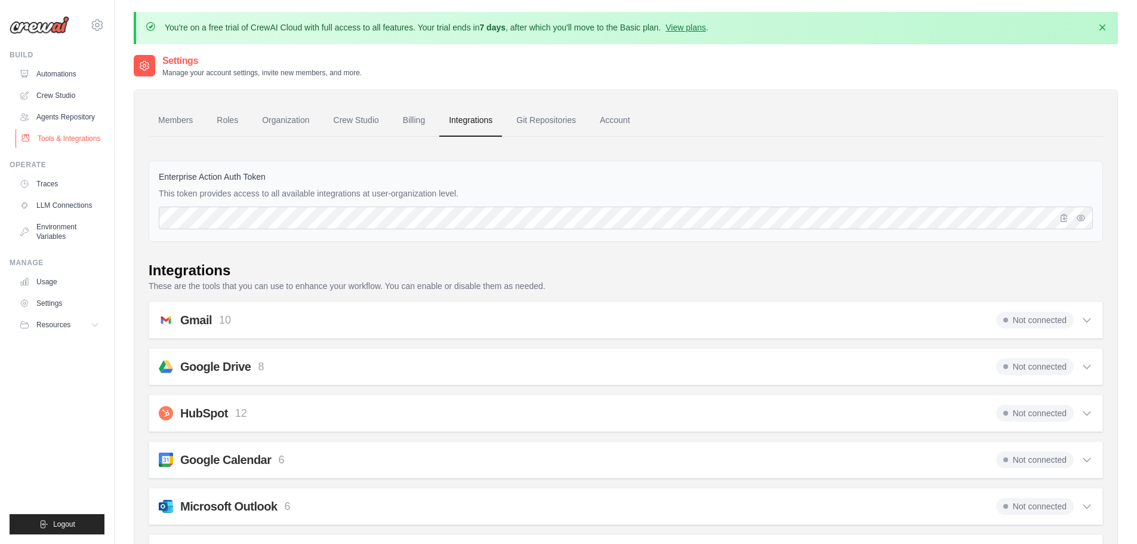
click at [52, 142] on link "Tools & Integrations" at bounding box center [61, 138] width 90 height 19
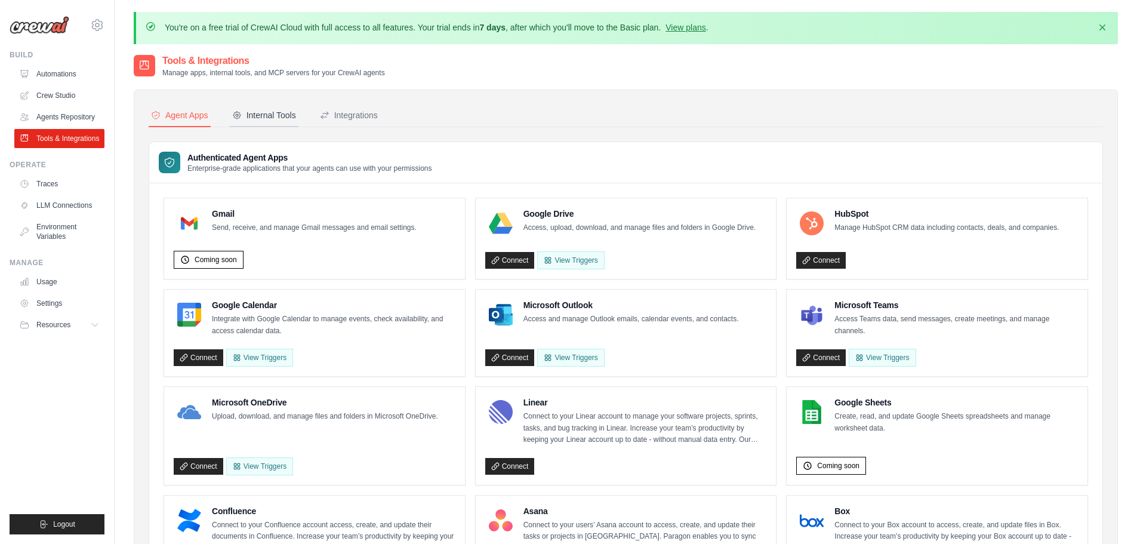
click at [258, 113] on div "Internal Tools" at bounding box center [264, 115] width 64 height 12
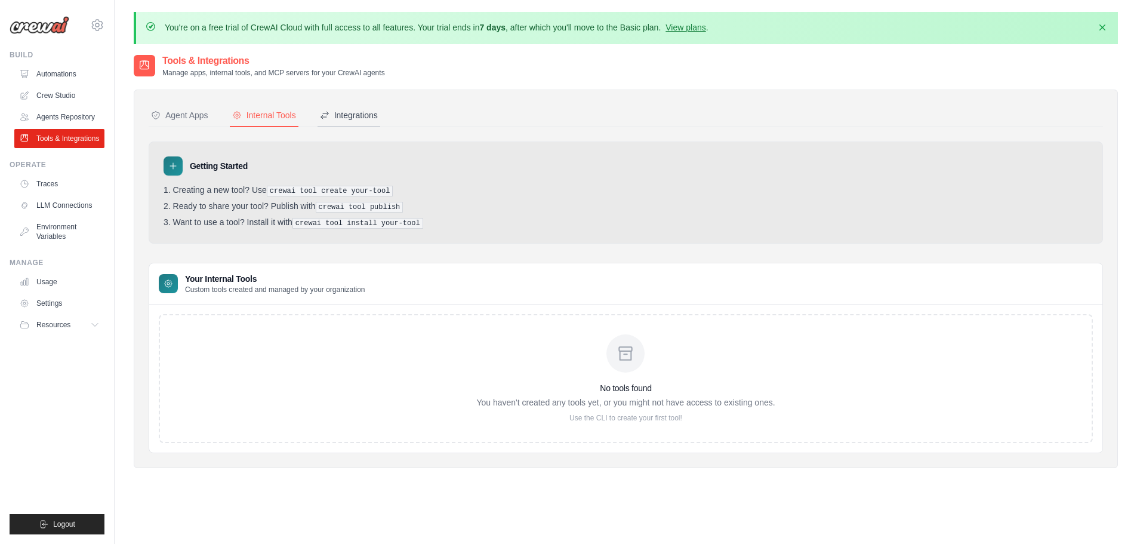
click at [350, 115] on div "Integrations" at bounding box center [349, 115] width 58 height 12
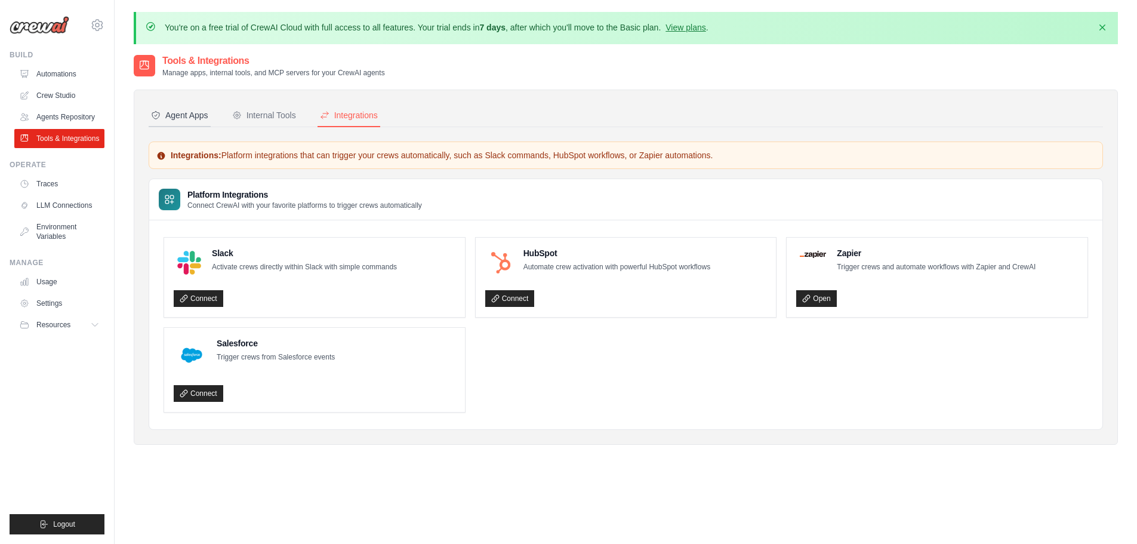
click at [199, 112] on div "Agent Apps" at bounding box center [179, 115] width 57 height 12
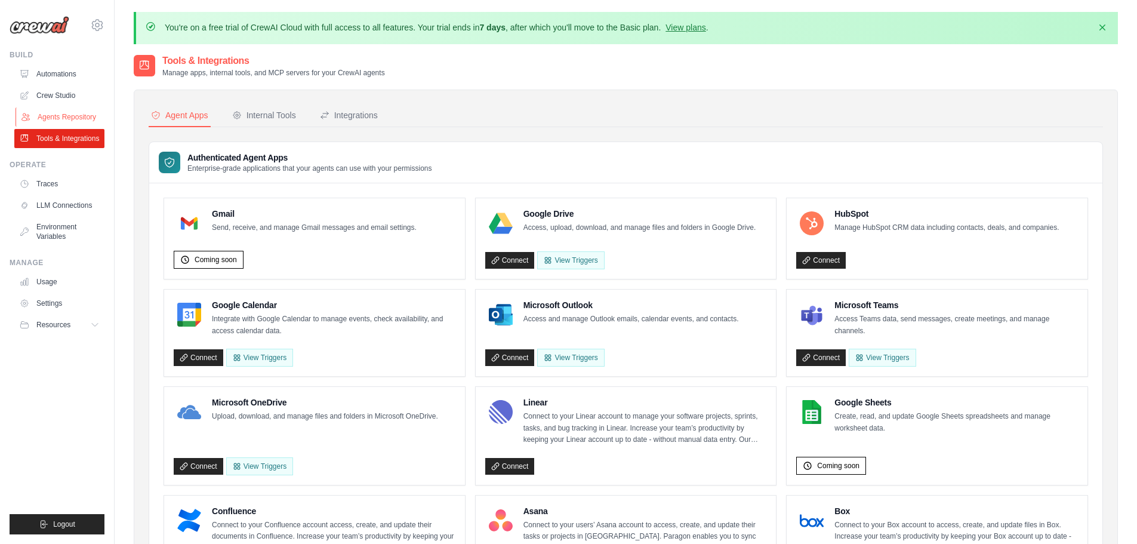
click at [61, 118] on link "Agents Repository" at bounding box center [61, 116] width 90 height 19
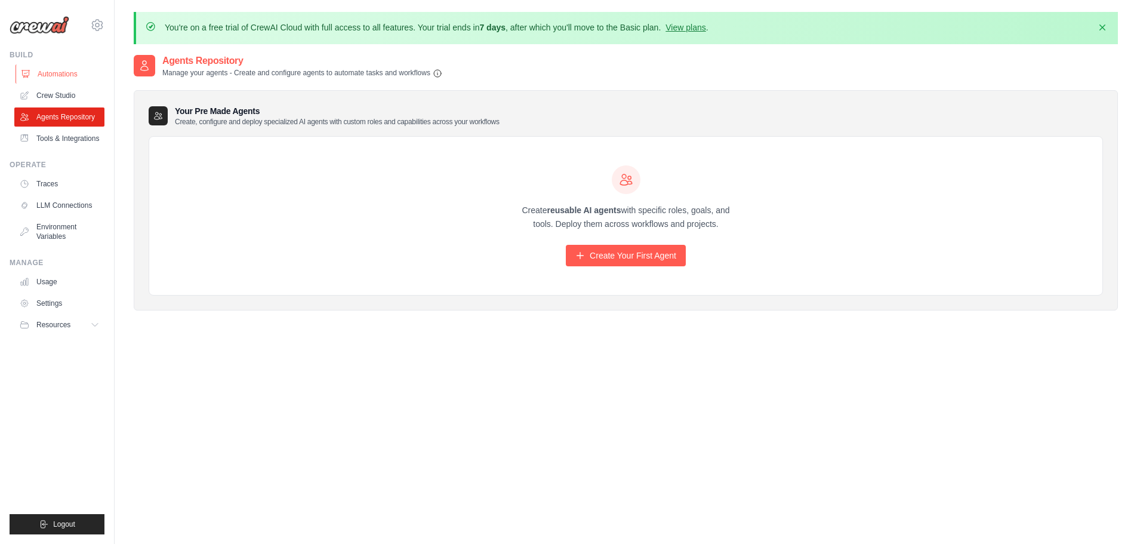
click at [78, 78] on link "Automations" at bounding box center [61, 73] width 90 height 19
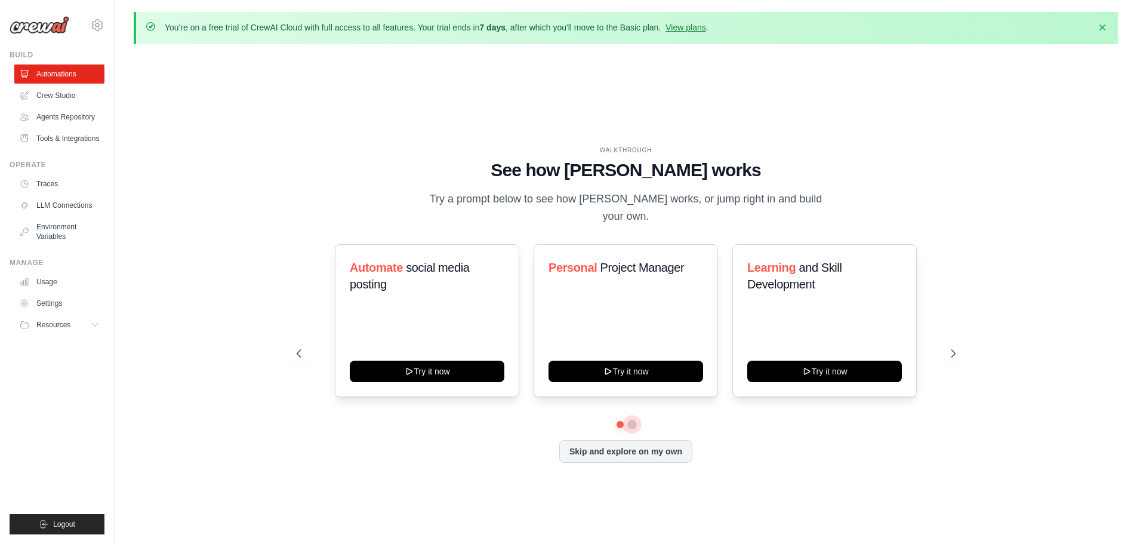
click at [634, 419] on button at bounding box center [632, 424] width 10 height 10
click at [76, 94] on link "Crew Studio" at bounding box center [61, 95] width 90 height 19
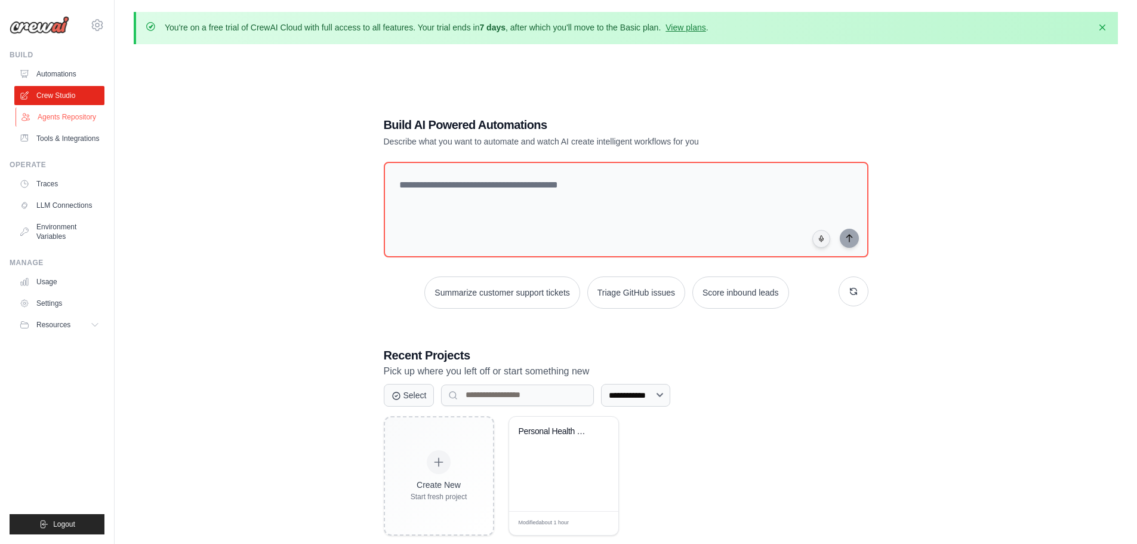
click at [72, 118] on link "Agents Repository" at bounding box center [61, 116] width 90 height 19
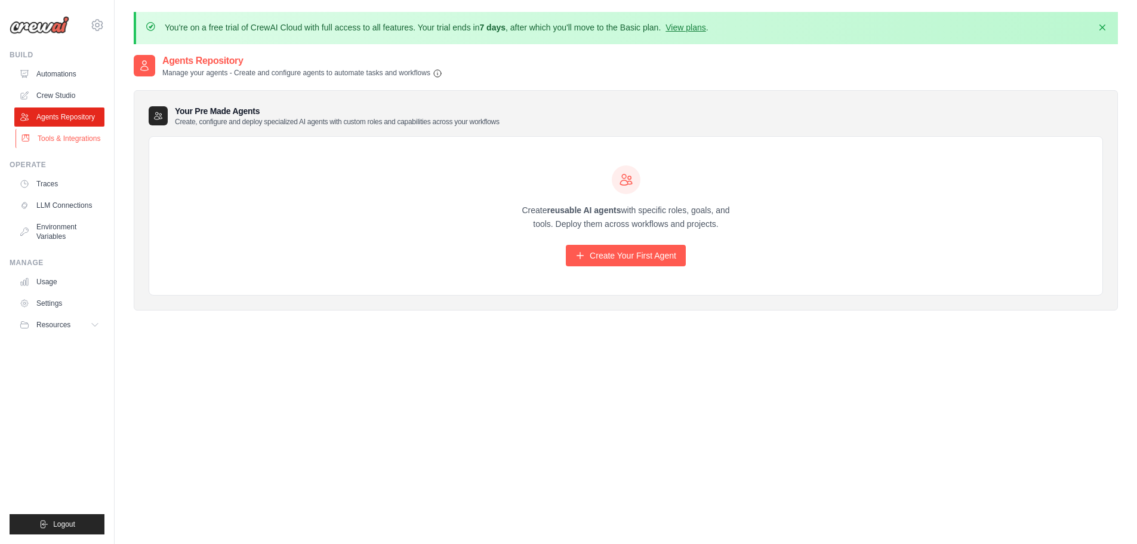
click at [51, 141] on link "Tools & Integrations" at bounding box center [61, 138] width 90 height 19
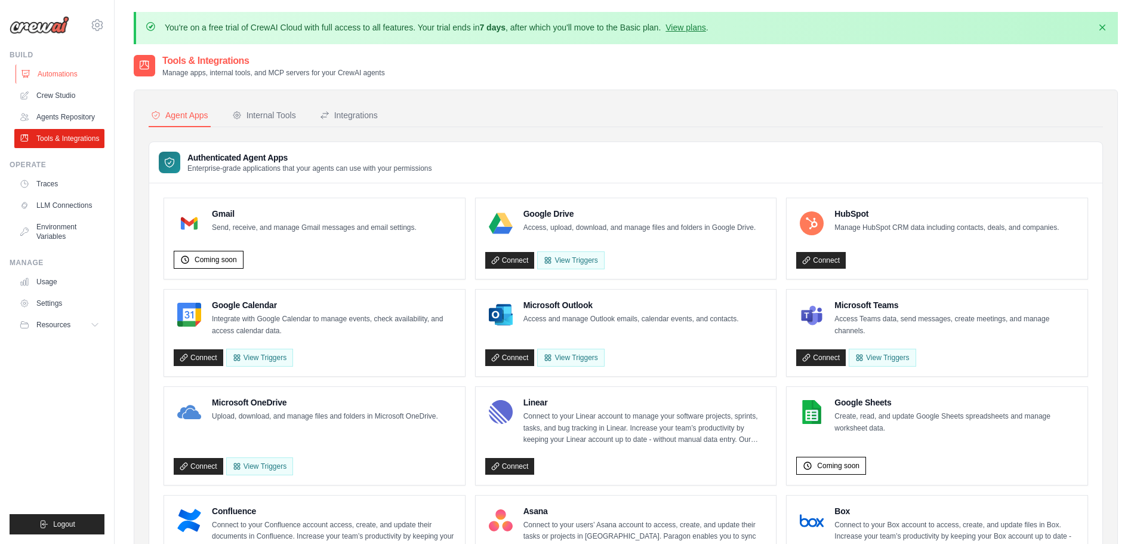
click at [61, 74] on link "Automations" at bounding box center [61, 73] width 90 height 19
click at [64, 78] on link "Automations" at bounding box center [61, 73] width 90 height 19
